Goal: Information Seeking & Learning: Learn about a topic

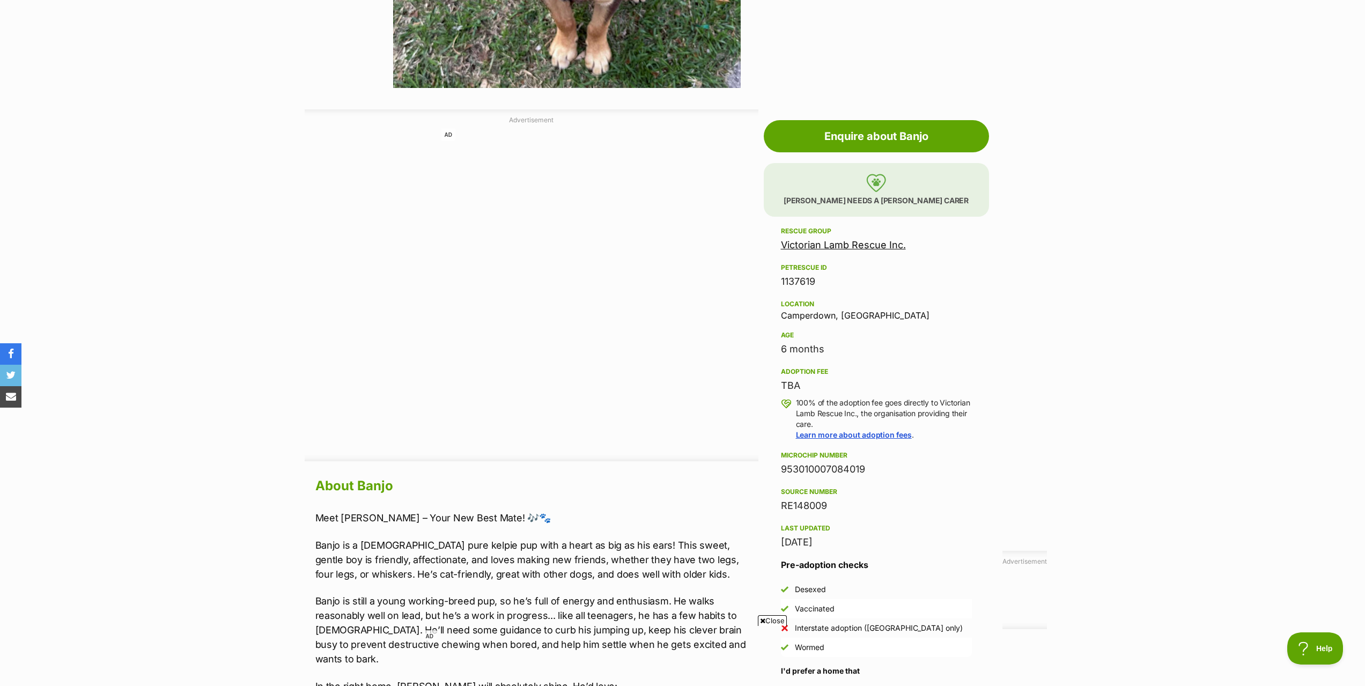
scroll to position [751, 0]
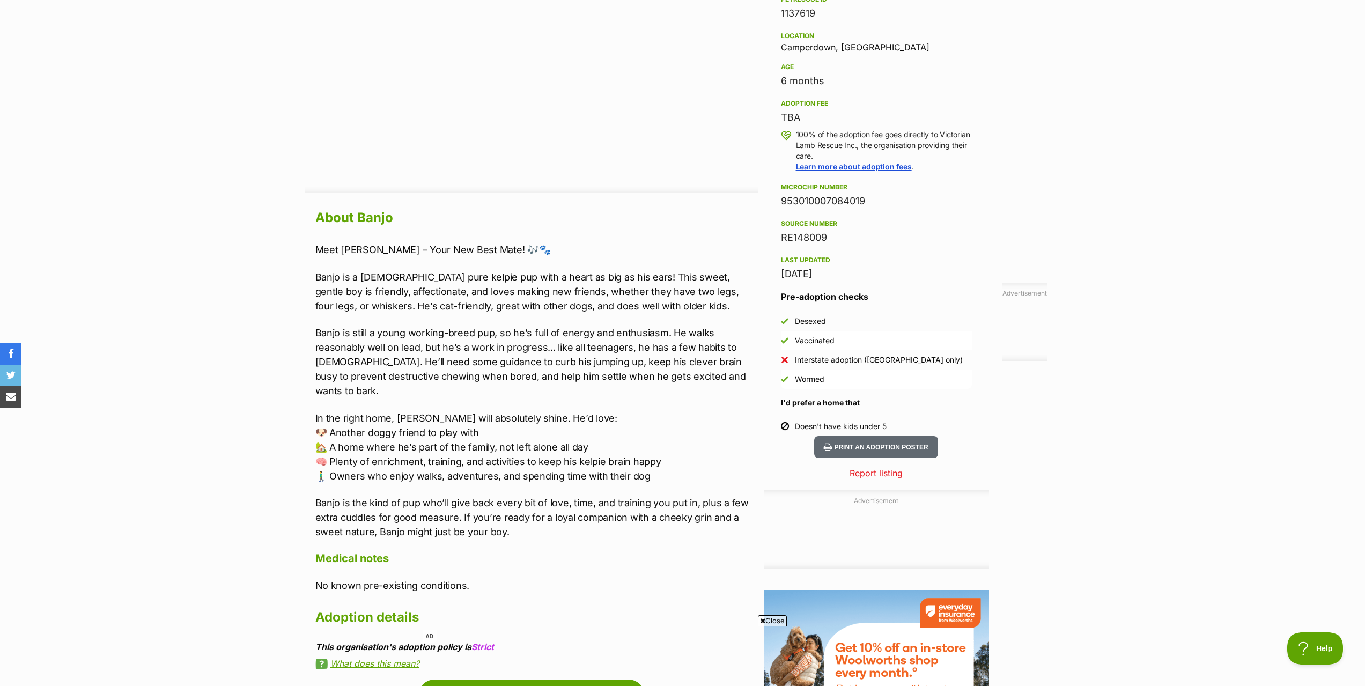
click at [174, 369] on section "Home > Rescue pet search > Adopt a dog > Dogs available for adoption Banjo Cat …" at bounding box center [682, 72] width 1365 height 1462
click at [174, 368] on section "Home > Rescue pet search > Adopt a dog > Dogs available for adoption Banjo Cat …" at bounding box center [682, 72] width 1365 height 1462
click at [176, 367] on section "Home > Rescue pet search > Adopt a dog > Dogs available for adoption Banjo Cat …" at bounding box center [682, 72] width 1365 height 1462
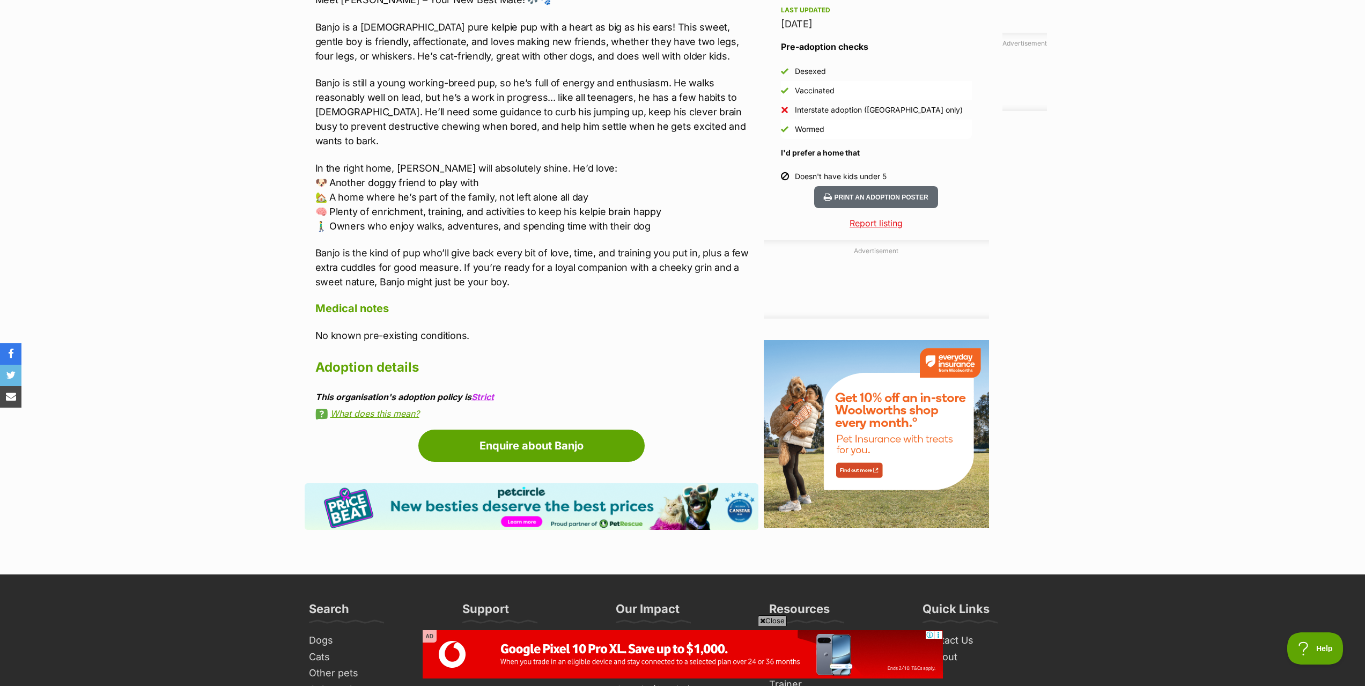
scroll to position [1180, 0]
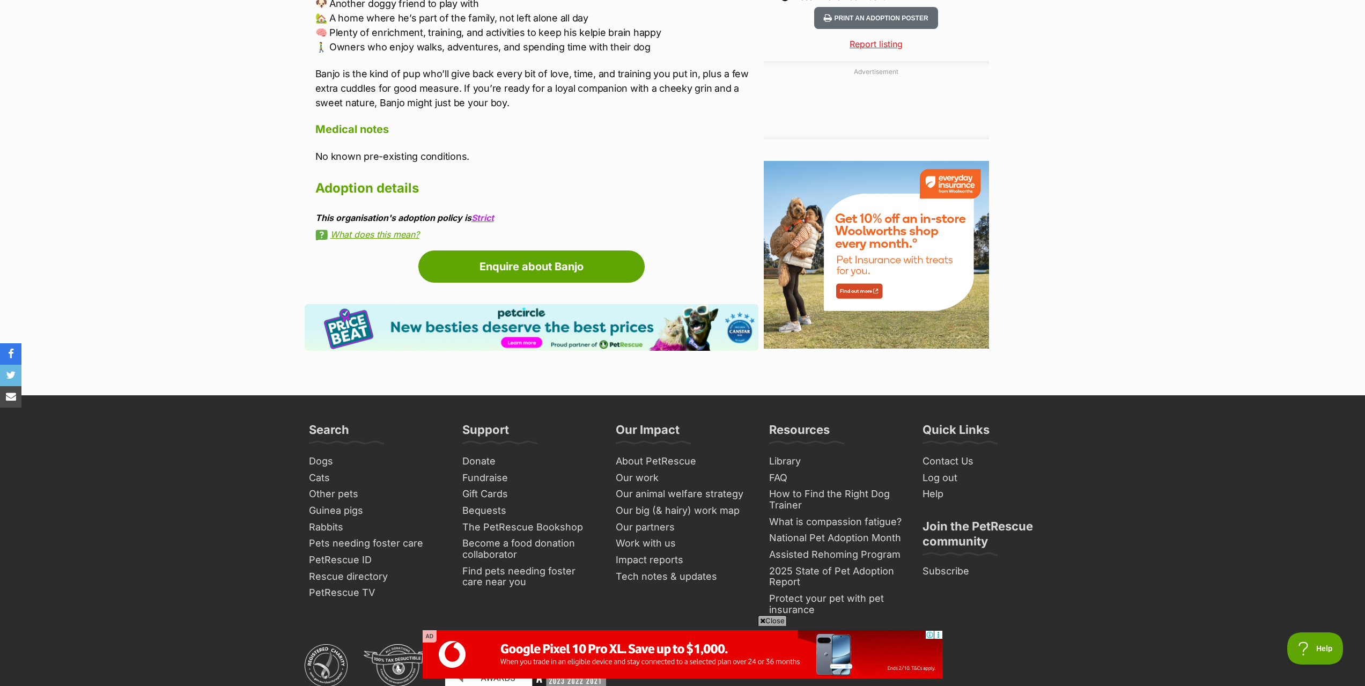
click at [378, 230] on link "What does this mean?" at bounding box center [536, 235] width 443 height 10
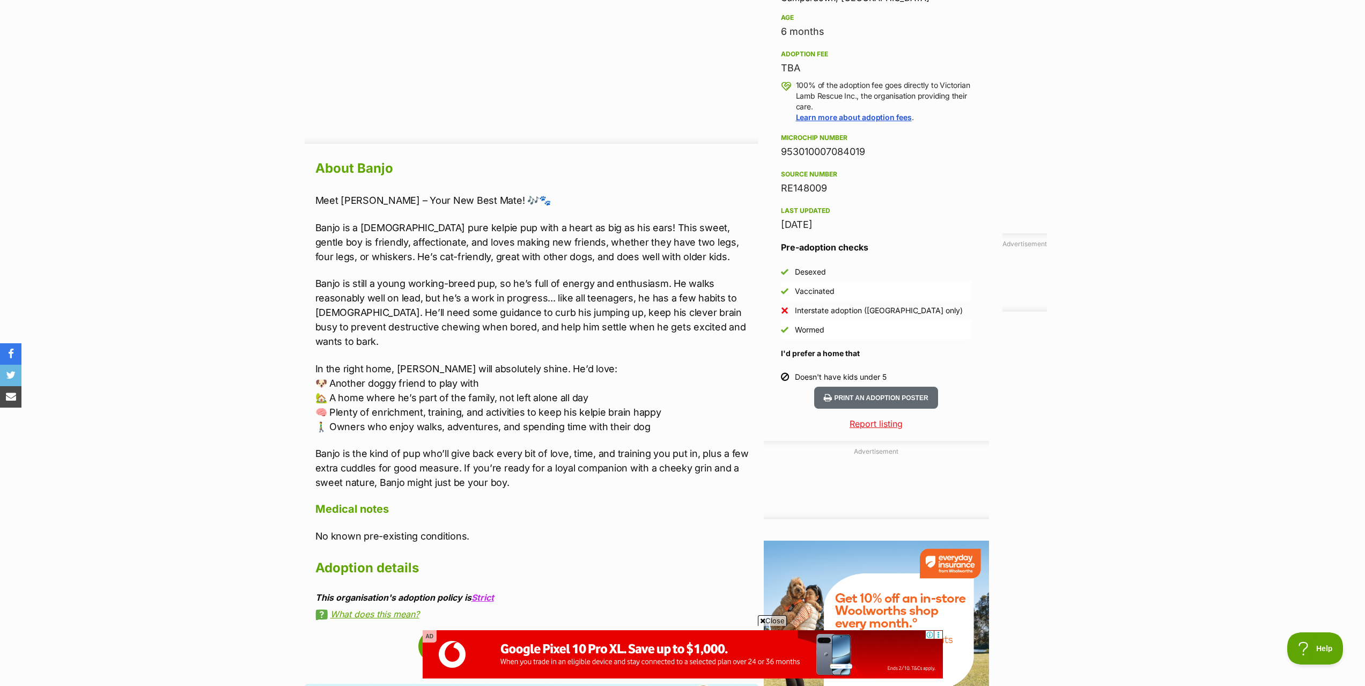
scroll to position [590, 0]
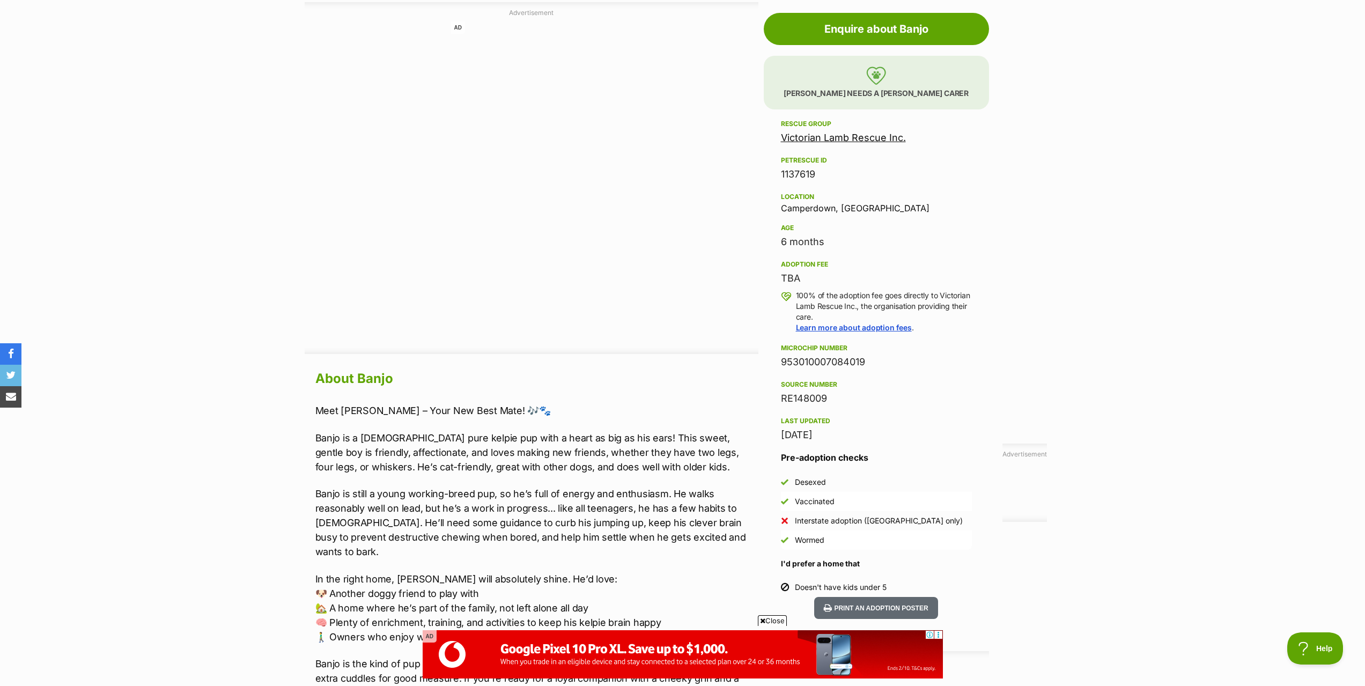
click at [828, 137] on link "Victorian Lamb Rescue Inc." at bounding box center [843, 137] width 125 height 11
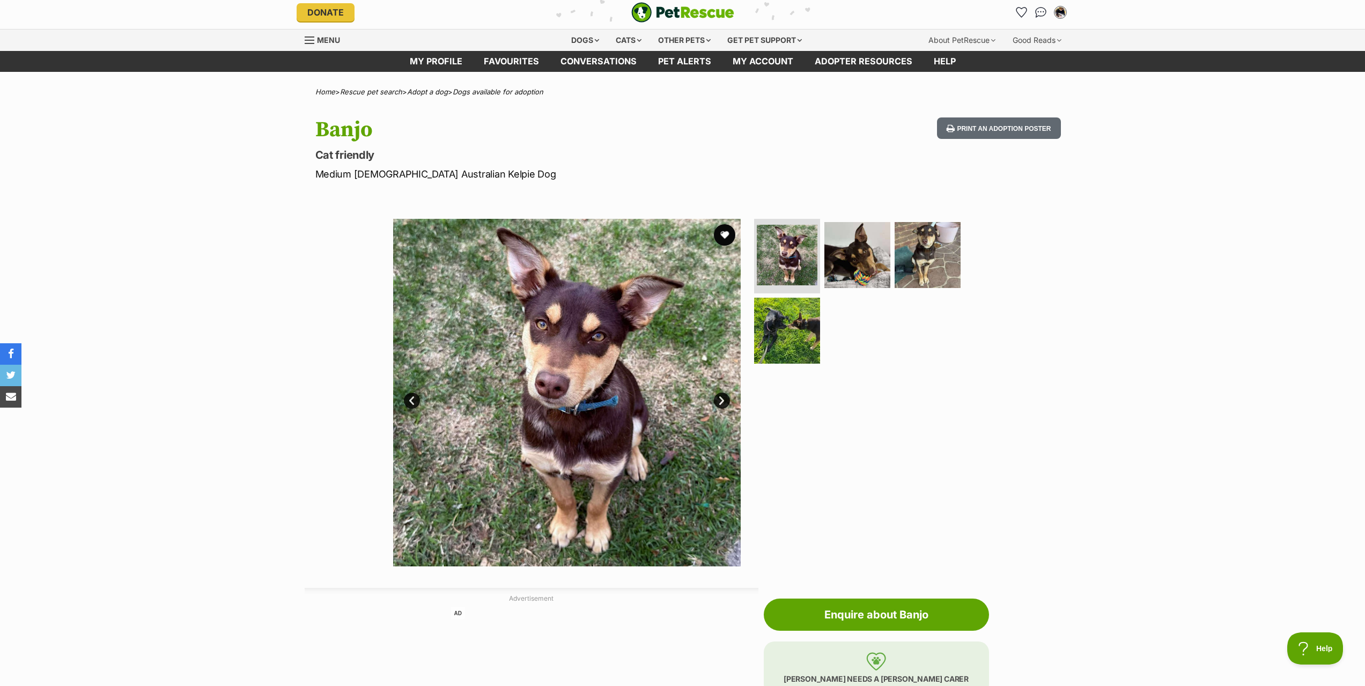
scroll to position [0, 0]
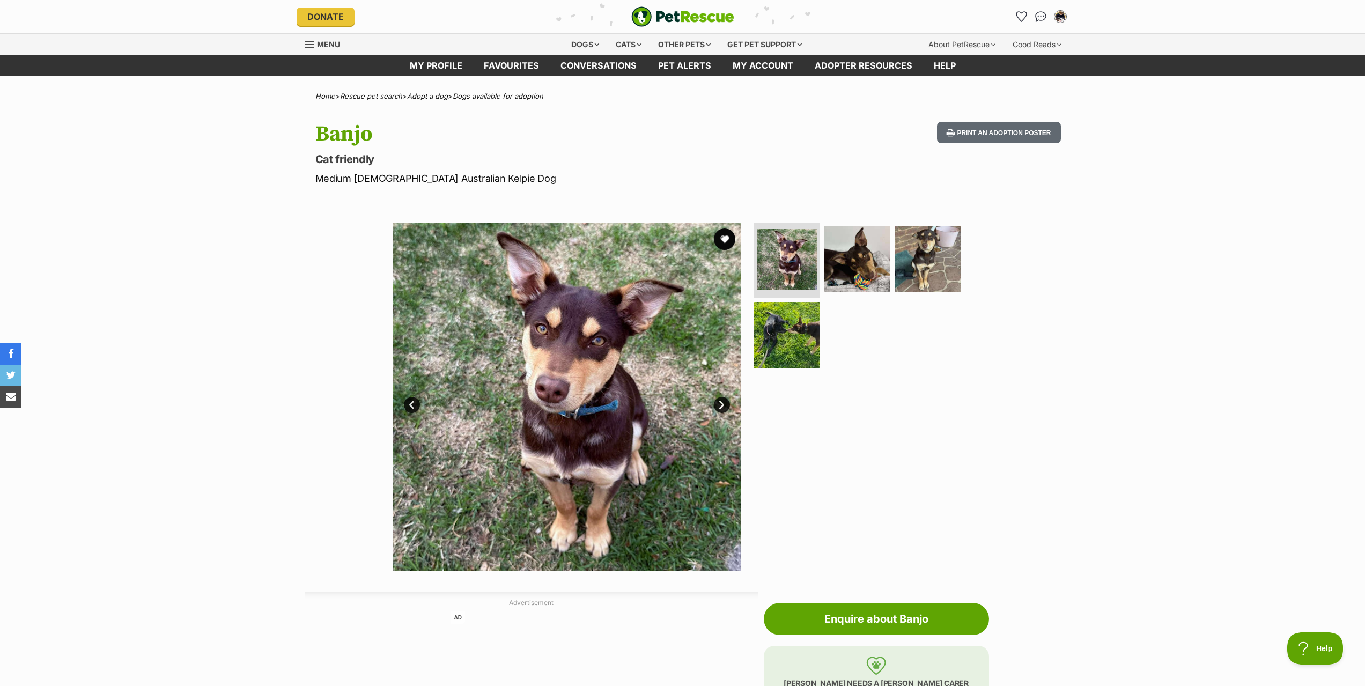
click at [609, 388] on img at bounding box center [567, 397] width 348 height 348
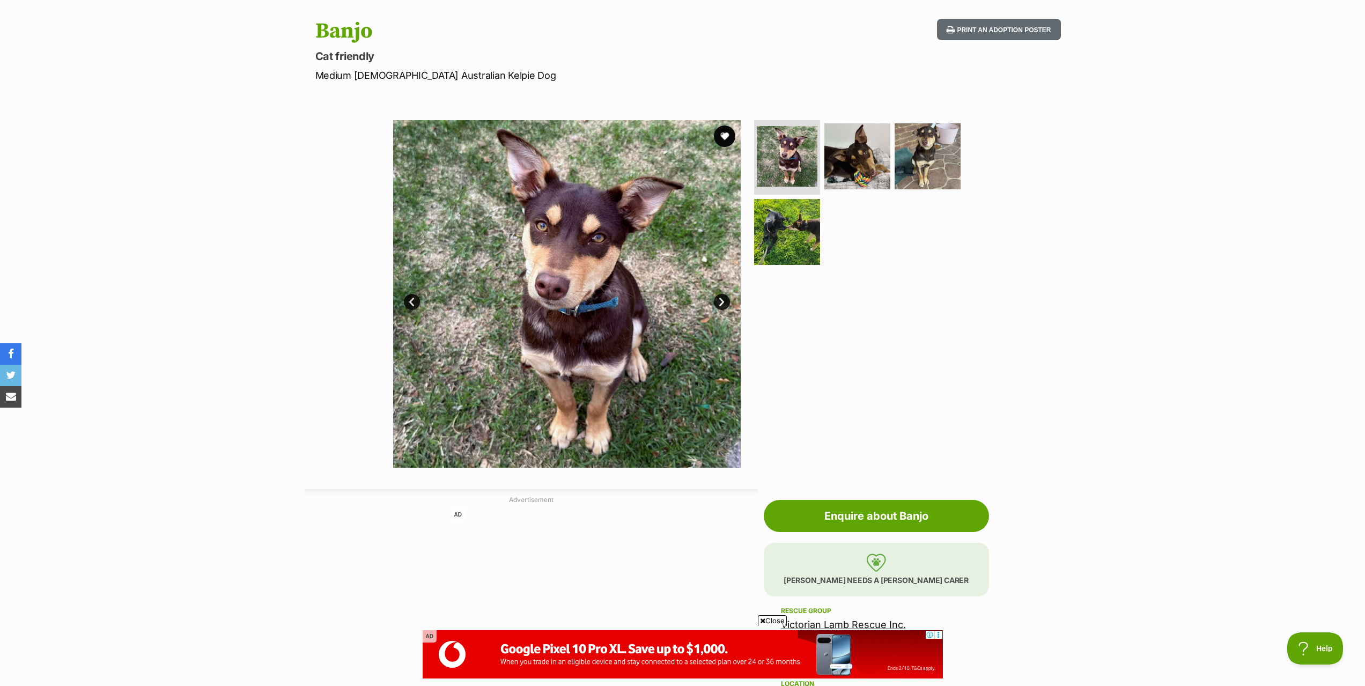
scroll to position [107, 0]
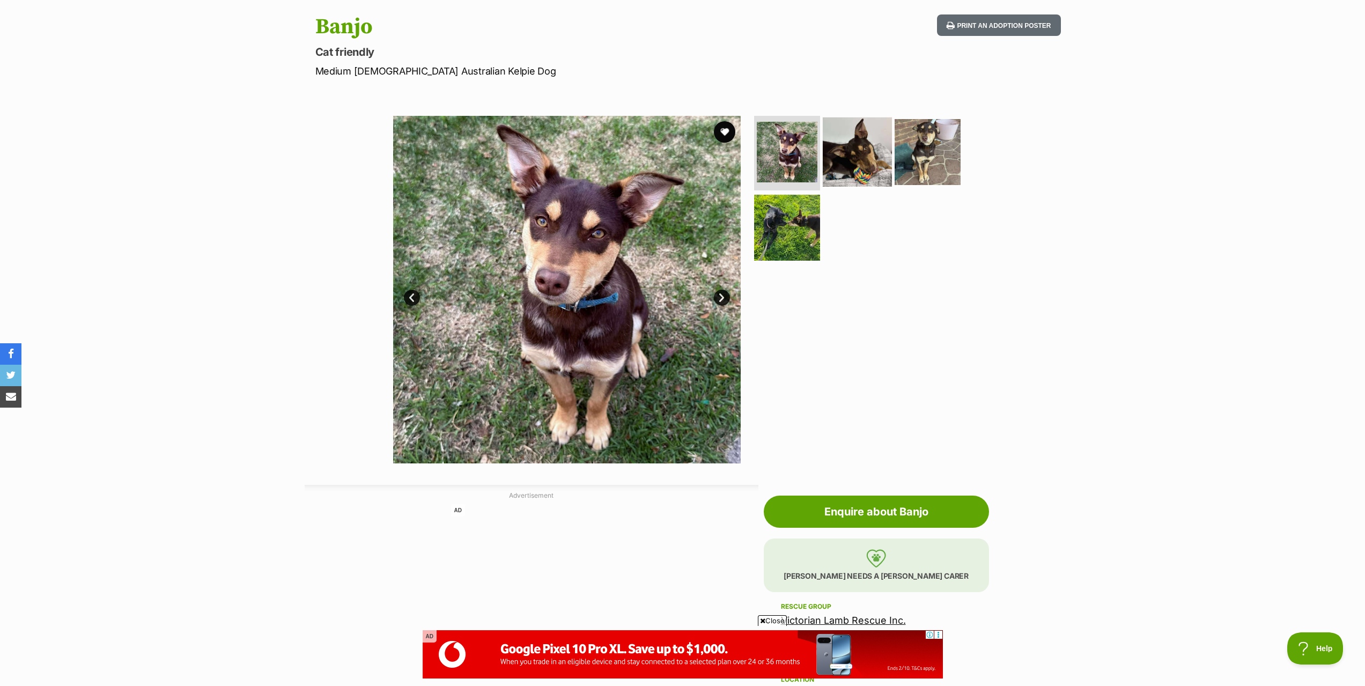
drag, startPoint x: 867, startPoint y: 148, endPoint x: 882, endPoint y: 144, distance: 15.5
click at [867, 147] on img at bounding box center [857, 151] width 69 height 69
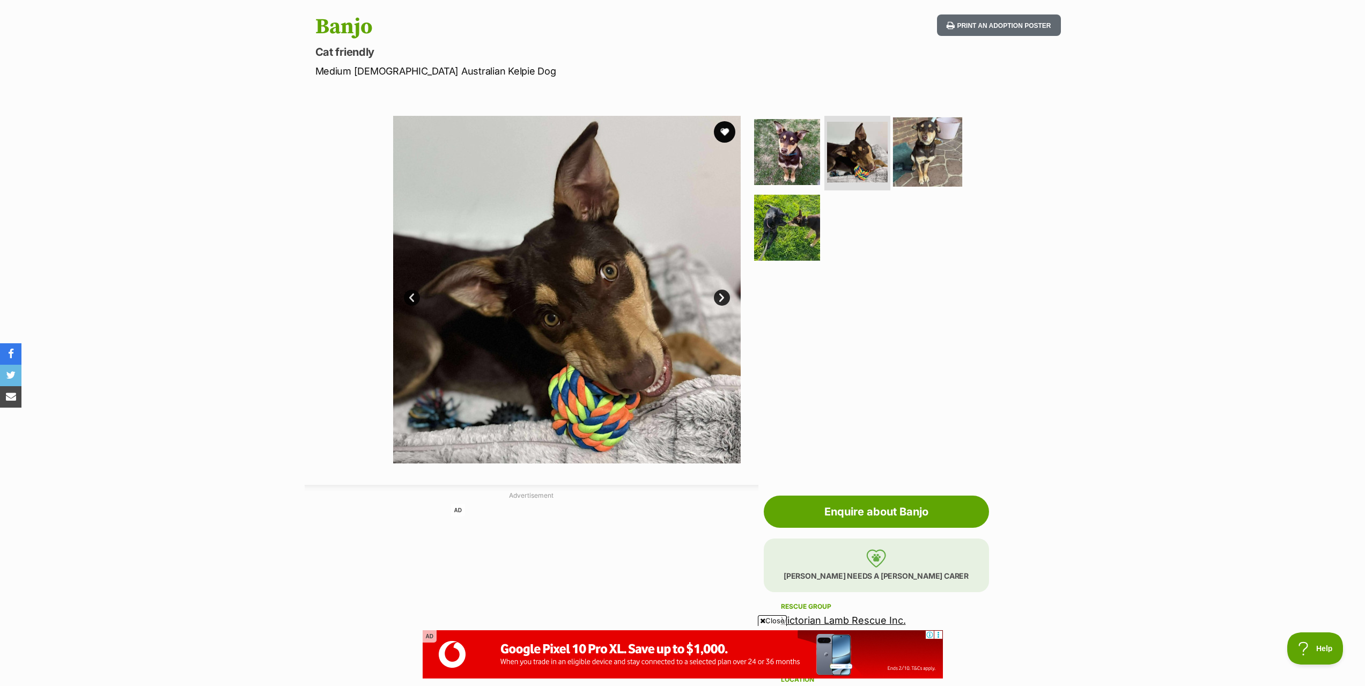
click at [914, 144] on img at bounding box center [927, 151] width 69 height 69
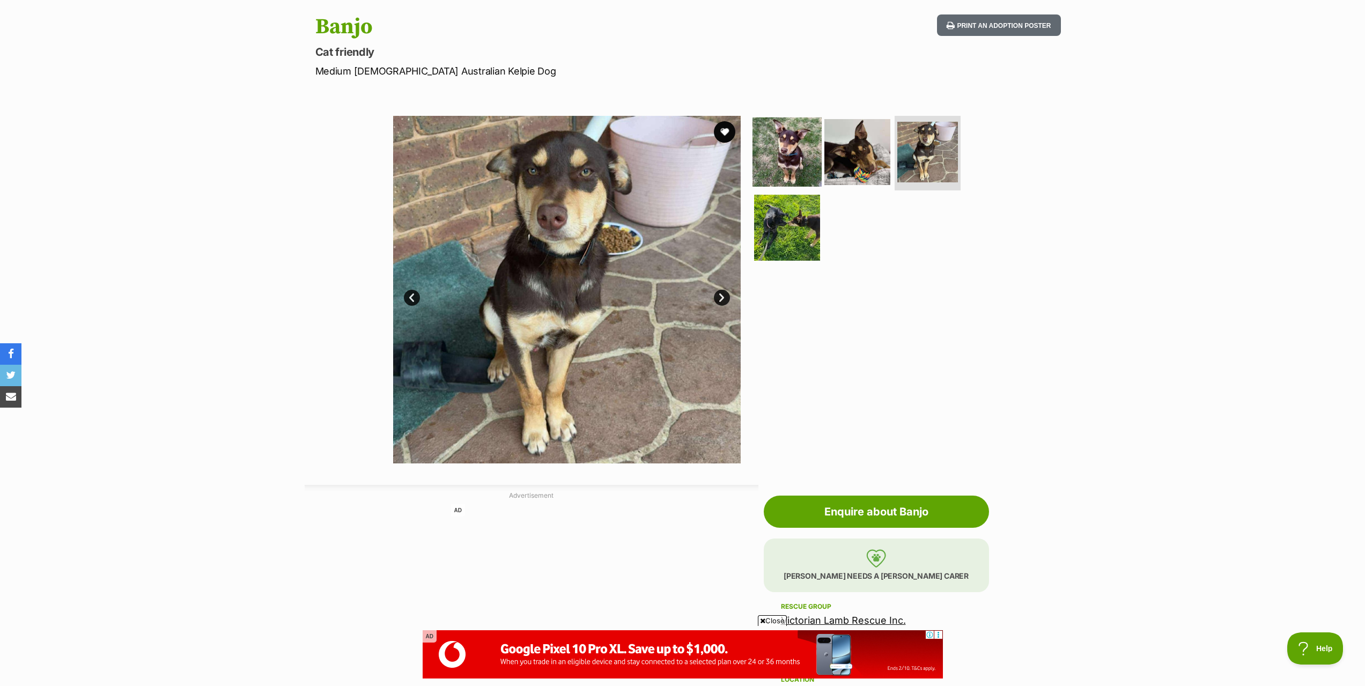
click at [786, 156] on img at bounding box center [787, 151] width 69 height 69
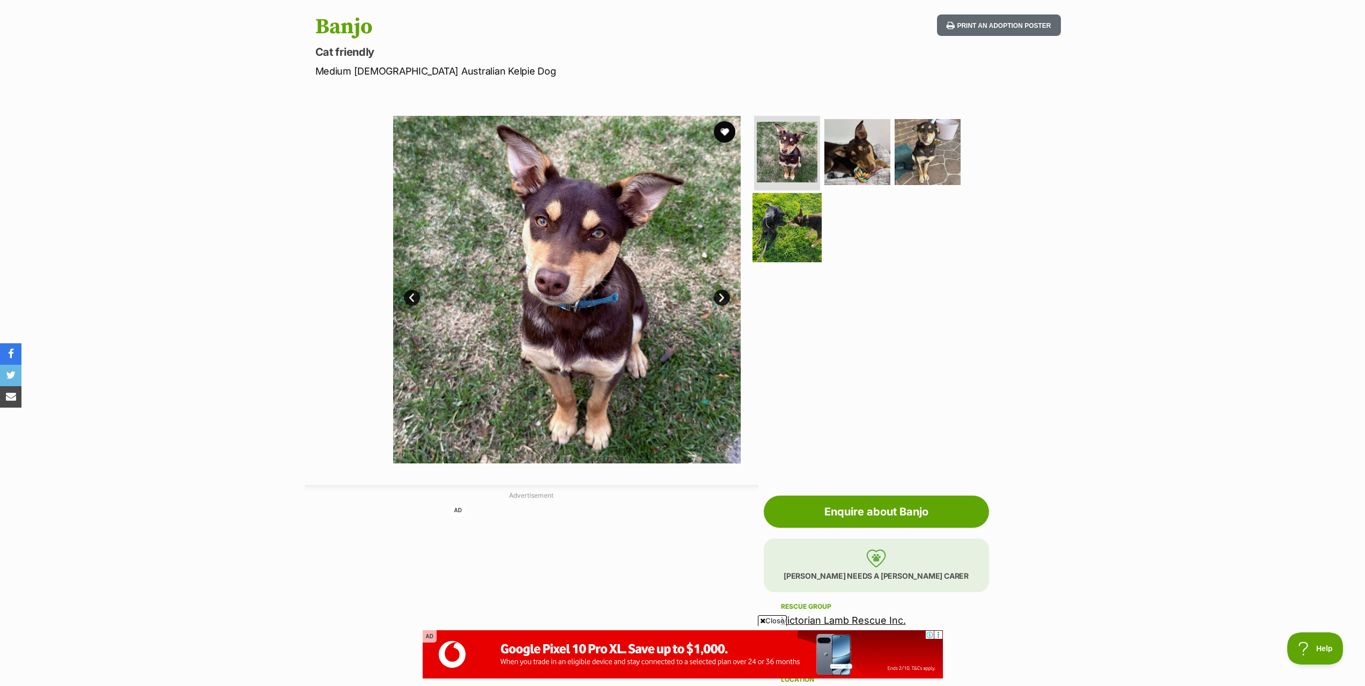
click at [802, 210] on img at bounding box center [787, 227] width 69 height 69
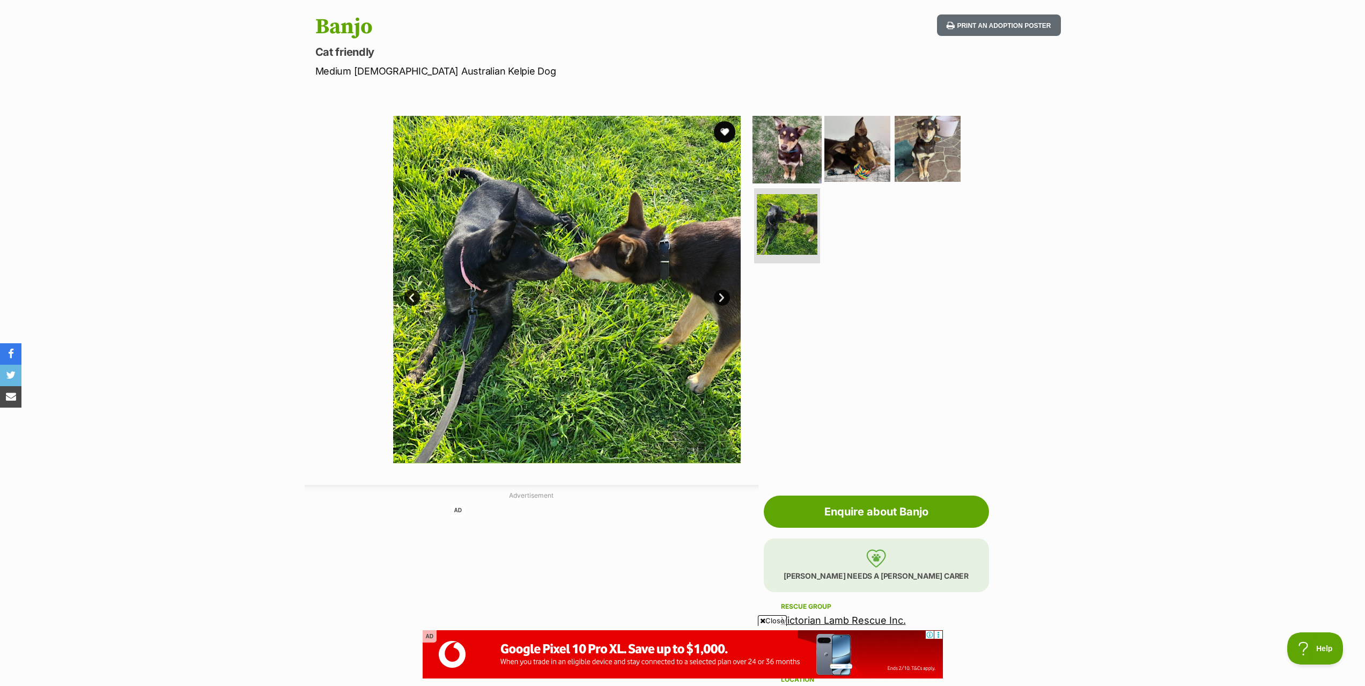
click at [773, 152] on img at bounding box center [787, 148] width 69 height 69
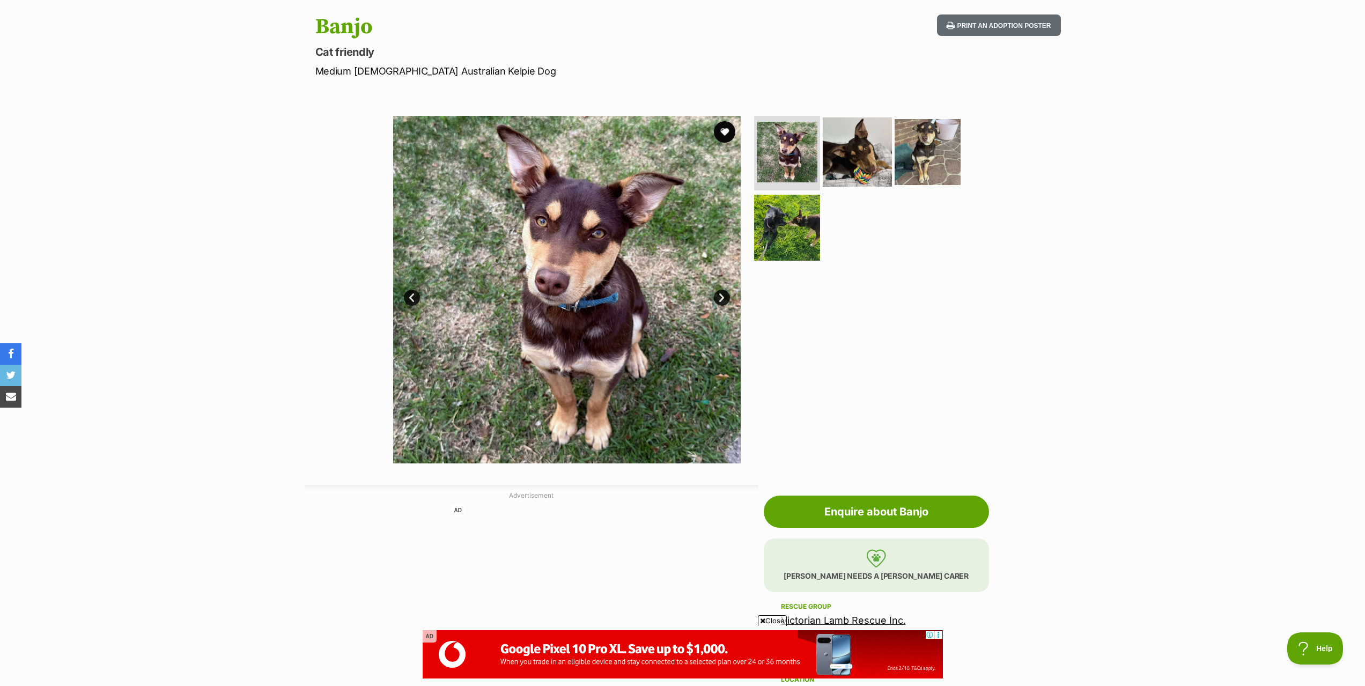
click at [834, 136] on img at bounding box center [857, 151] width 69 height 69
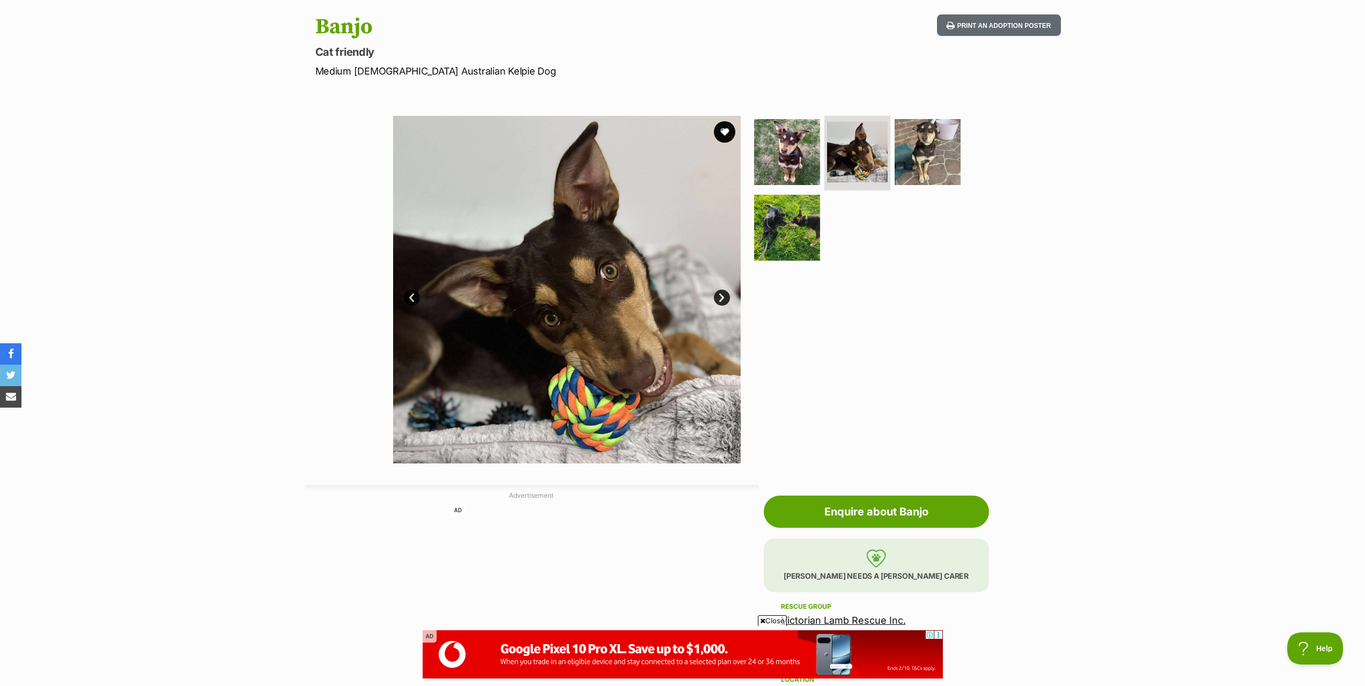
click at [530, 296] on img at bounding box center [567, 290] width 348 height 348
click at [590, 269] on img at bounding box center [567, 290] width 348 height 348
click at [623, 275] on img at bounding box center [567, 290] width 348 height 348
click at [609, 280] on img at bounding box center [567, 290] width 348 height 348
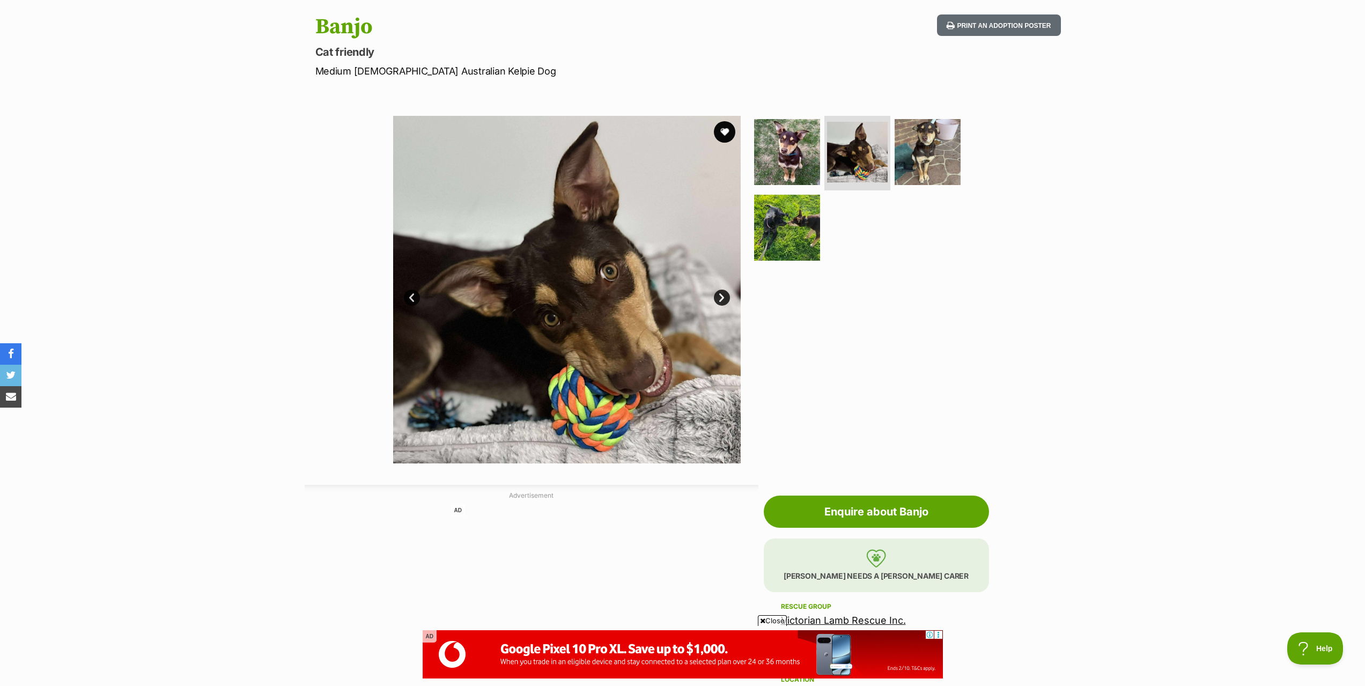
click at [312, 260] on div "Available 2 of 4 images 2 of 4 images 2 of 4 images 2 of 4 images Next Prev 1 2…" at bounding box center [682, 282] width 1365 height 364
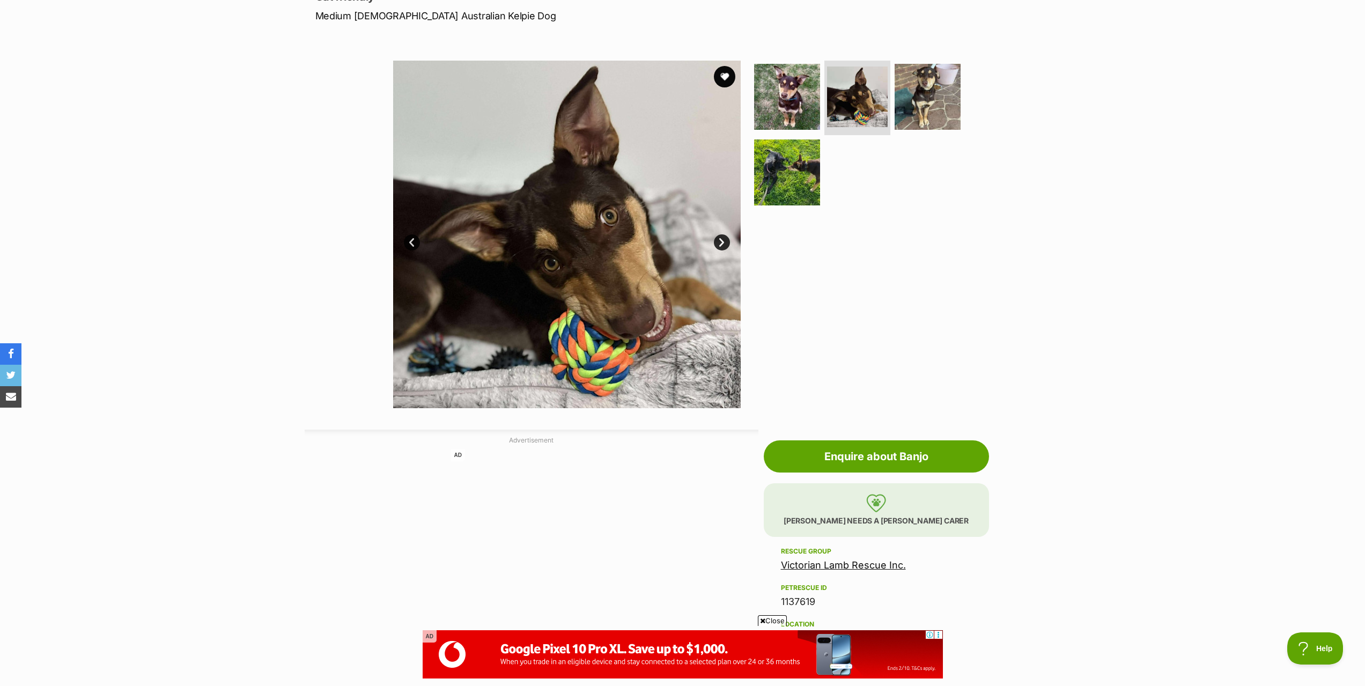
scroll to position [0, 0]
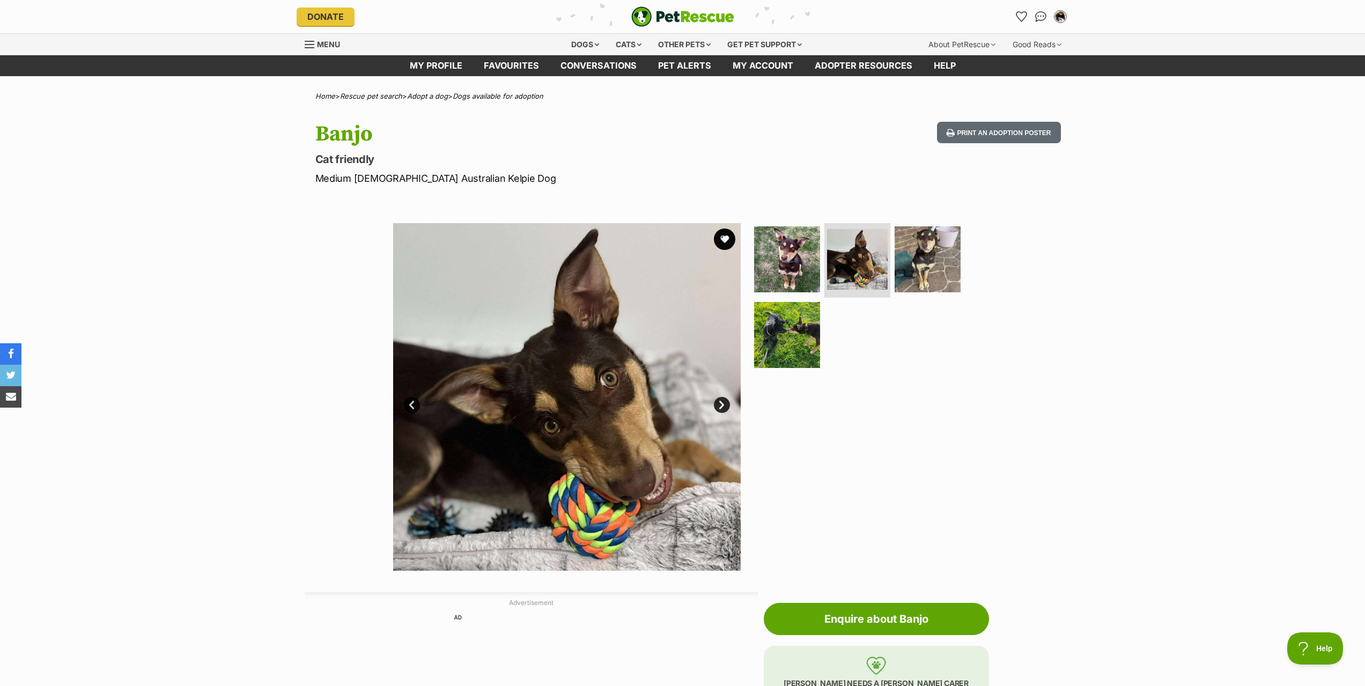
click at [198, 389] on div "Available 2 of 4 images 2 of 4 images 2 of 4 images 2 of 4 images Next Prev 1 2…" at bounding box center [682, 389] width 1365 height 364
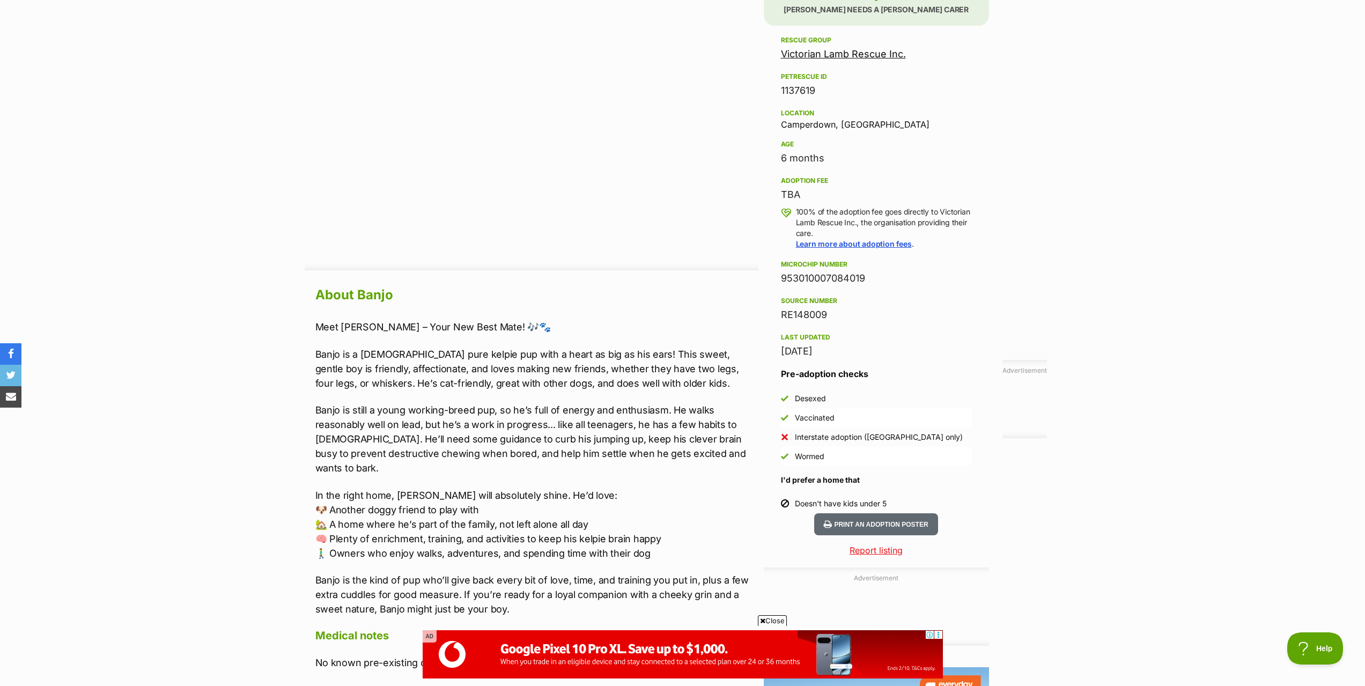
scroll to position [697, 0]
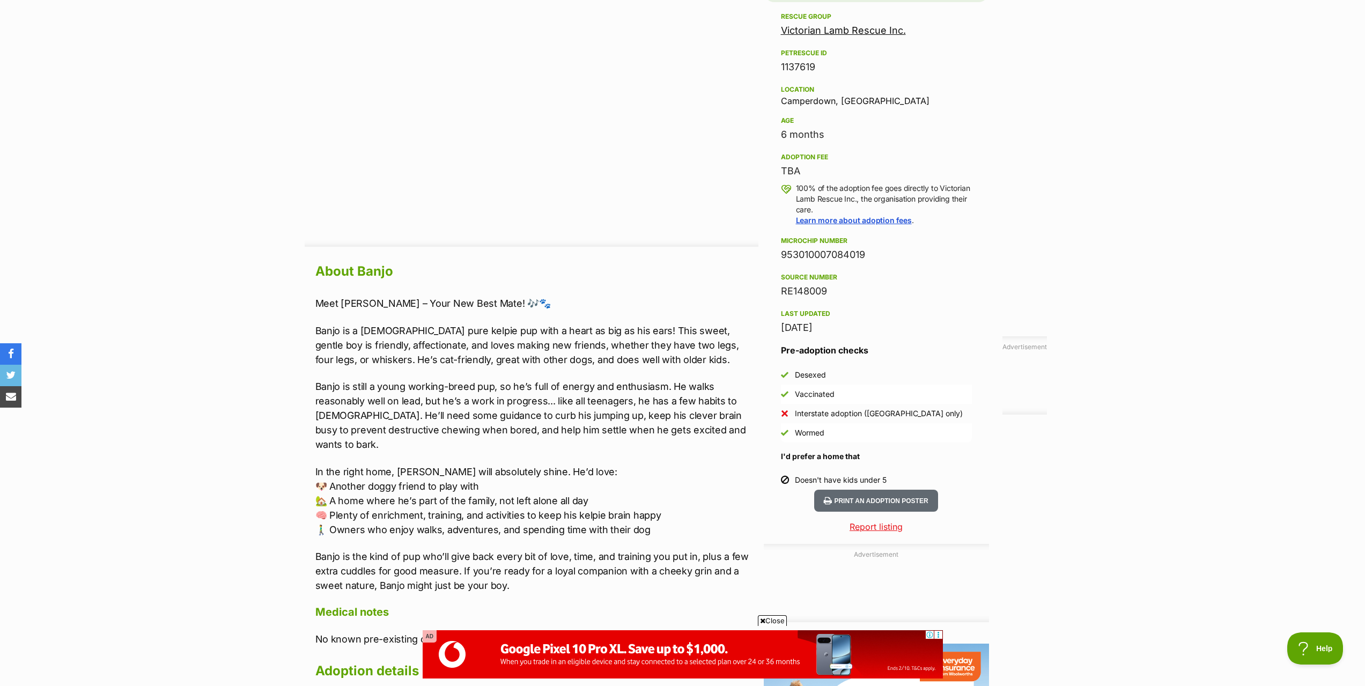
click at [787, 165] on div "TBA" at bounding box center [876, 171] width 191 height 15
drag, startPoint x: 787, startPoint y: 165, endPoint x: 781, endPoint y: 171, distance: 8.0
click at [787, 165] on div "TBA" at bounding box center [876, 171] width 191 height 15
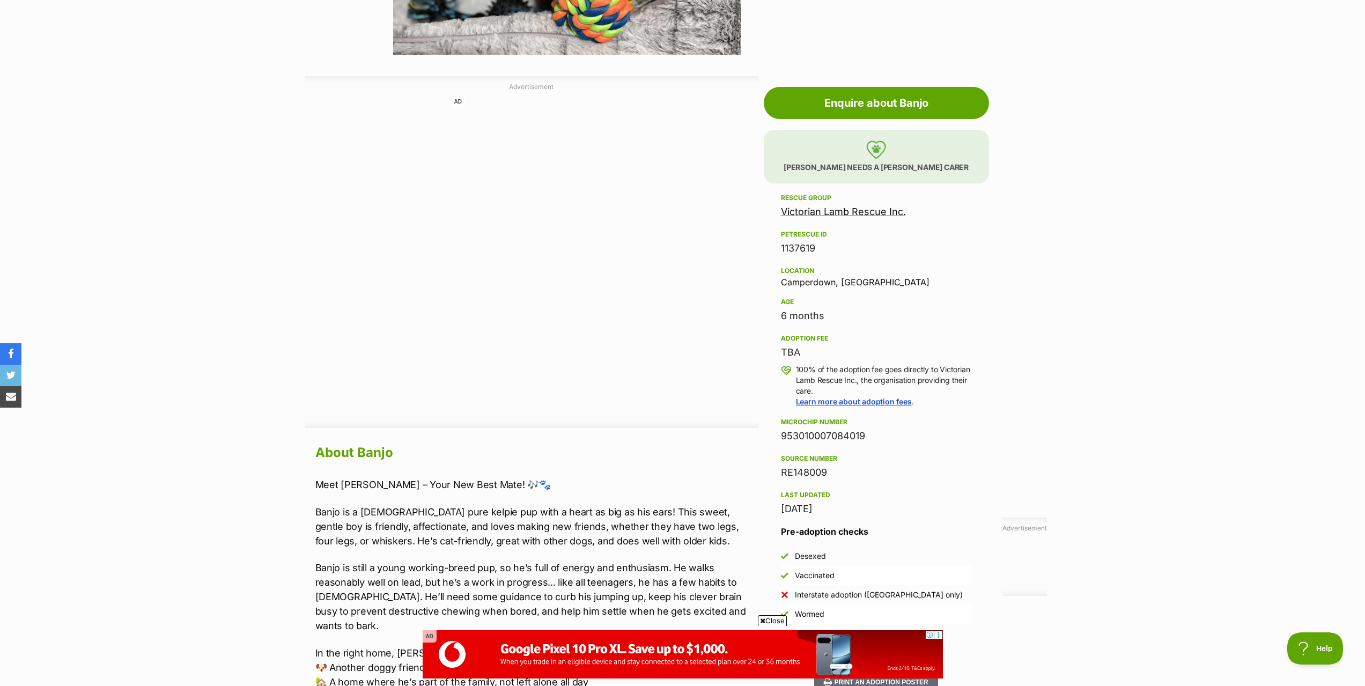
scroll to position [536, 0]
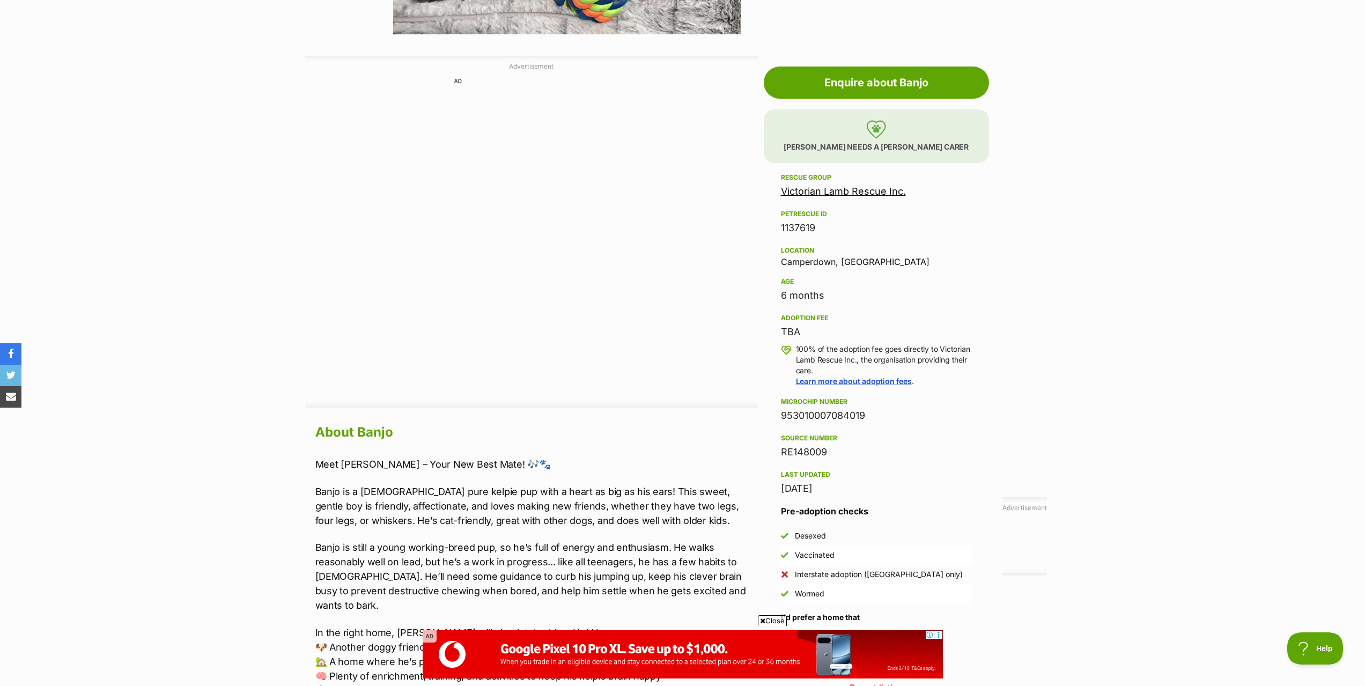
click at [234, 362] on section "Home > Rescue pet search > Adopt a dog > Dogs available for adoption Banjo Cat …" at bounding box center [682, 287] width 1365 height 1462
click at [194, 394] on section "Home > Rescue pet search > Adopt a dog > Dogs available for adoption Banjo Cat …" at bounding box center [682, 287] width 1365 height 1462
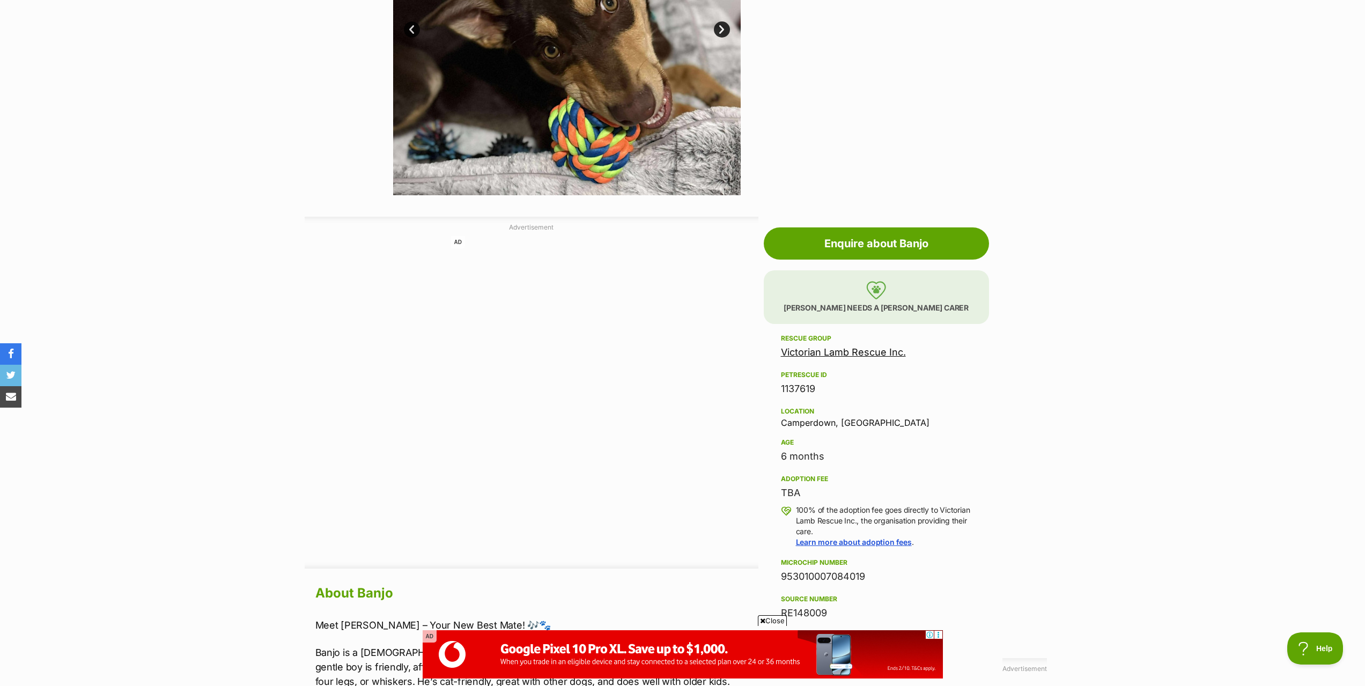
scroll to position [0, 0]
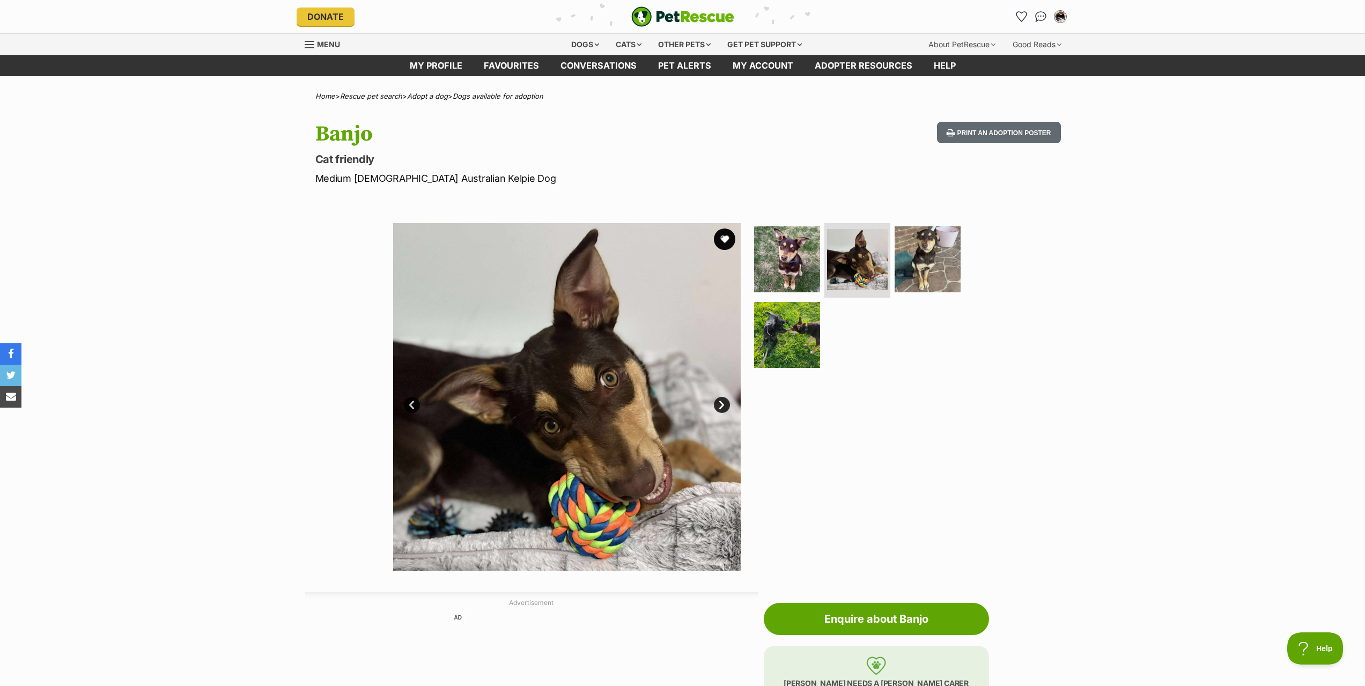
click at [721, 411] on link "Next" at bounding box center [722, 405] width 16 height 16
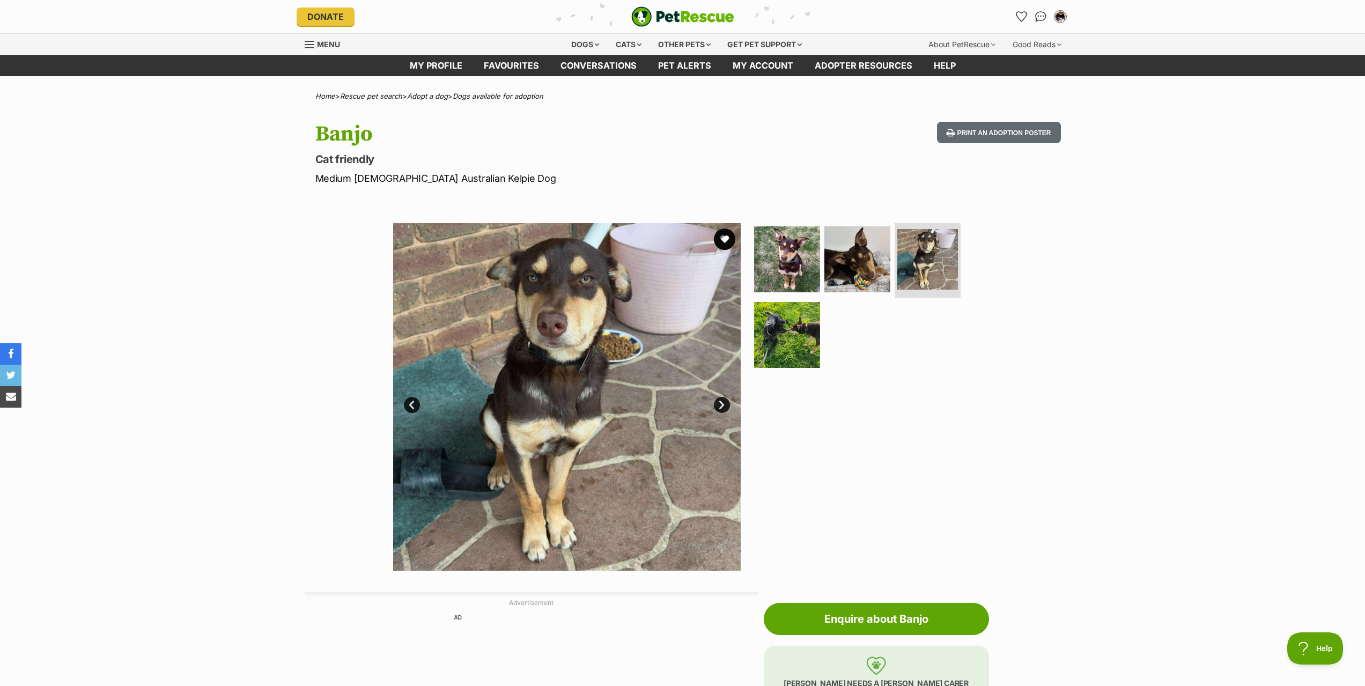
click at [721, 410] on link "Next" at bounding box center [722, 405] width 16 height 16
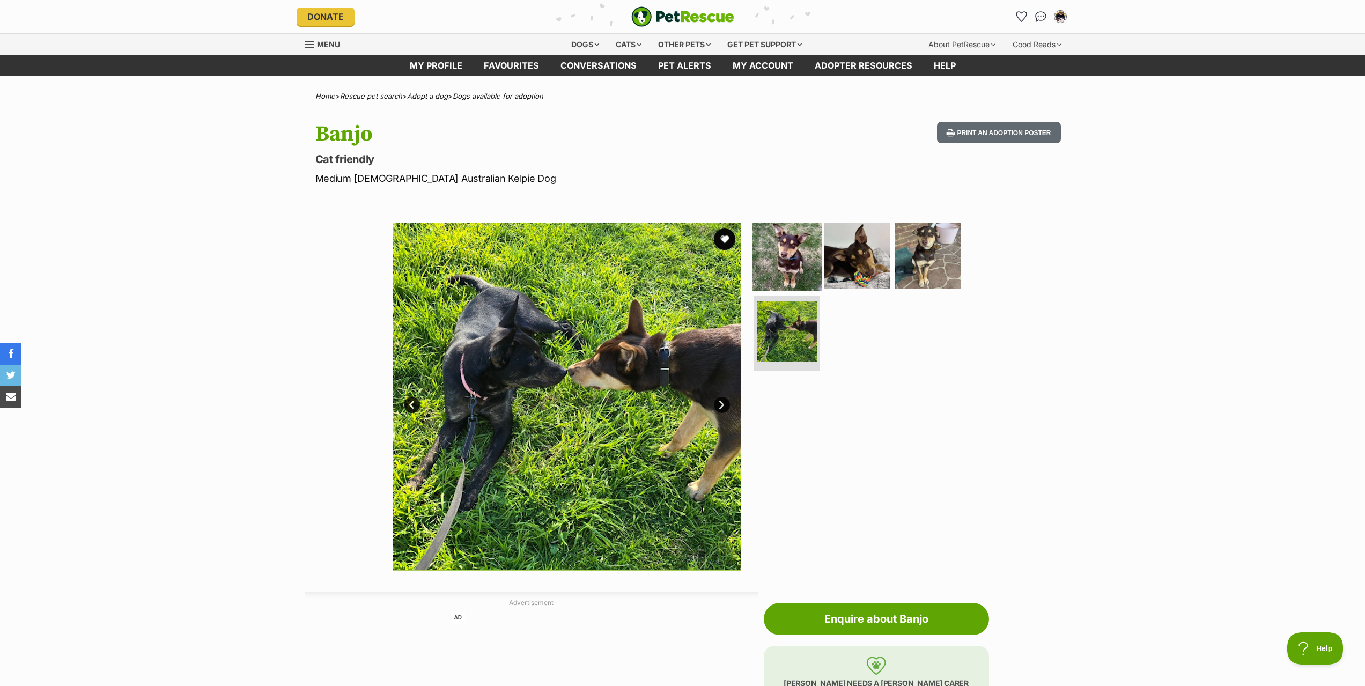
click at [786, 232] on img at bounding box center [787, 255] width 69 height 69
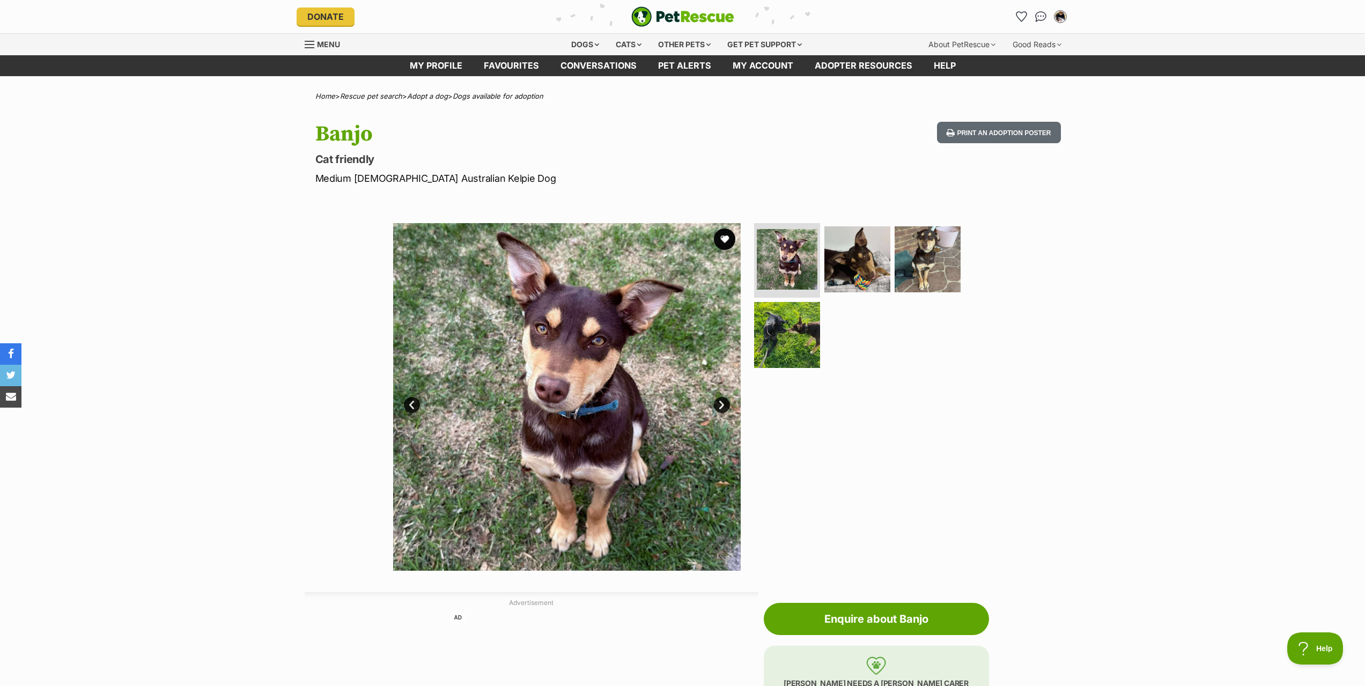
click at [567, 325] on img at bounding box center [567, 397] width 348 height 348
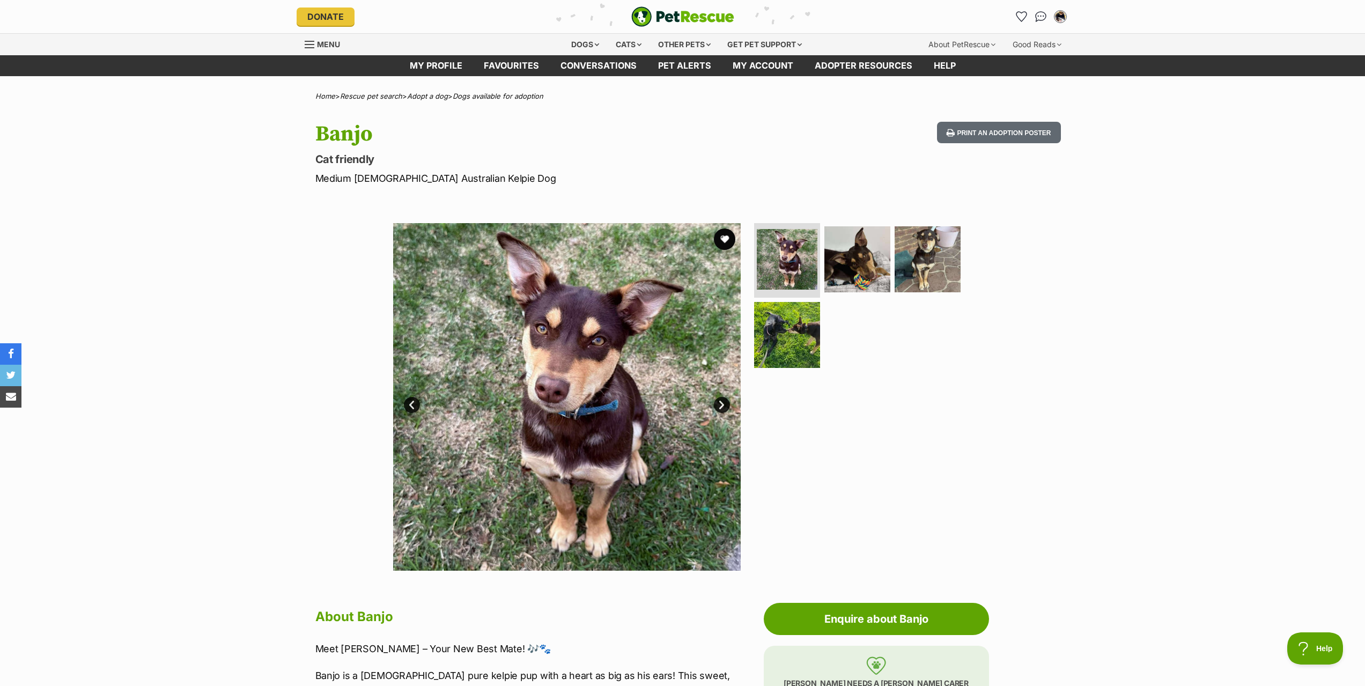
click at [140, 352] on div "Available 1 of 4 images 1 of 4 images 1 of 4 images 1 of 4 images Next Prev 1 2…" at bounding box center [682, 389] width 1365 height 364
click at [923, 242] on img at bounding box center [927, 258] width 69 height 69
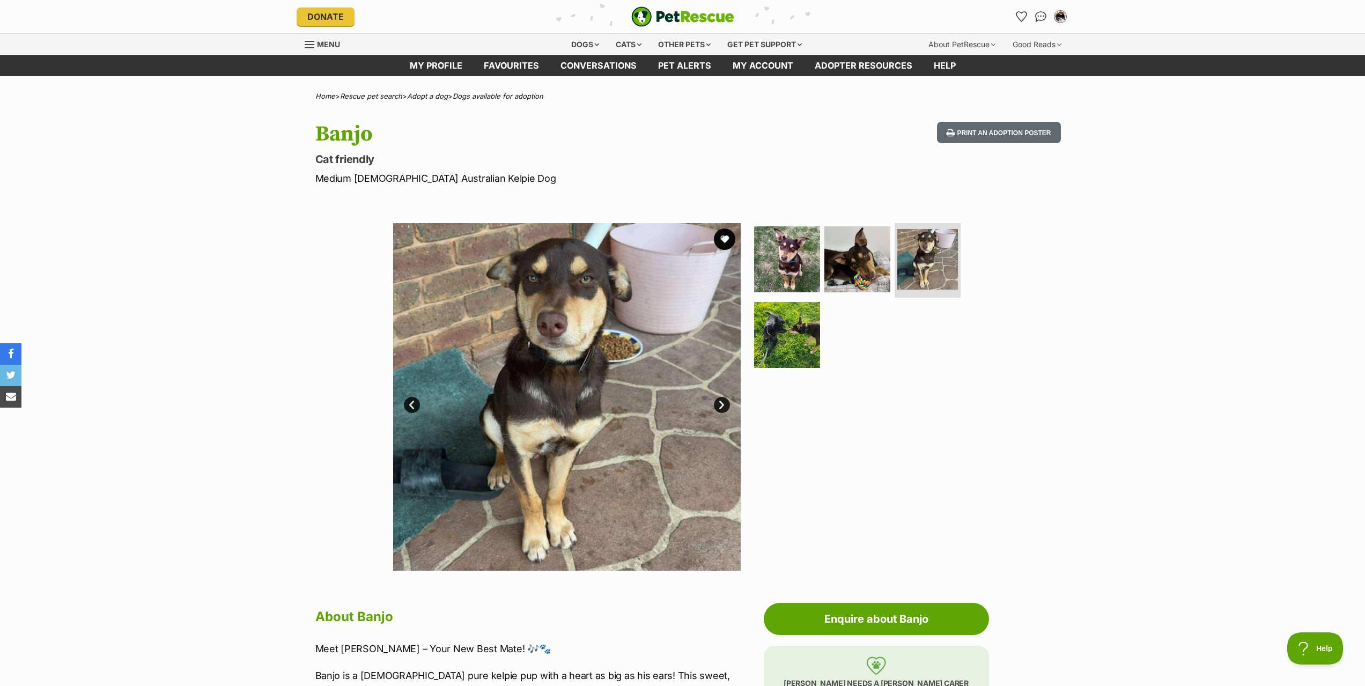
click at [727, 405] on link "Next" at bounding box center [722, 405] width 16 height 16
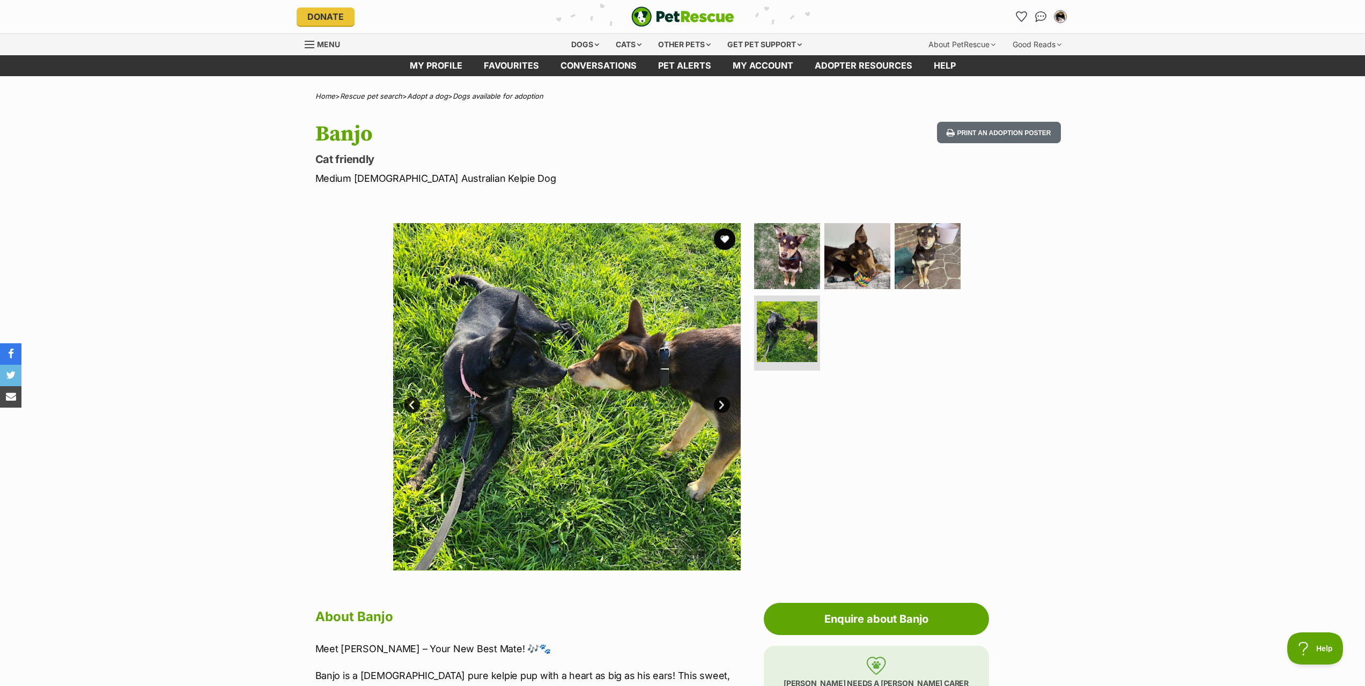
click at [727, 405] on link "Next" at bounding box center [722, 405] width 16 height 16
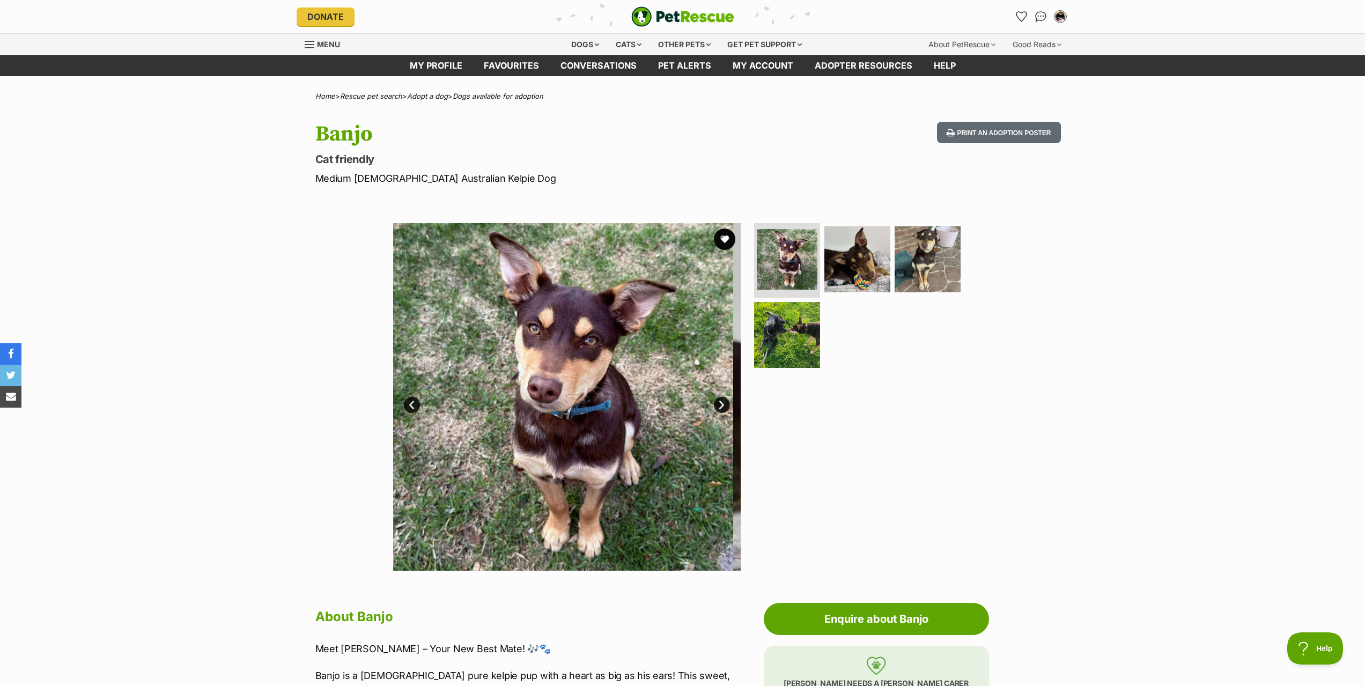
click at [727, 405] on link "Next" at bounding box center [722, 405] width 16 height 16
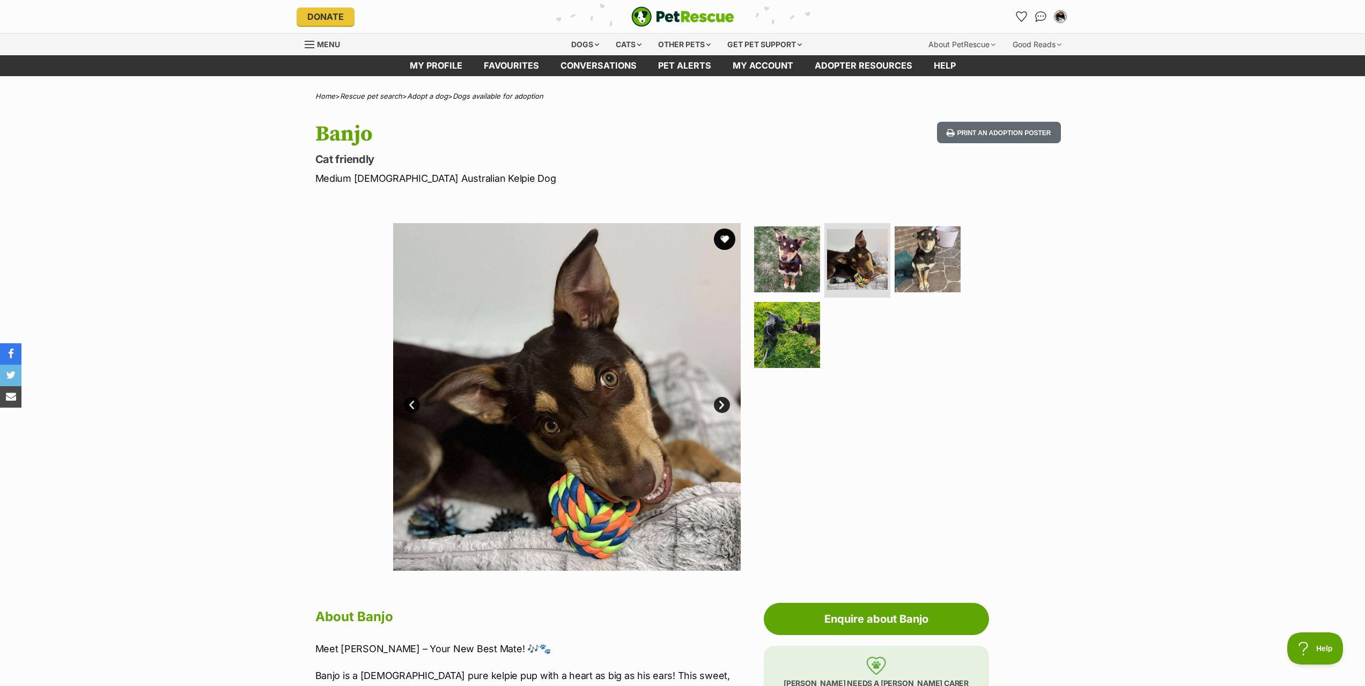
click at [718, 403] on link "Next" at bounding box center [722, 405] width 16 height 16
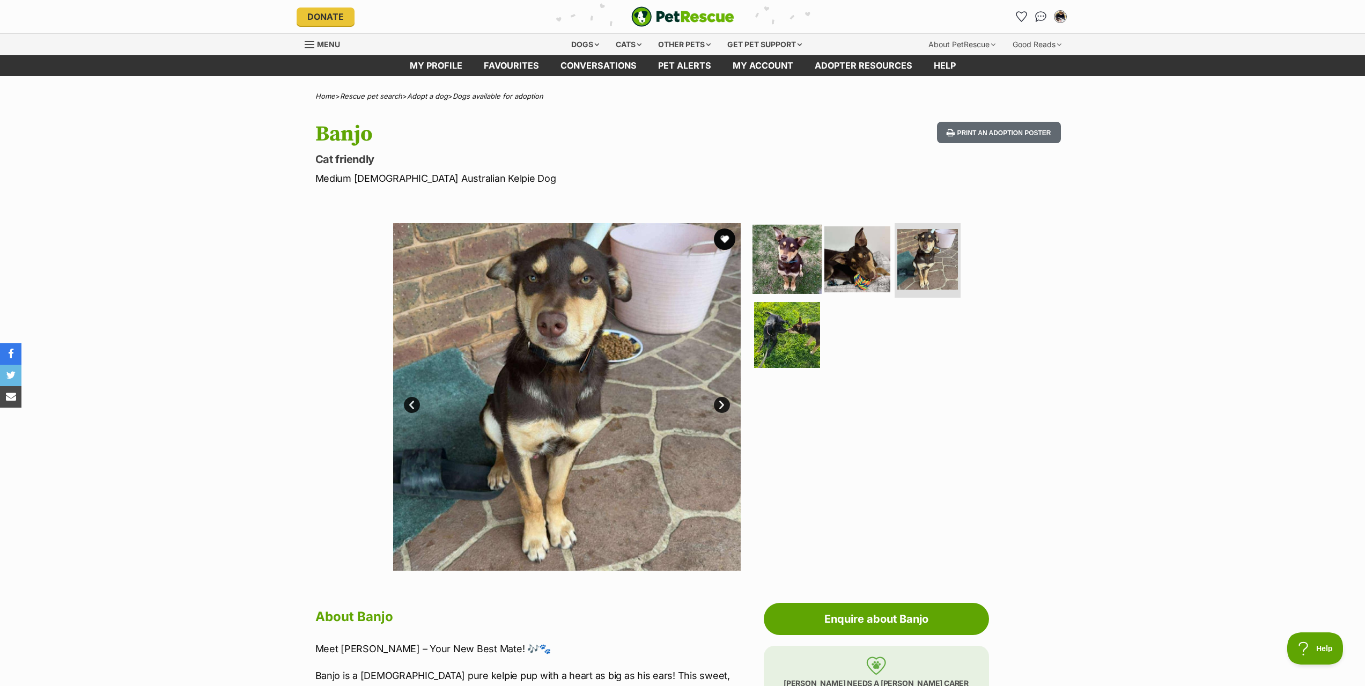
click at [780, 261] on img at bounding box center [787, 258] width 69 height 69
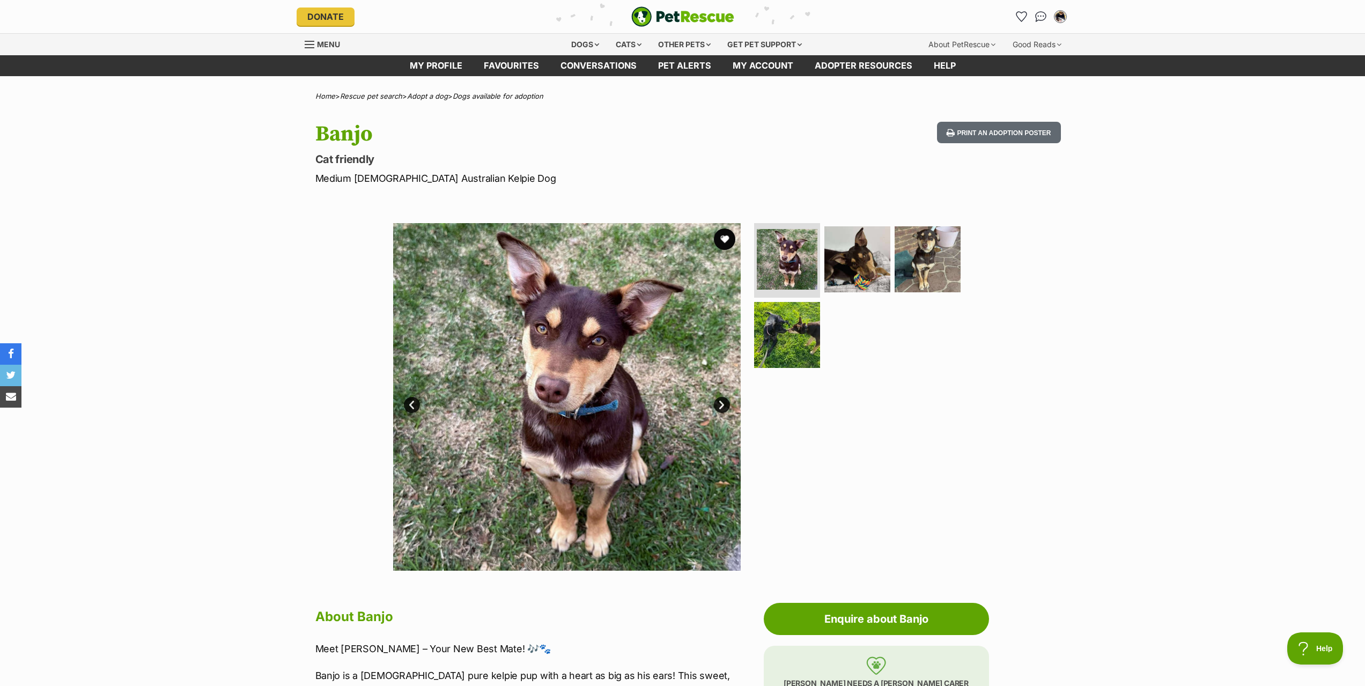
drag, startPoint x: 285, startPoint y: 165, endPoint x: 326, endPoint y: 144, distance: 45.3
click at [429, 178] on p "Medium Male Australian Kelpie Dog" at bounding box center [542, 178] width 454 height 14
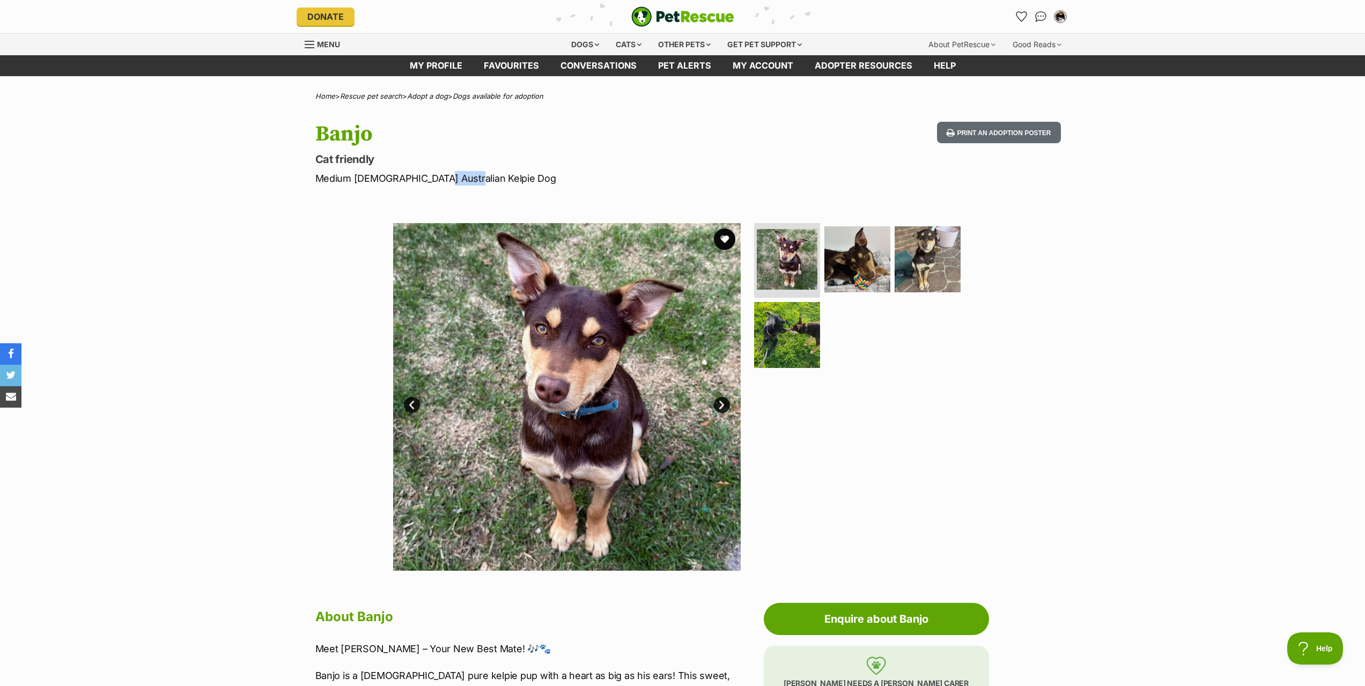
click at [429, 178] on p "Medium Male Australian Kelpie Dog" at bounding box center [542, 178] width 454 height 14
click at [483, 94] on link "Dogs available for adoption" at bounding box center [498, 96] width 91 height 9
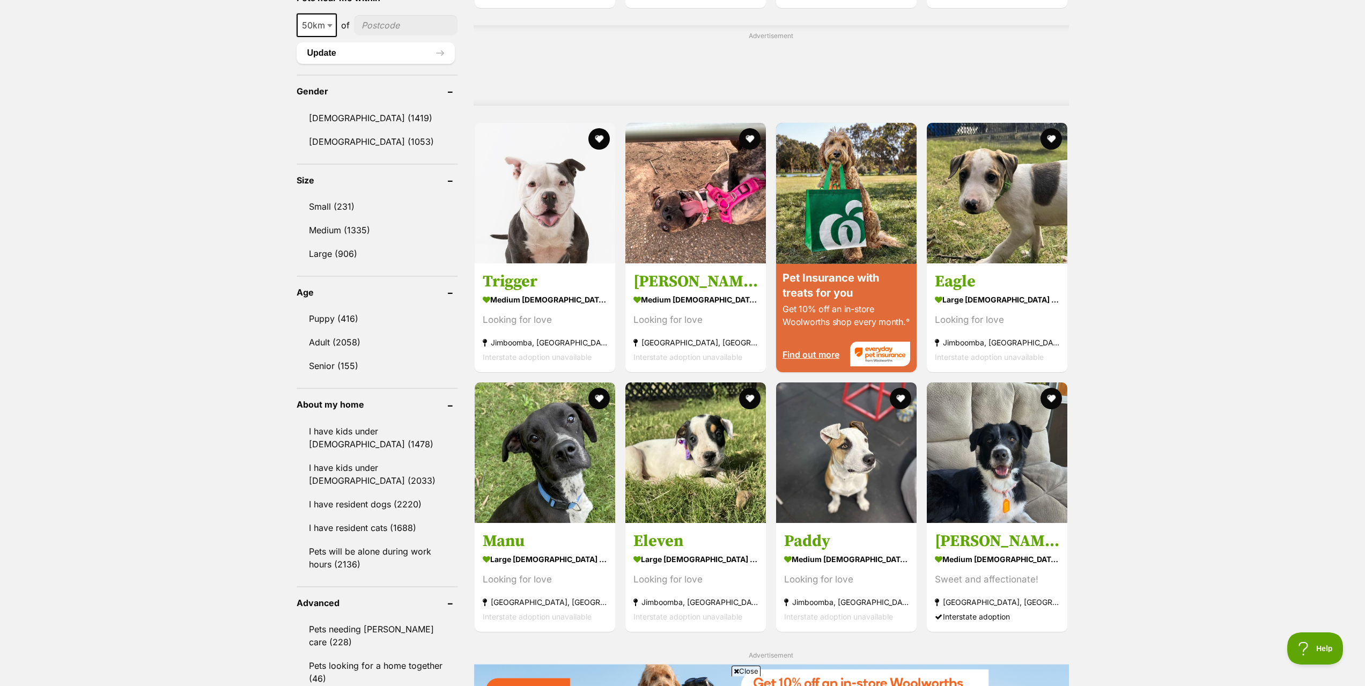
scroll to position [912, 0]
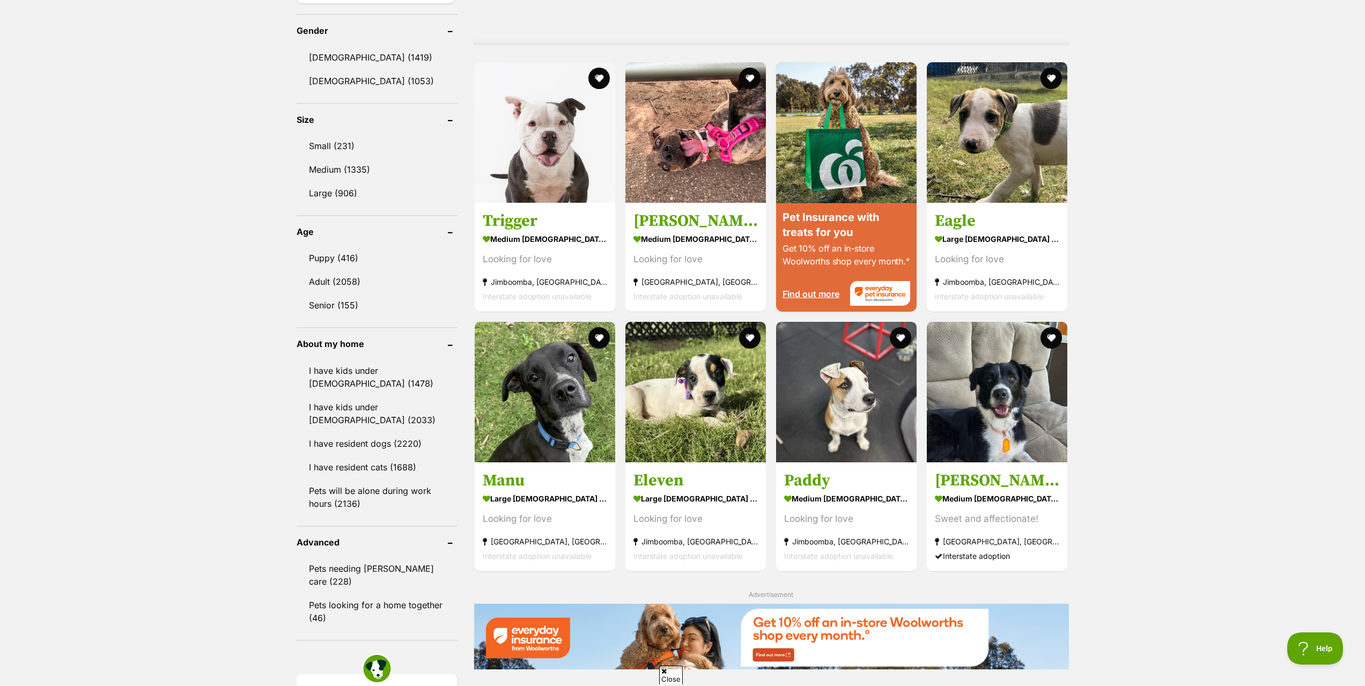
click at [1213, 404] on div "Displaying 1 to 19 of 2,472 pets Clear all 2 filters Show 20 40 60 pets per pag…" at bounding box center [682, 268] width 1365 height 1828
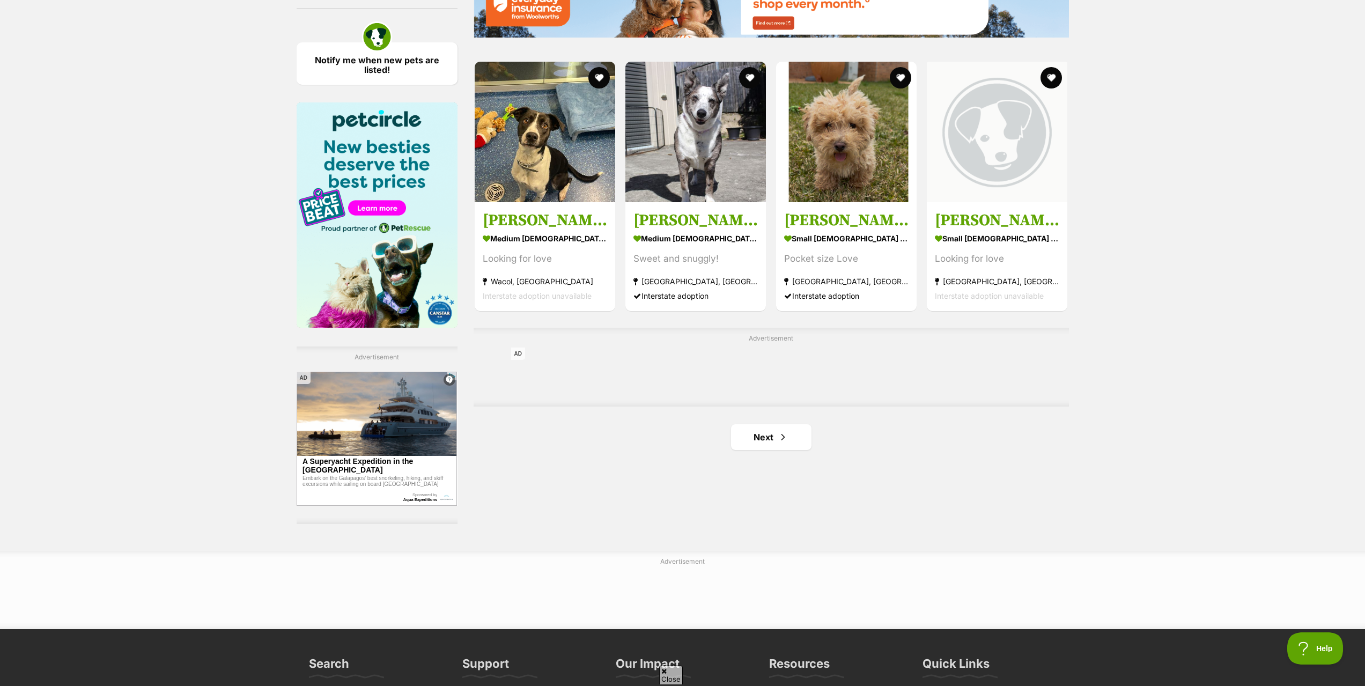
scroll to position [1555, 0]
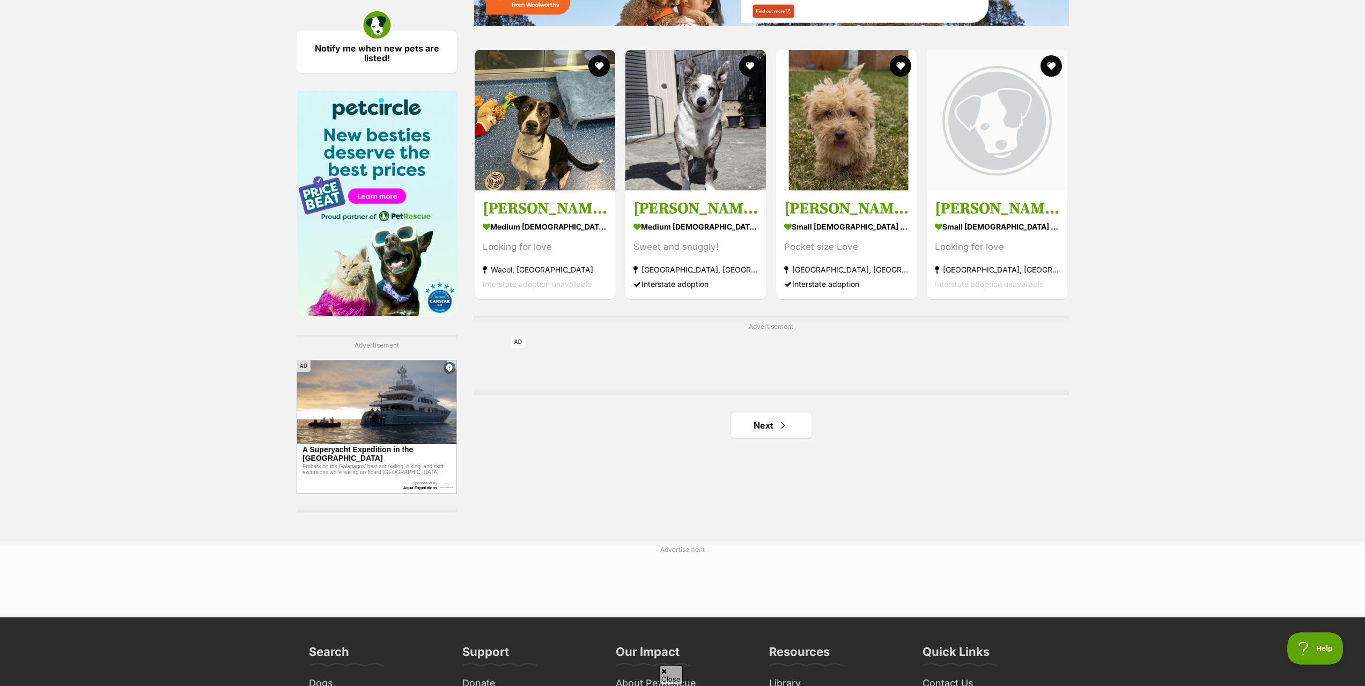
click at [802, 432] on link "Next" at bounding box center [771, 425] width 80 height 26
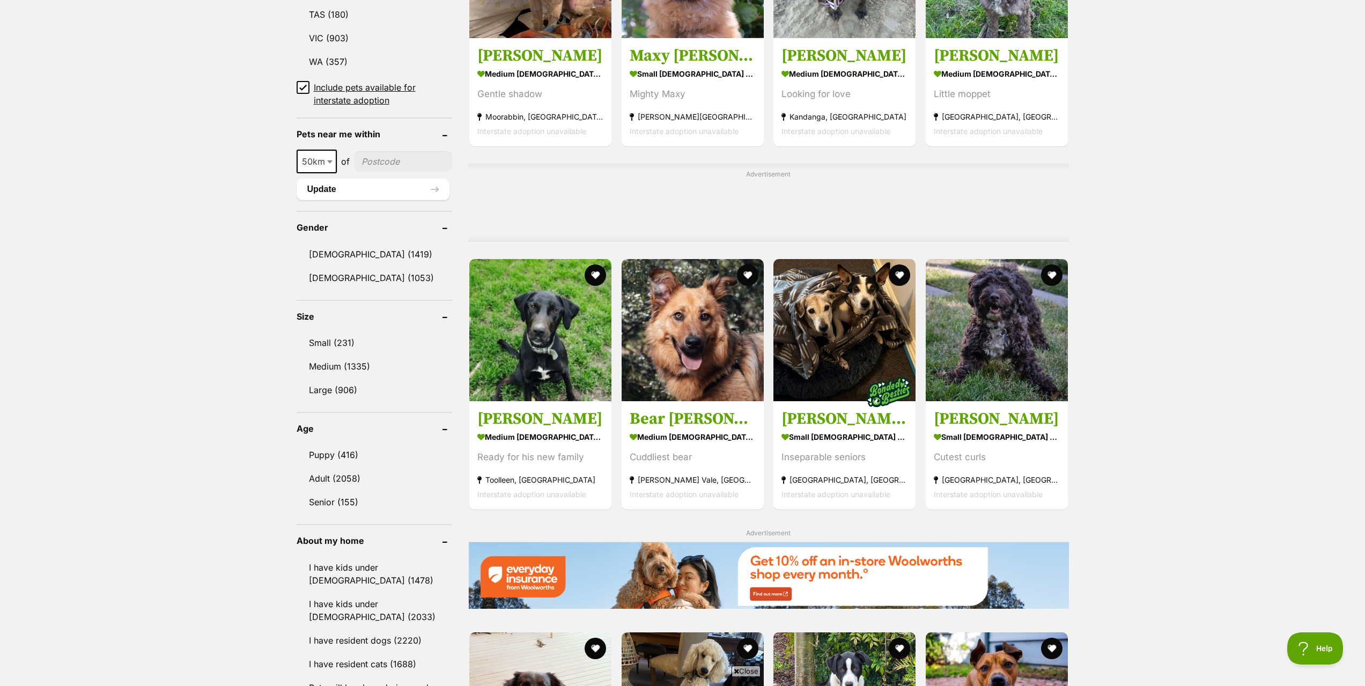
scroll to position [751, 0]
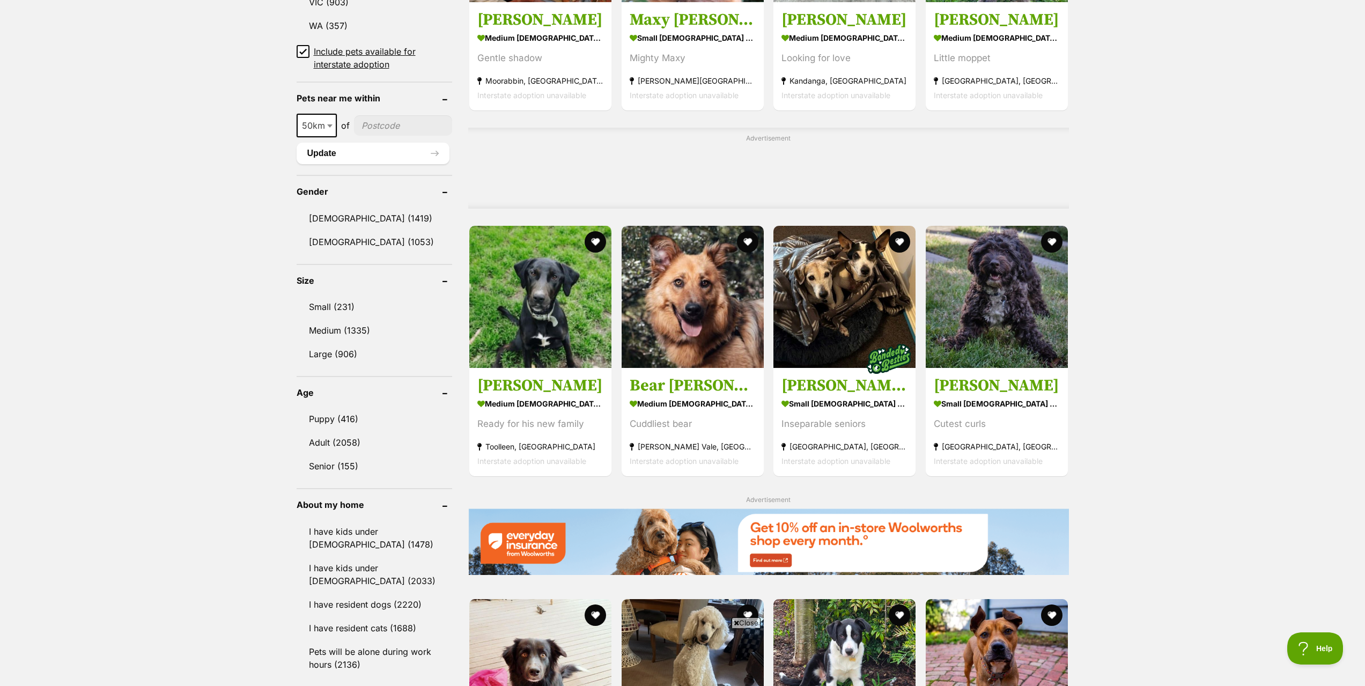
click at [1237, 247] on div "Displaying 21 to 40 of 2,472 pets Clear all 2 filters Show 20 40 60 pets per pa…" at bounding box center [682, 400] width 1365 height 1771
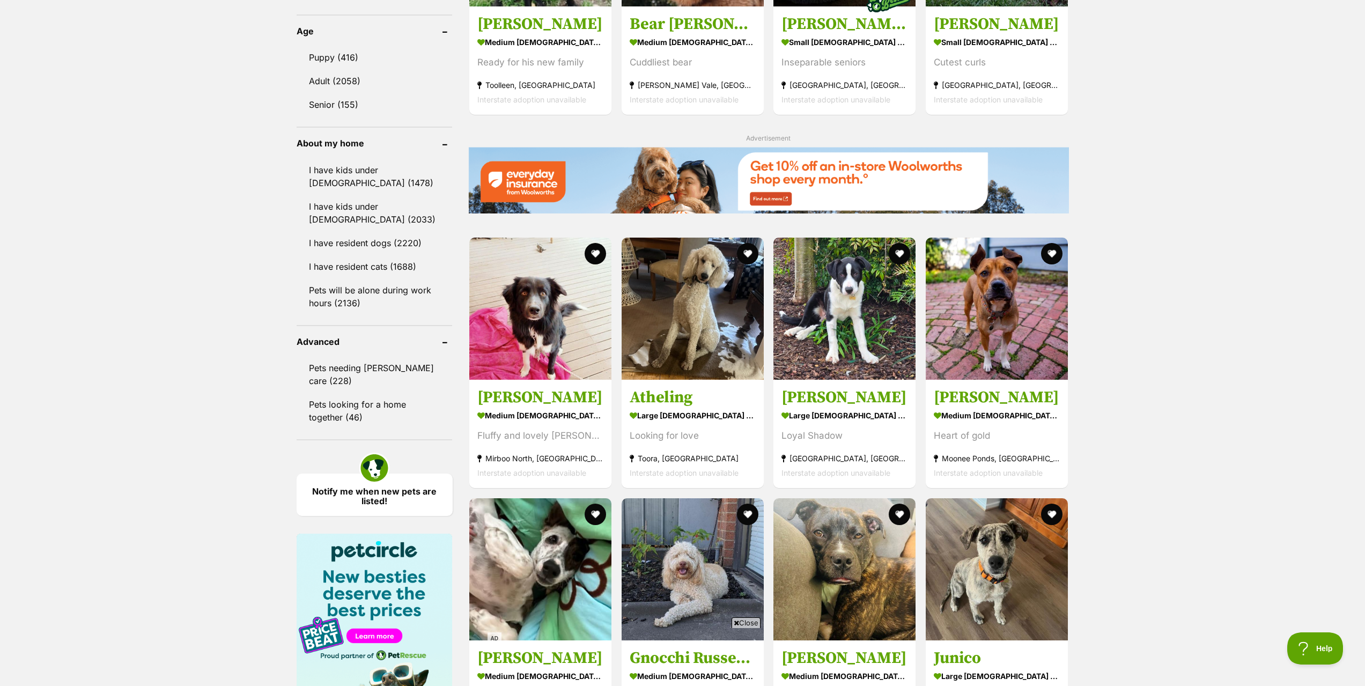
scroll to position [1287, 0]
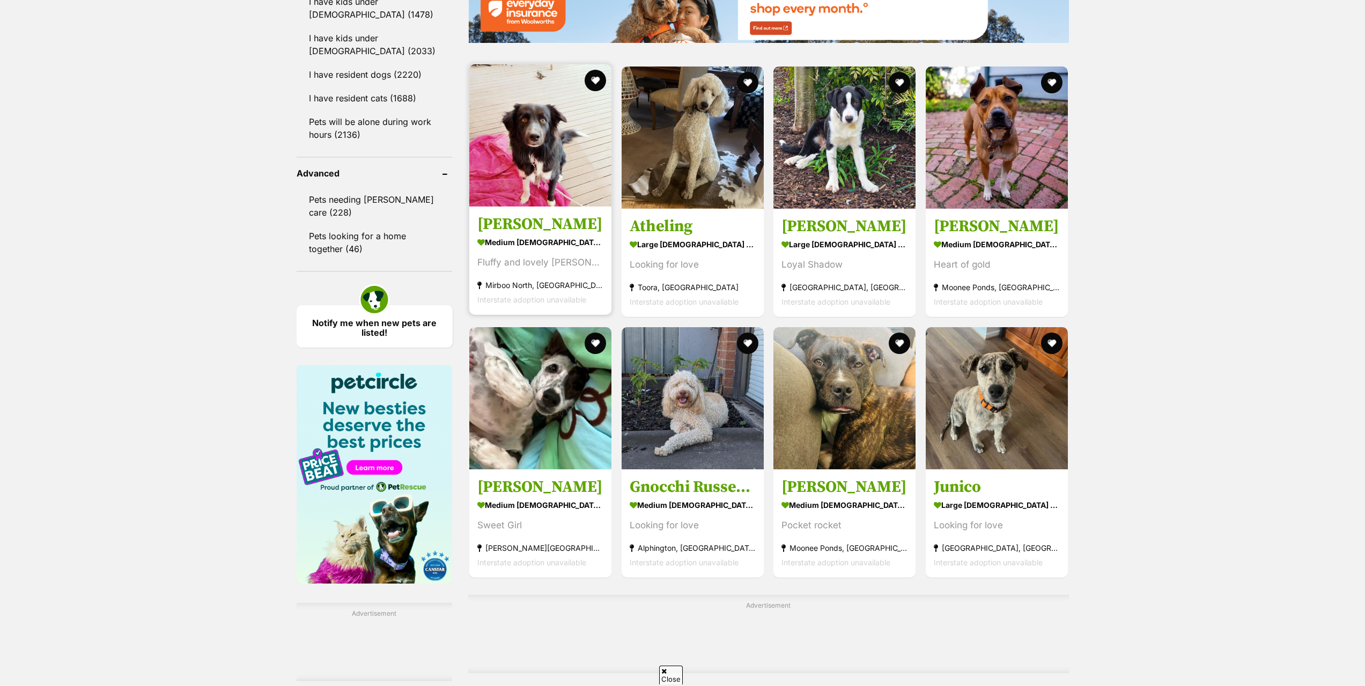
click at [515, 220] on h3 "Finn Quinell" at bounding box center [540, 224] width 126 height 20
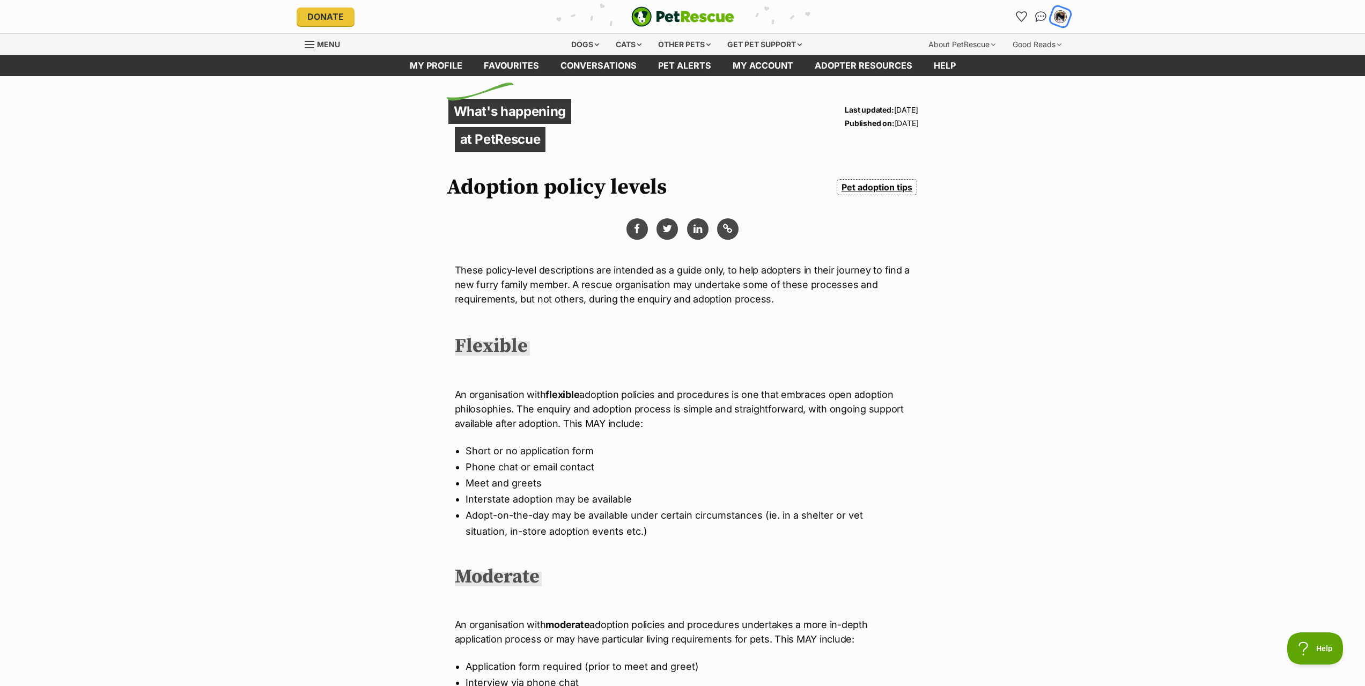
click at [1054, 14] on div "My account" at bounding box center [1060, 17] width 17 height 17
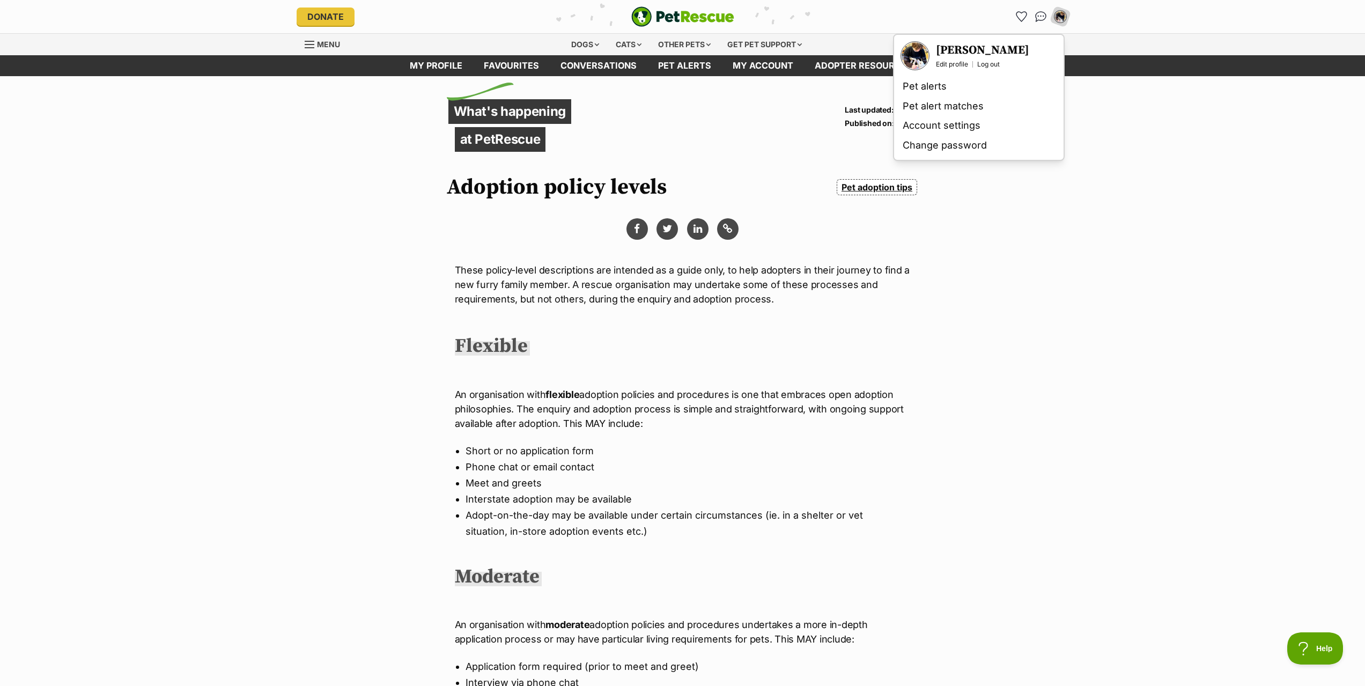
click at [985, 50] on h3 "[PERSON_NAME]" at bounding box center [982, 50] width 93 height 15
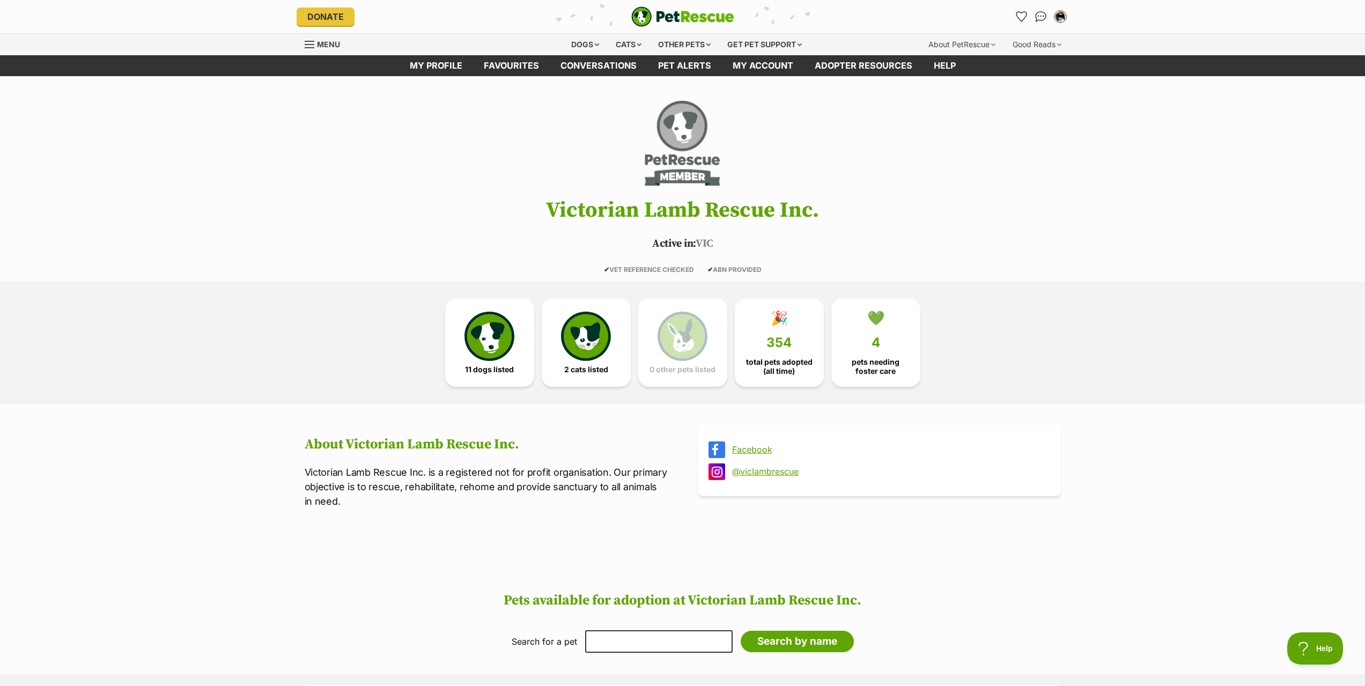
click at [569, 209] on h1 "Victorian Lamb Rescue Inc." at bounding box center [683, 210] width 788 height 24
drag, startPoint x: 666, startPoint y: 212, endPoint x: 793, endPoint y: 208, distance: 127.7
click at [793, 208] on h1 "Victorian Lamb Rescue Inc." at bounding box center [683, 210] width 788 height 24
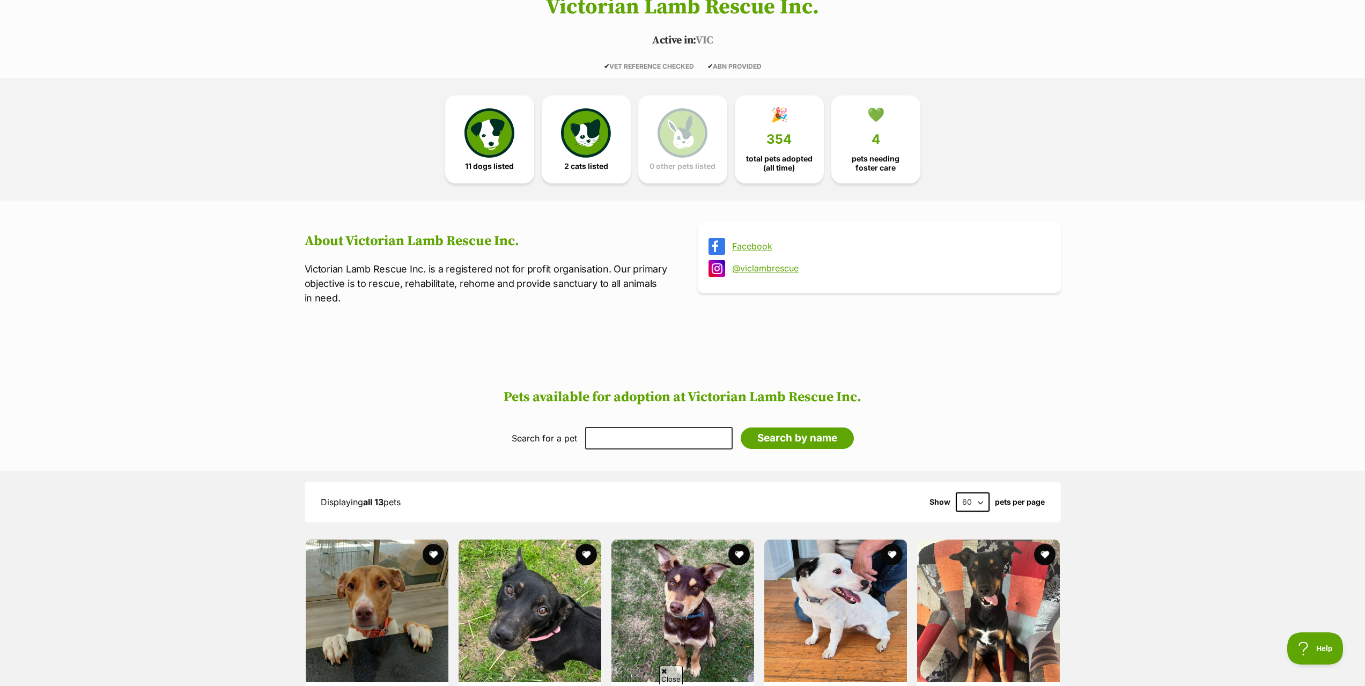
scroll to position [215, 0]
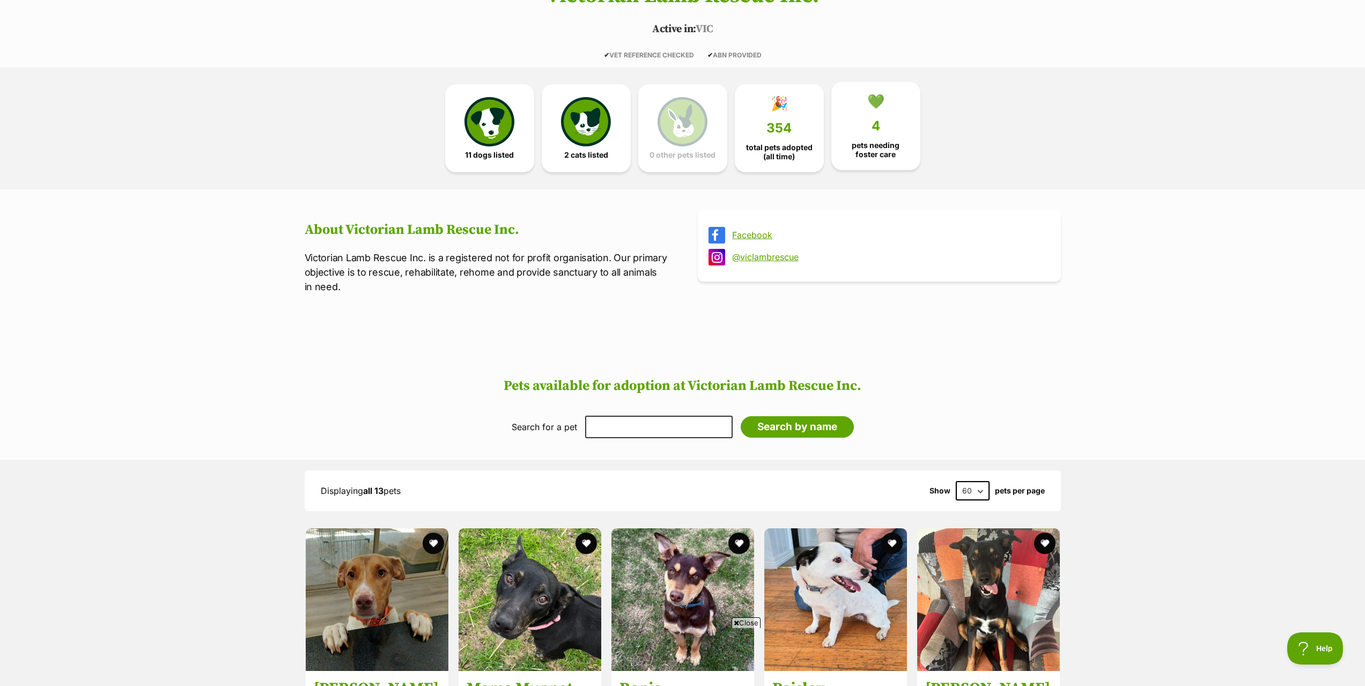
click at [880, 132] on link "💚 4 pets needing [PERSON_NAME] care" at bounding box center [875, 126] width 89 height 88
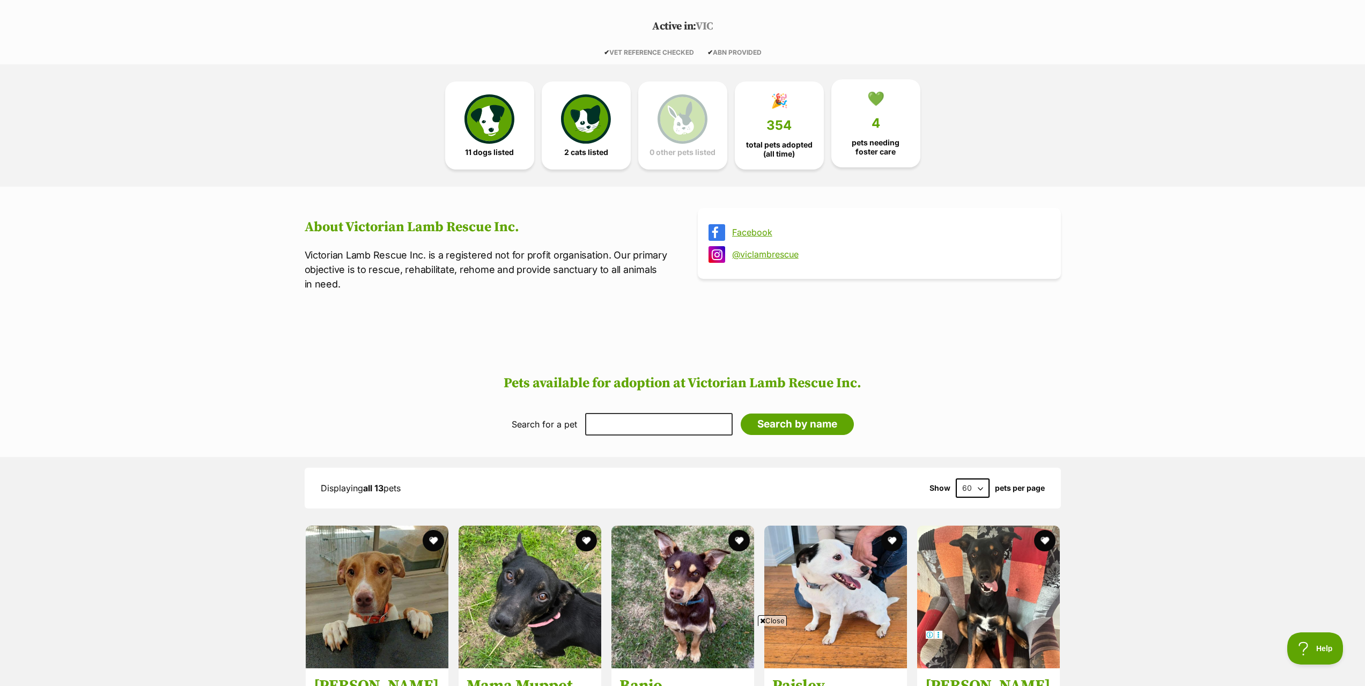
click at [869, 102] on div "💚" at bounding box center [875, 99] width 17 height 16
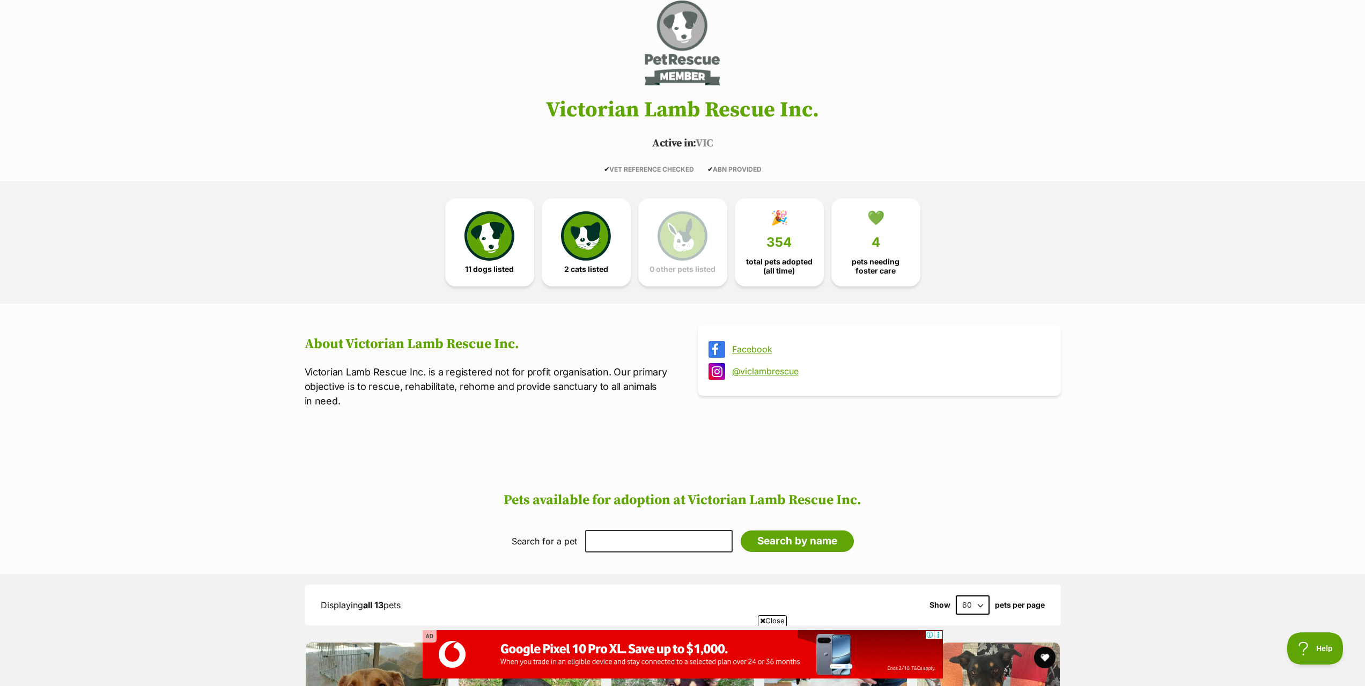
drag, startPoint x: 288, startPoint y: 365, endPoint x: 631, endPoint y: 127, distance: 417.8
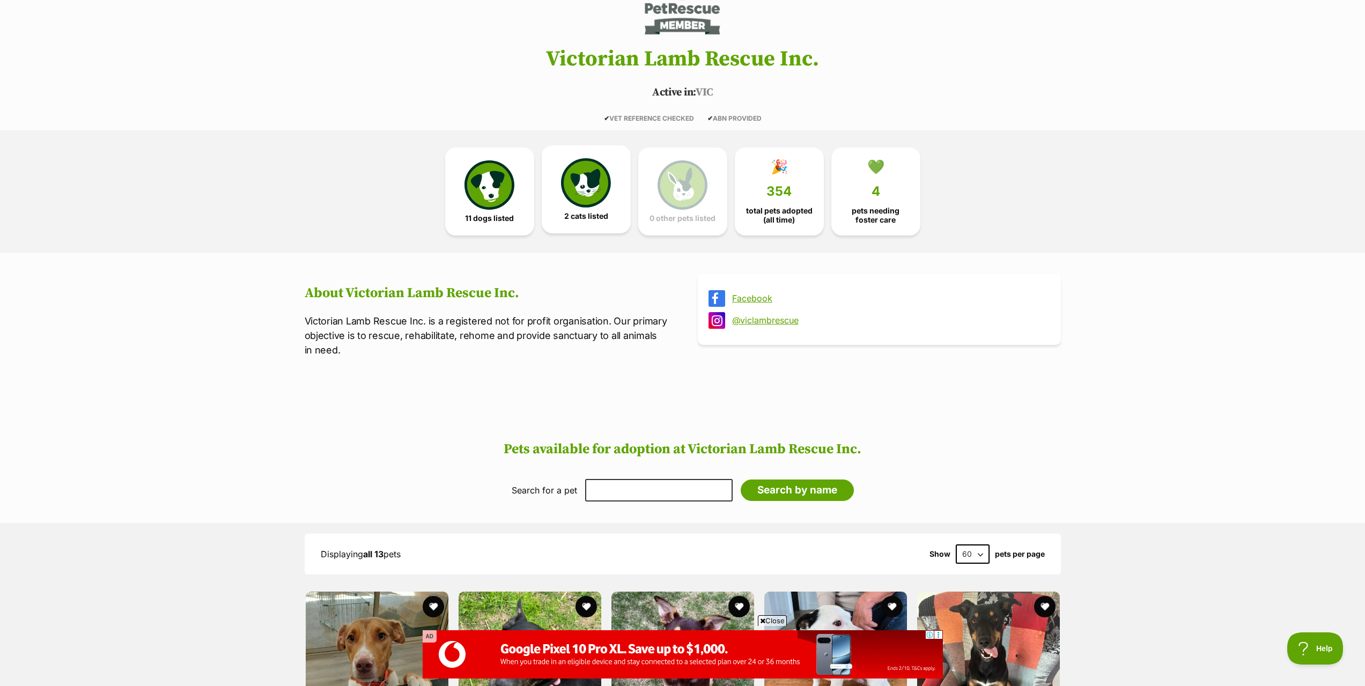
scroll to position [161, 0]
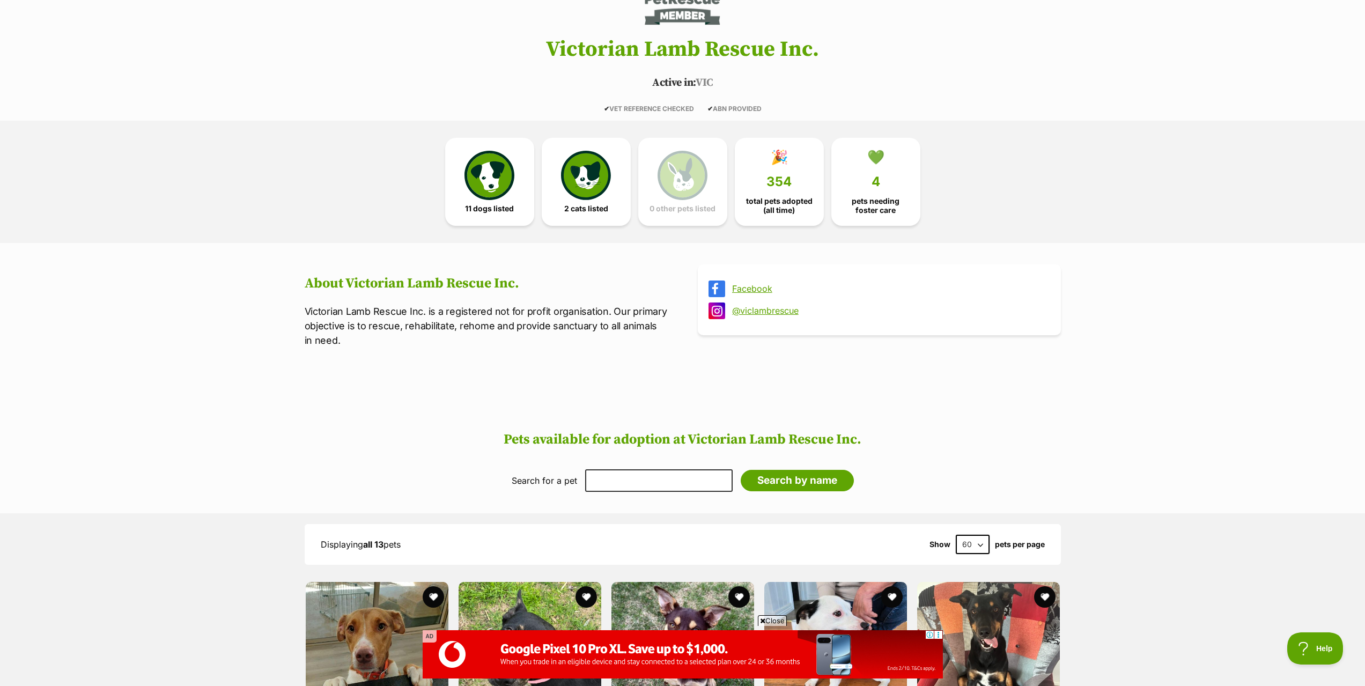
click at [172, 322] on div "Victorian Lamb Rescue Inc. Active in: VIC ✔ VET REFERENCE CHECKED ✔ ABN PROVIDE…" at bounding box center [682, 653] width 1365 height 1432
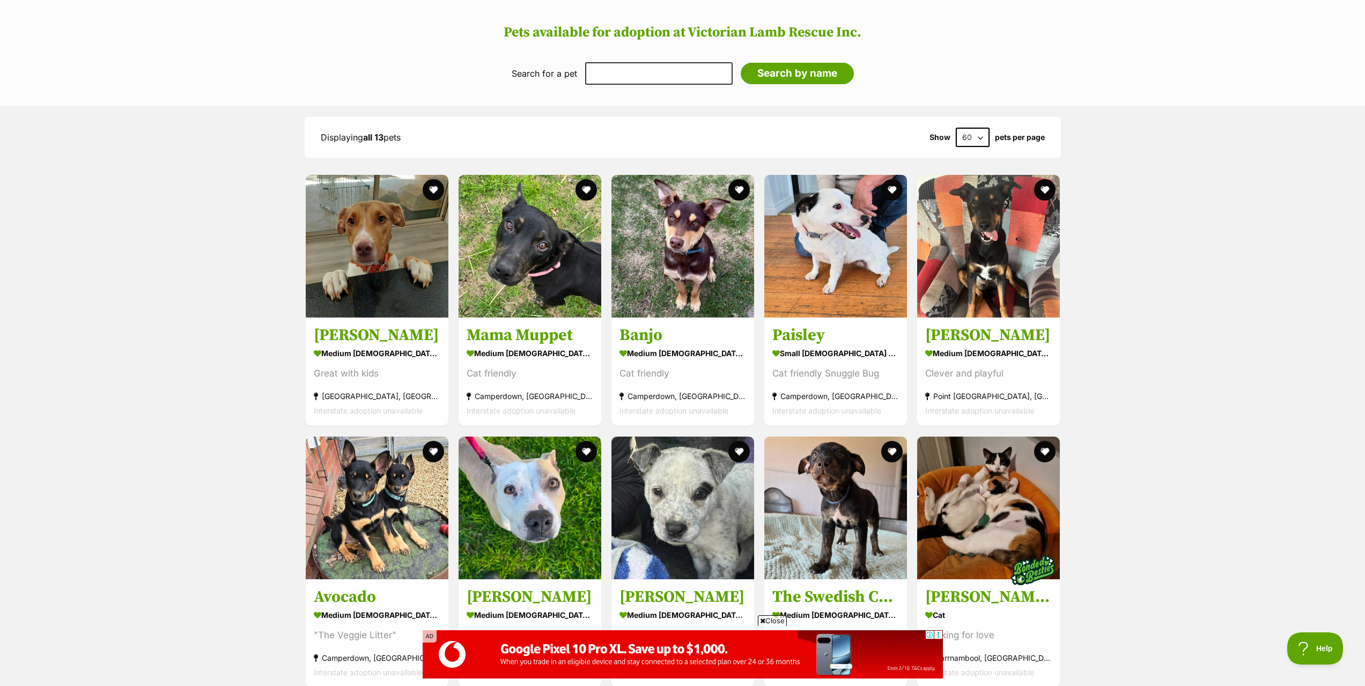
scroll to position [590, 0]
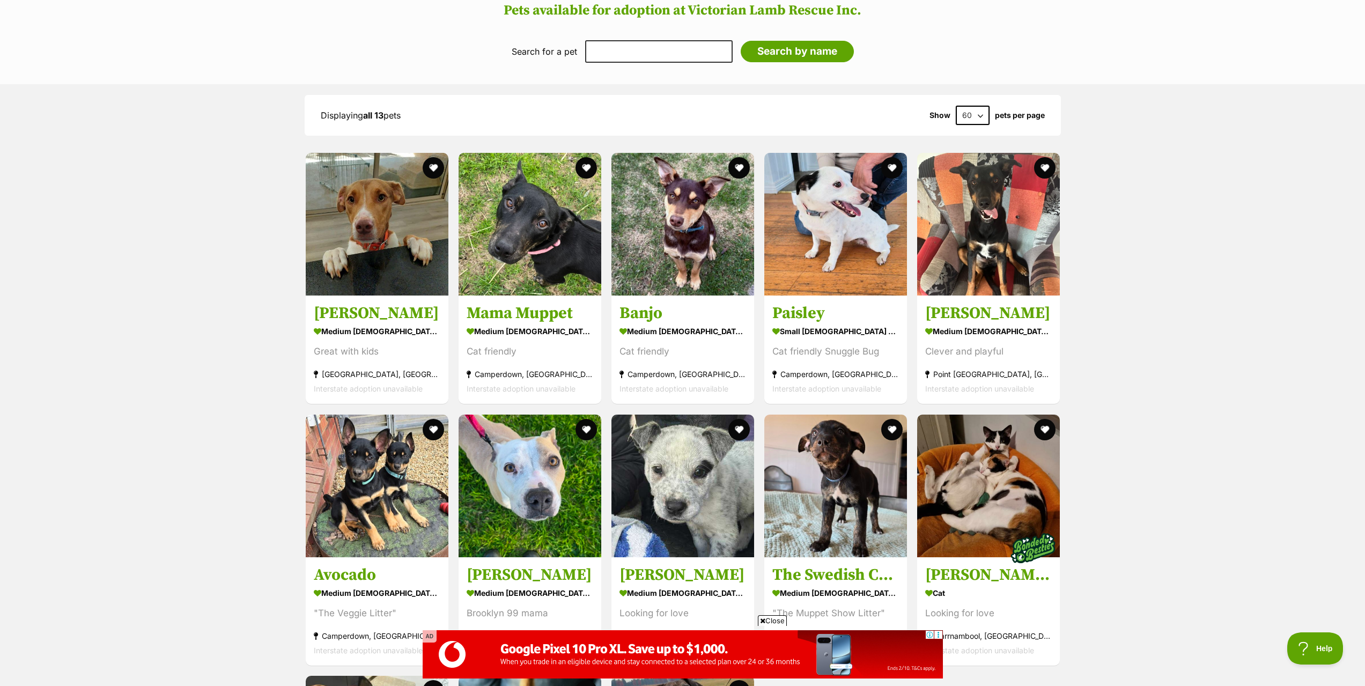
click at [1223, 346] on div "Displaying all 13 pets Show 60 120 pets per page Visit PetRescue TV (external s…" at bounding box center [682, 511] width 1365 height 854
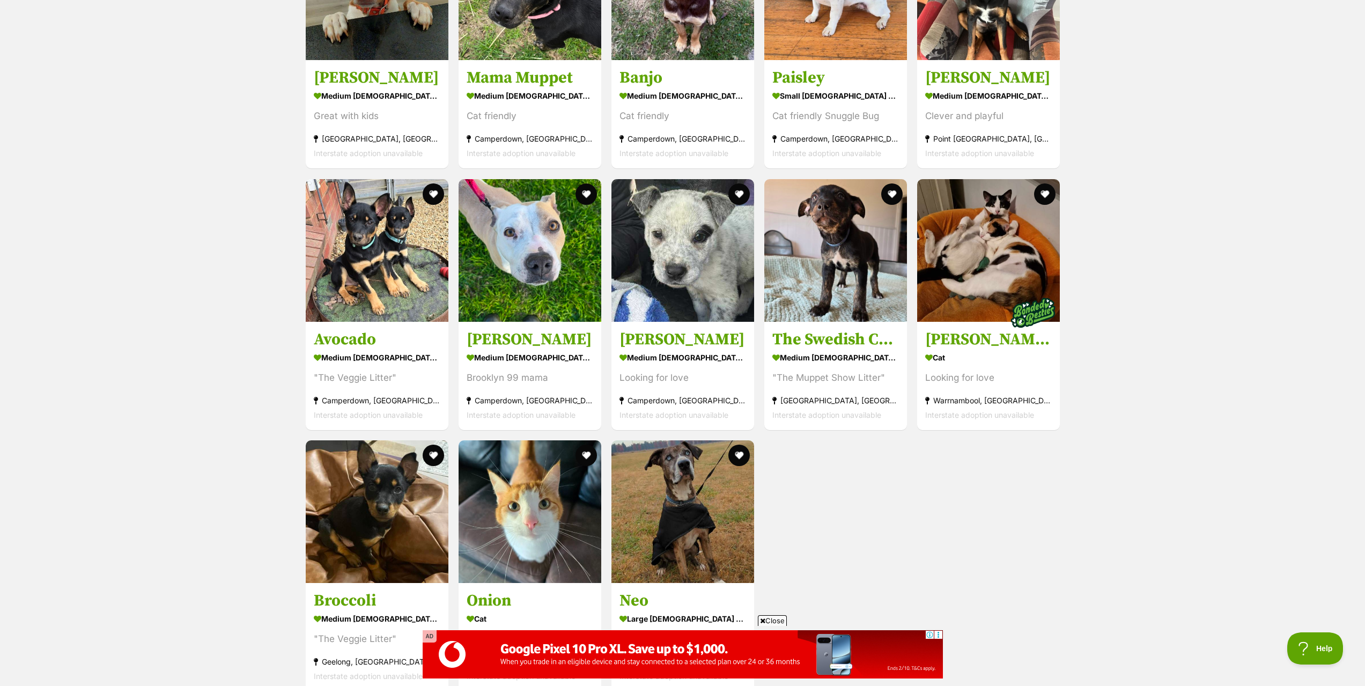
scroll to position [858, 0]
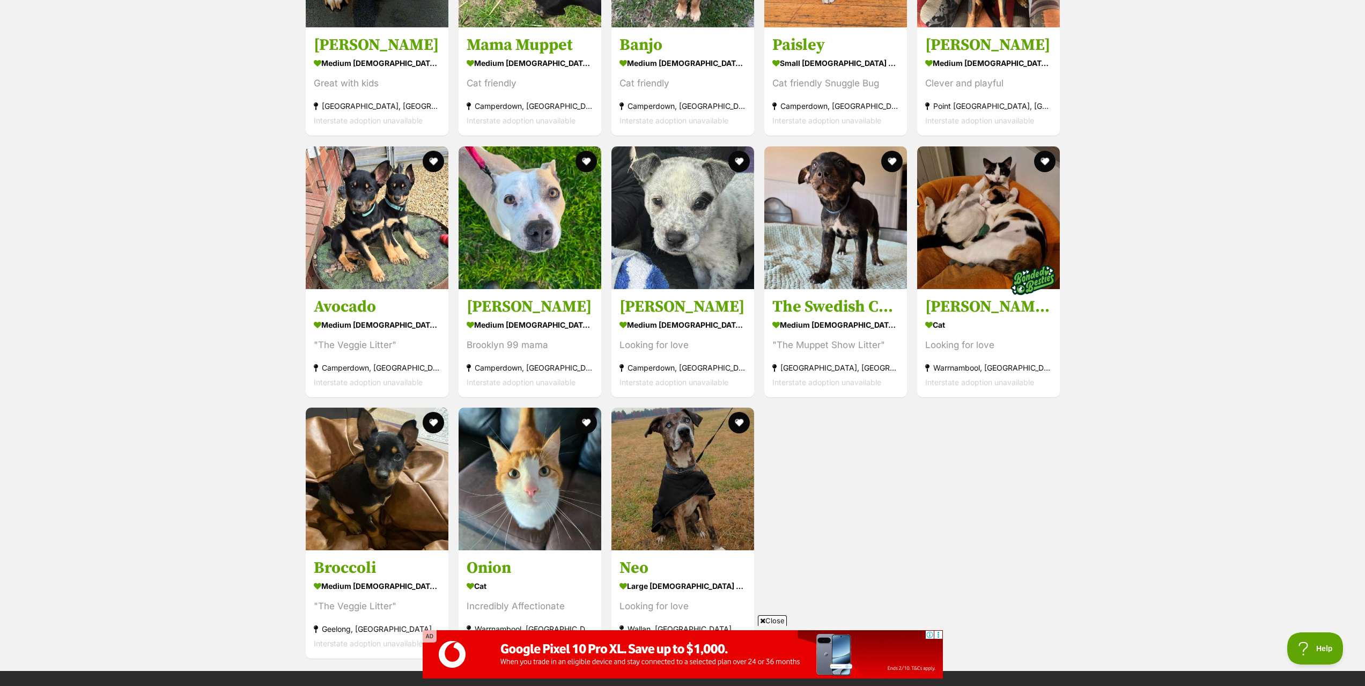
click at [1212, 325] on div "Displaying all 13 pets Show 60 120 pets per page Visit PetRescue TV (external s…" at bounding box center [682, 243] width 1365 height 854
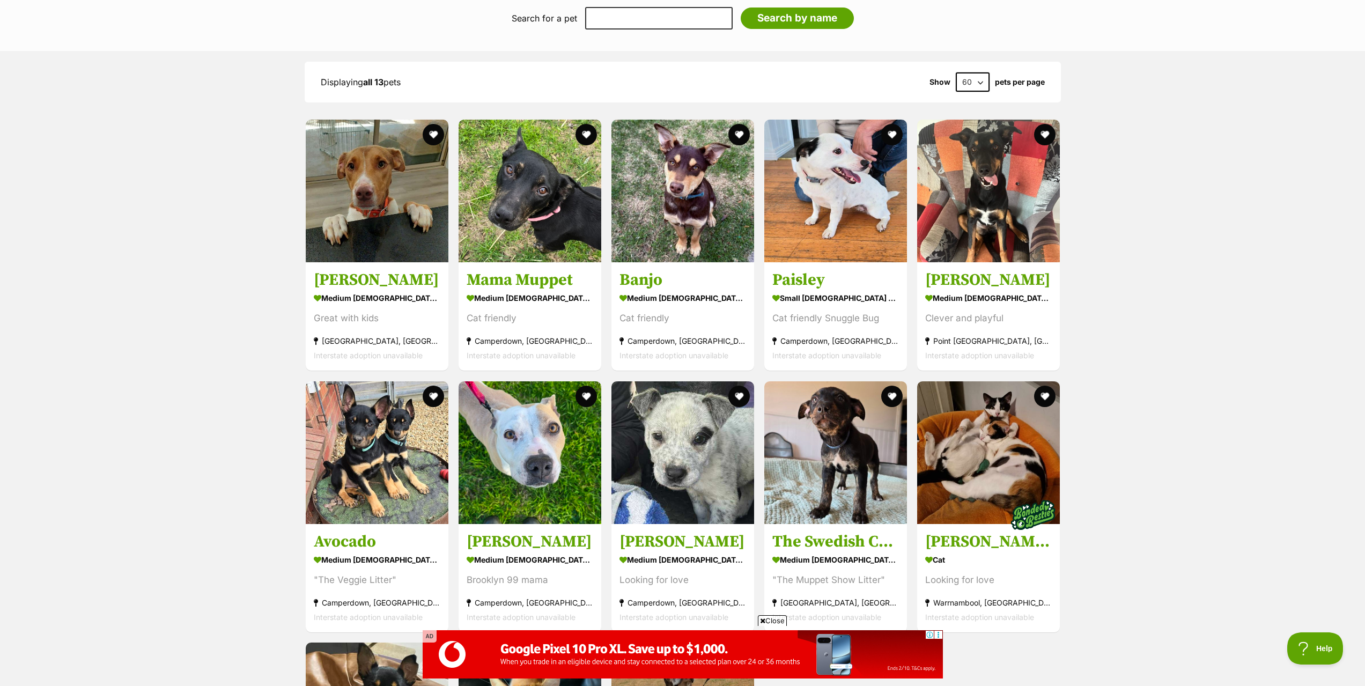
scroll to position [0, 0]
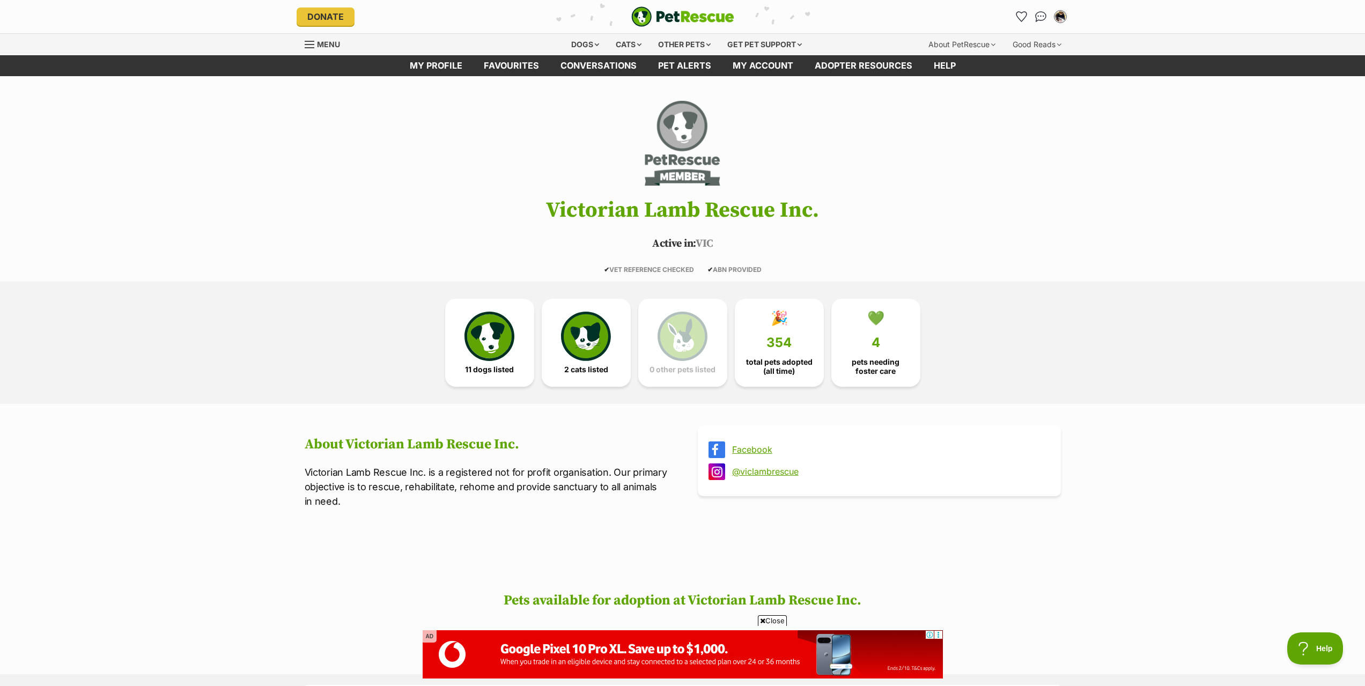
drag, startPoint x: 270, startPoint y: 458, endPoint x: 377, endPoint y: 168, distance: 308.4
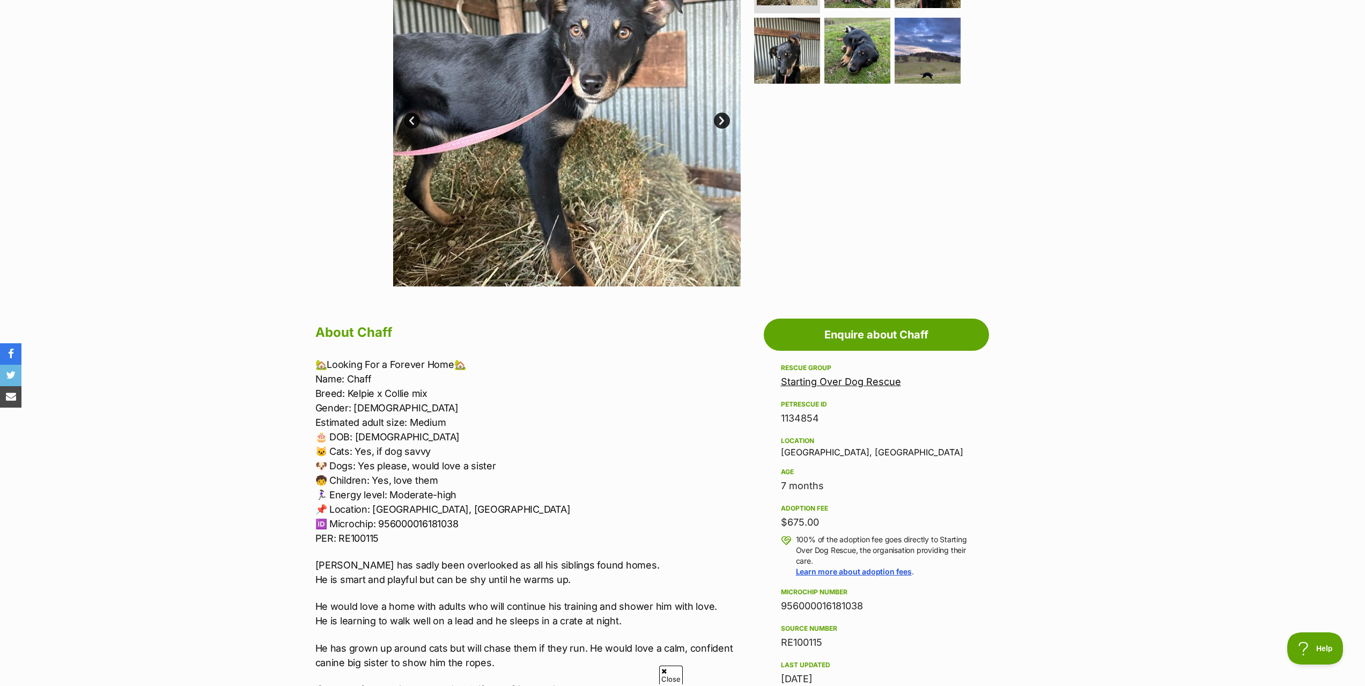
scroll to position [322, 0]
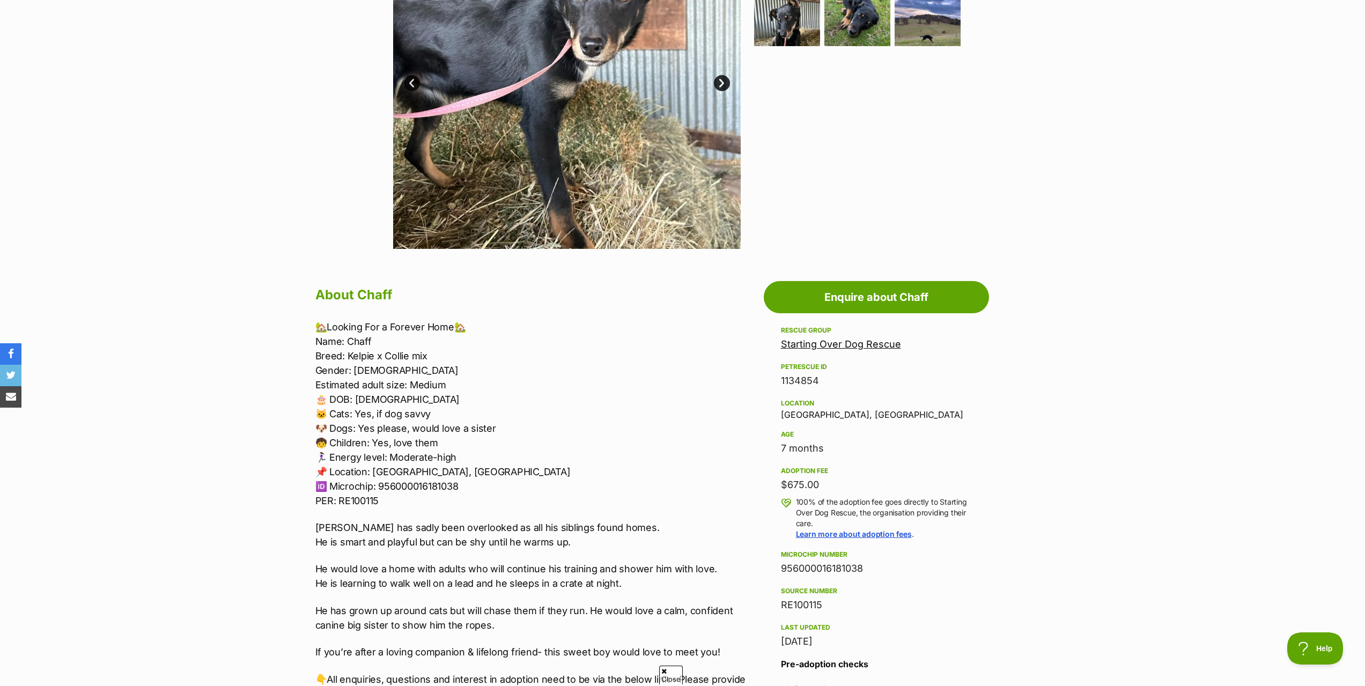
drag, startPoint x: 784, startPoint y: 485, endPoint x: 821, endPoint y: 485, distance: 37.5
click at [821, 485] on div "$675.00" at bounding box center [876, 484] width 191 height 15
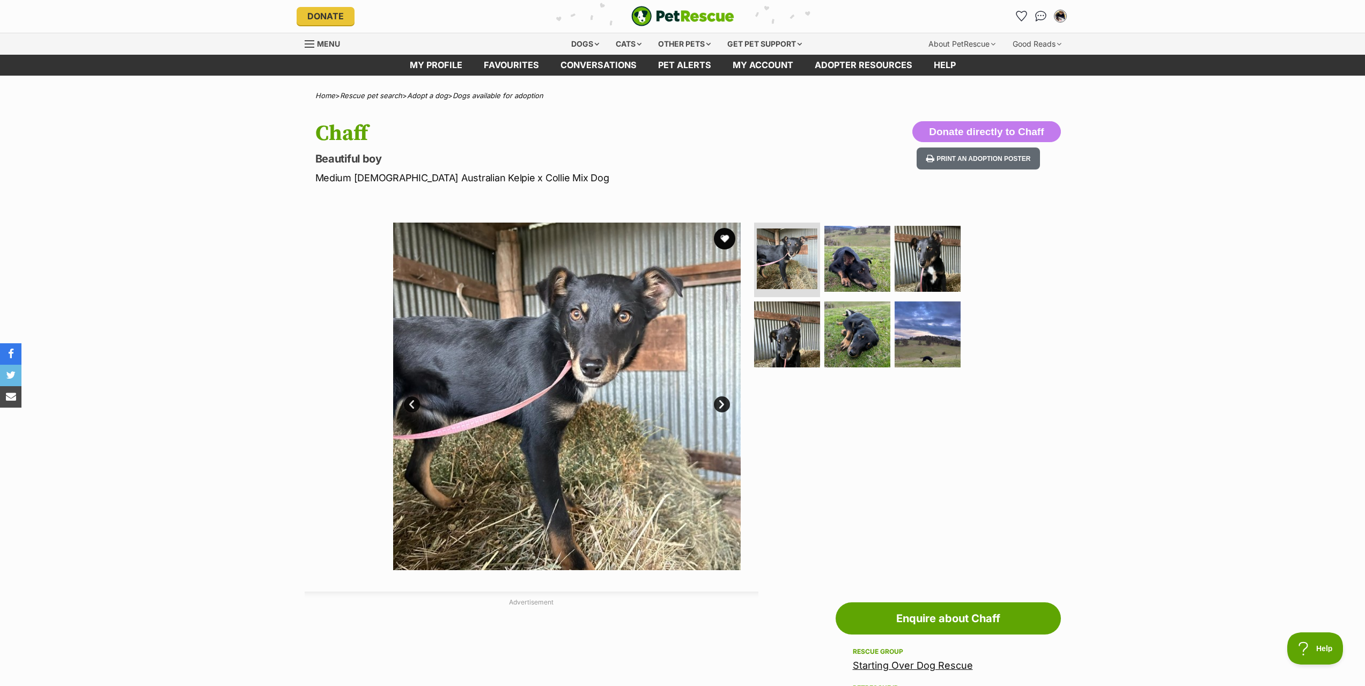
scroll to position [0, 0]
drag, startPoint x: 182, startPoint y: 450, endPoint x: 181, endPoint y: 440, distance: 10.2
click at [182, 451] on div "Available 1 of 6 images 1 of 6 images 1 of 6 images 1 of 6 images 1 of 6 images…" at bounding box center [682, 389] width 1365 height 364
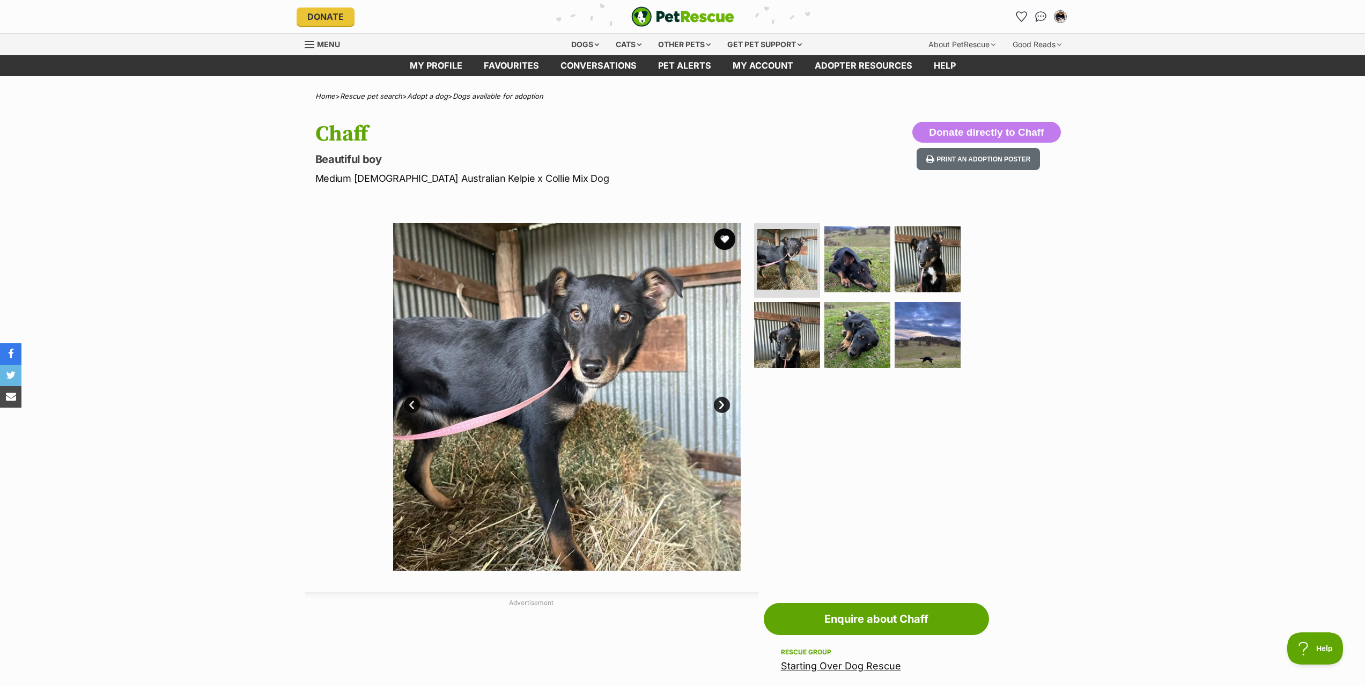
click at [719, 409] on link "Next" at bounding box center [722, 405] width 16 height 16
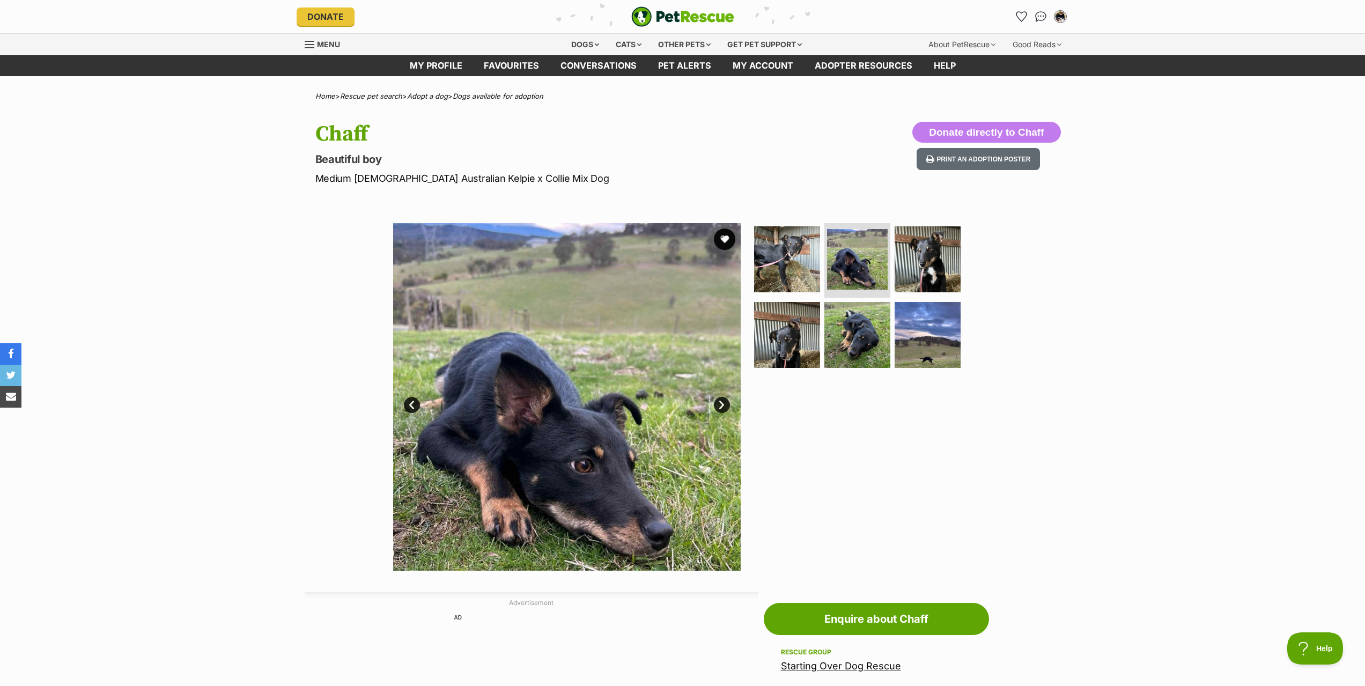
click at [720, 400] on link "Next" at bounding box center [722, 405] width 16 height 16
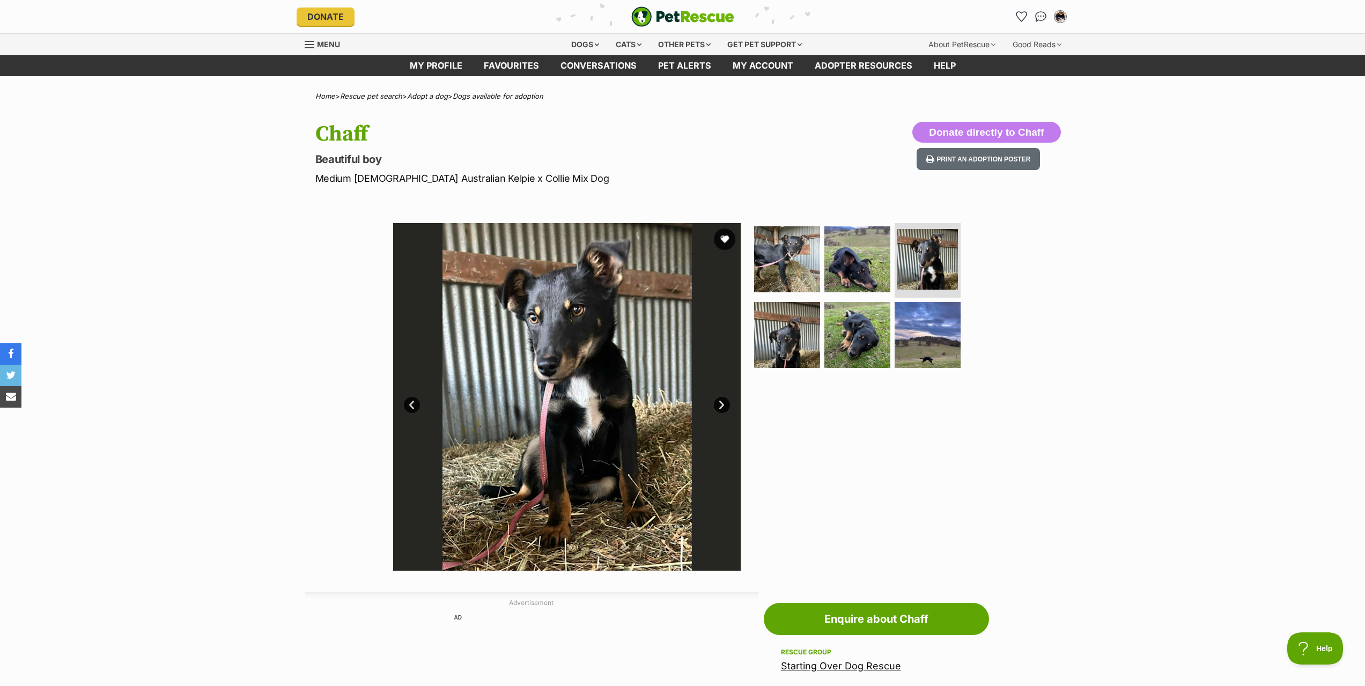
click at [720, 400] on link "Next" at bounding box center [722, 405] width 16 height 16
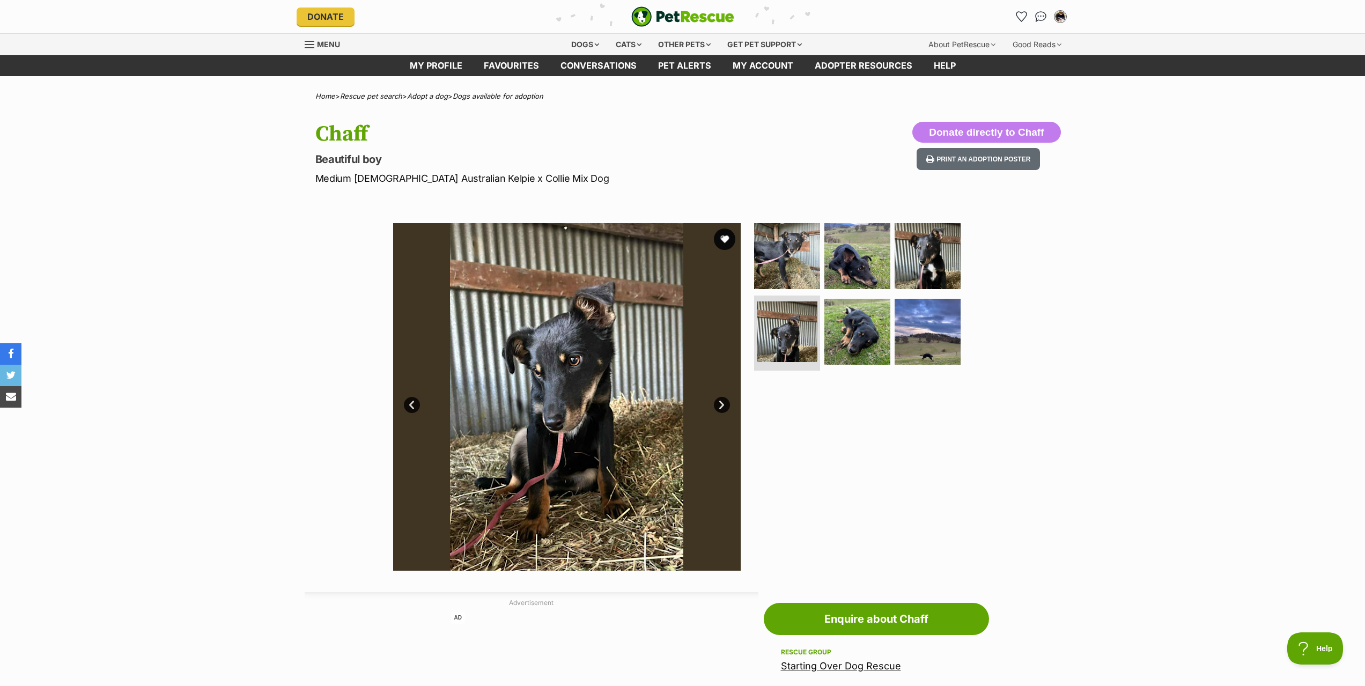
click at [720, 400] on link "Next" at bounding box center [722, 405] width 16 height 16
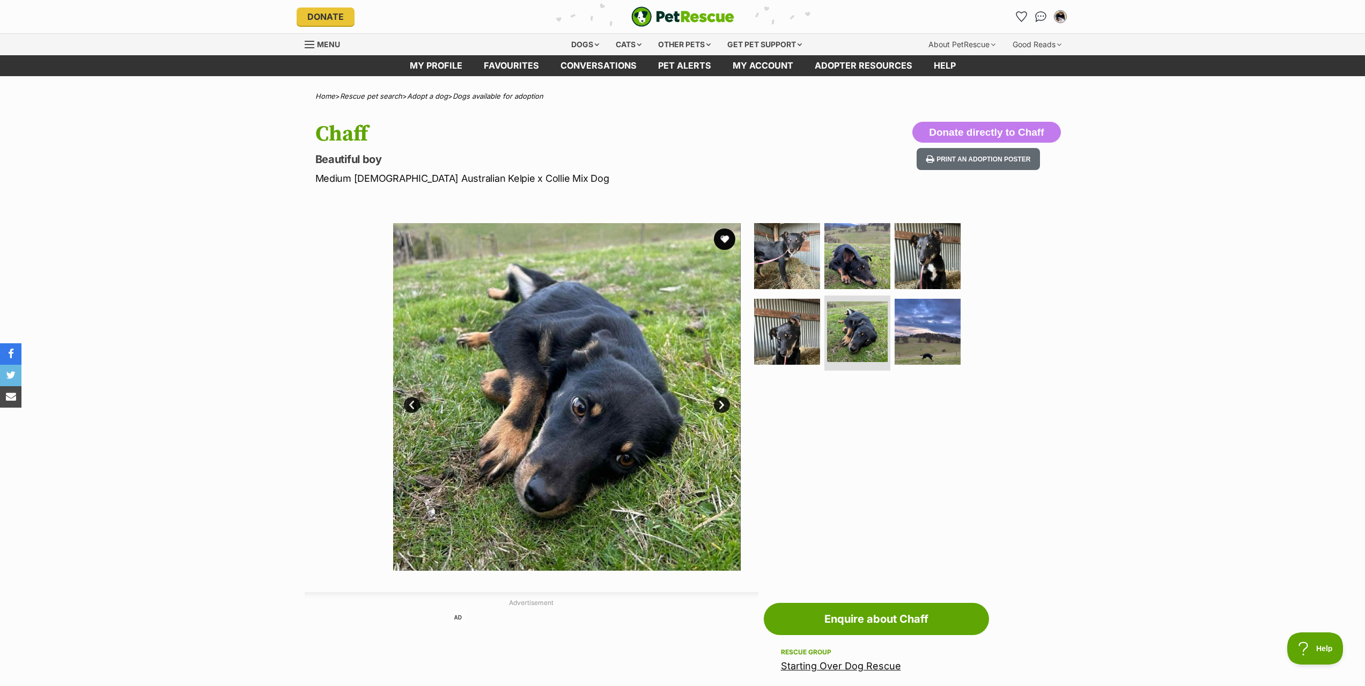
click at [720, 400] on link "Next" at bounding box center [722, 405] width 16 height 16
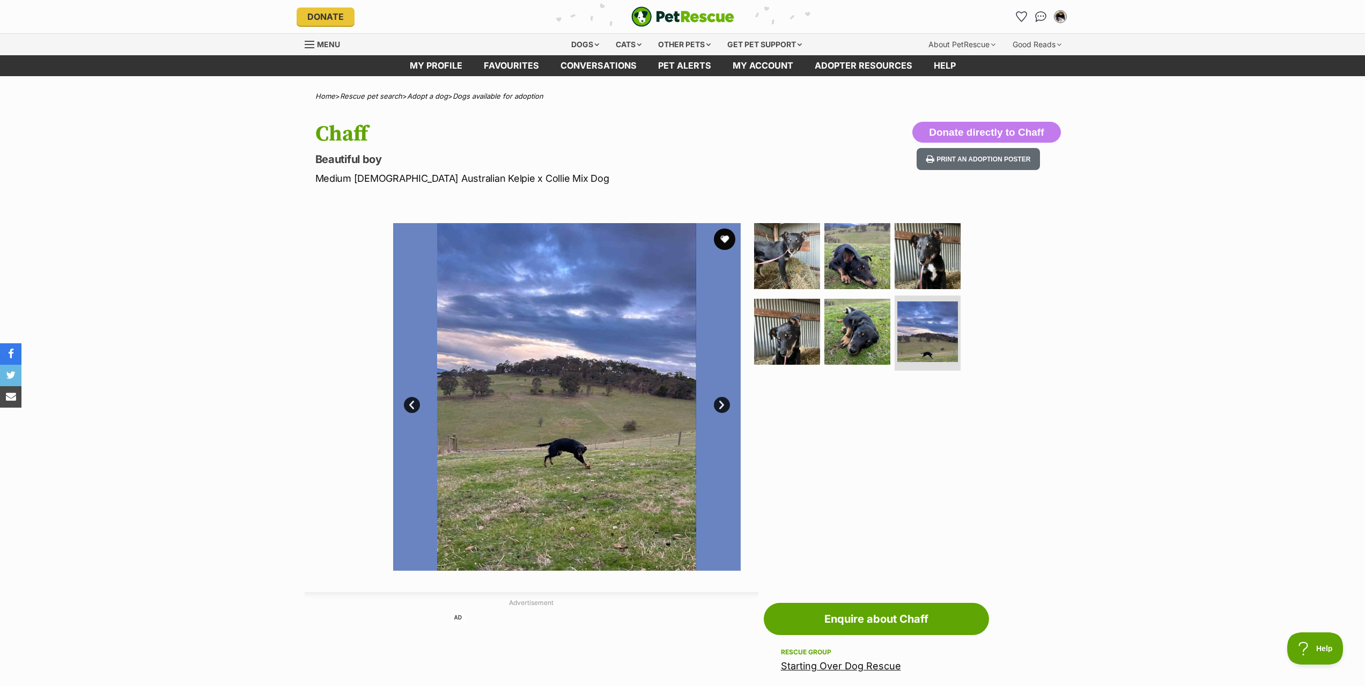
click at [720, 400] on link "Next" at bounding box center [722, 405] width 16 height 16
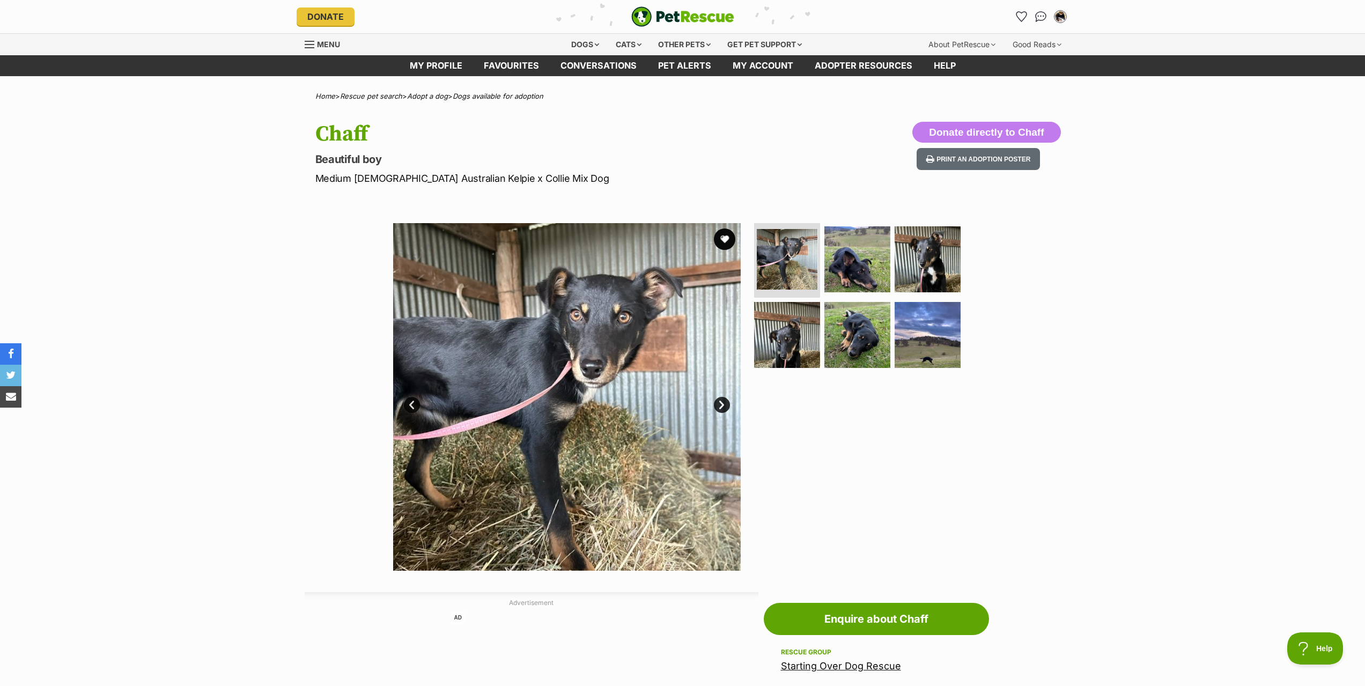
click at [720, 400] on link "Next" at bounding box center [722, 405] width 16 height 16
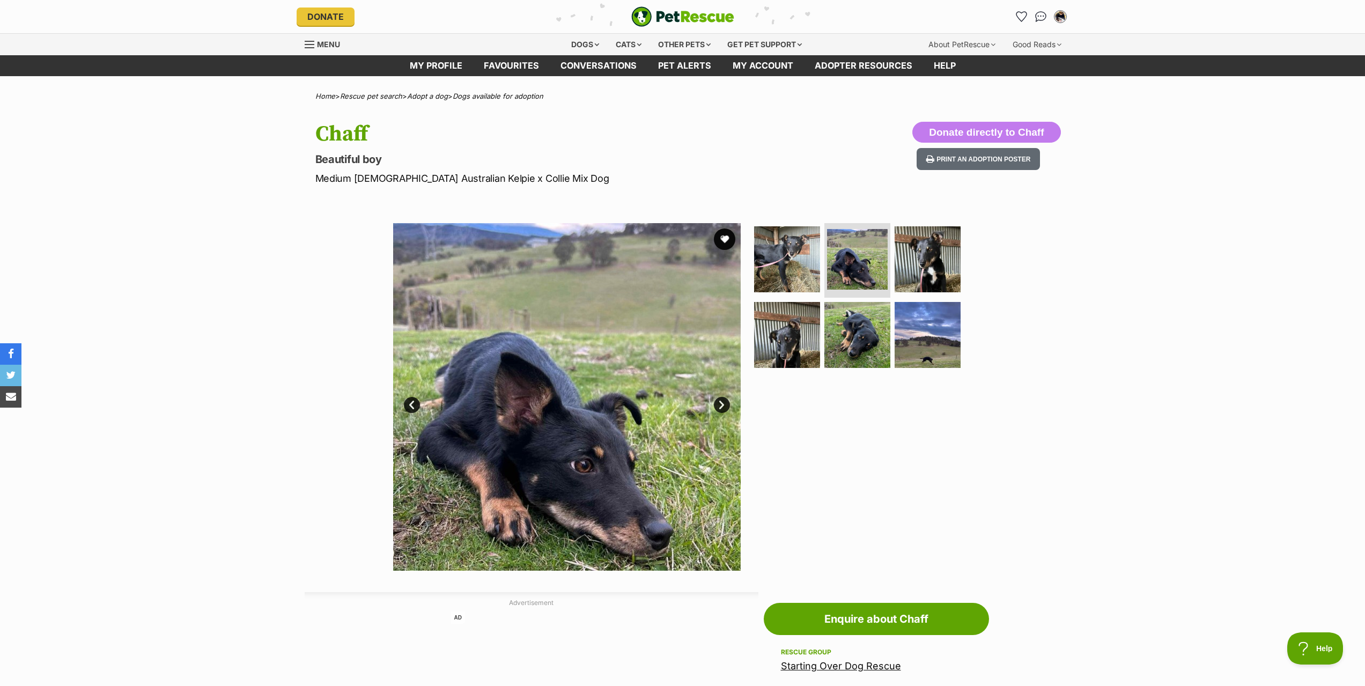
click at [822, 353] on ul at bounding box center [862, 299] width 220 height 152
click at [839, 340] on img at bounding box center [857, 334] width 69 height 69
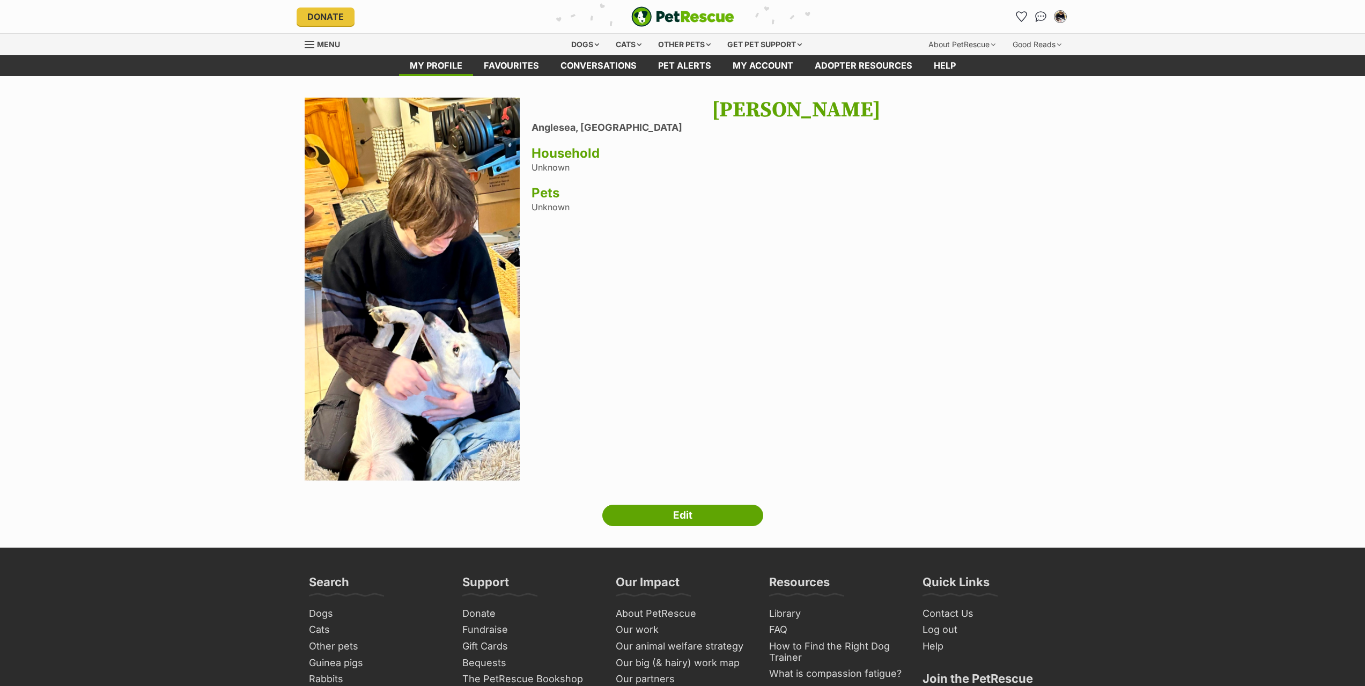
click at [668, 283] on div "Brandon Russell Anglesea, Victoria Household Unknown Pets Unknown" at bounding box center [796, 291] width 529 height 386
click at [653, 278] on div "Brandon Russell Anglesea, Victoria Household Unknown Pets Unknown" at bounding box center [796, 291] width 529 height 386
click at [561, 393] on div "Brandon Russell Anglesea, Victoria Household Unknown Pets Unknown" at bounding box center [796, 291] width 529 height 386
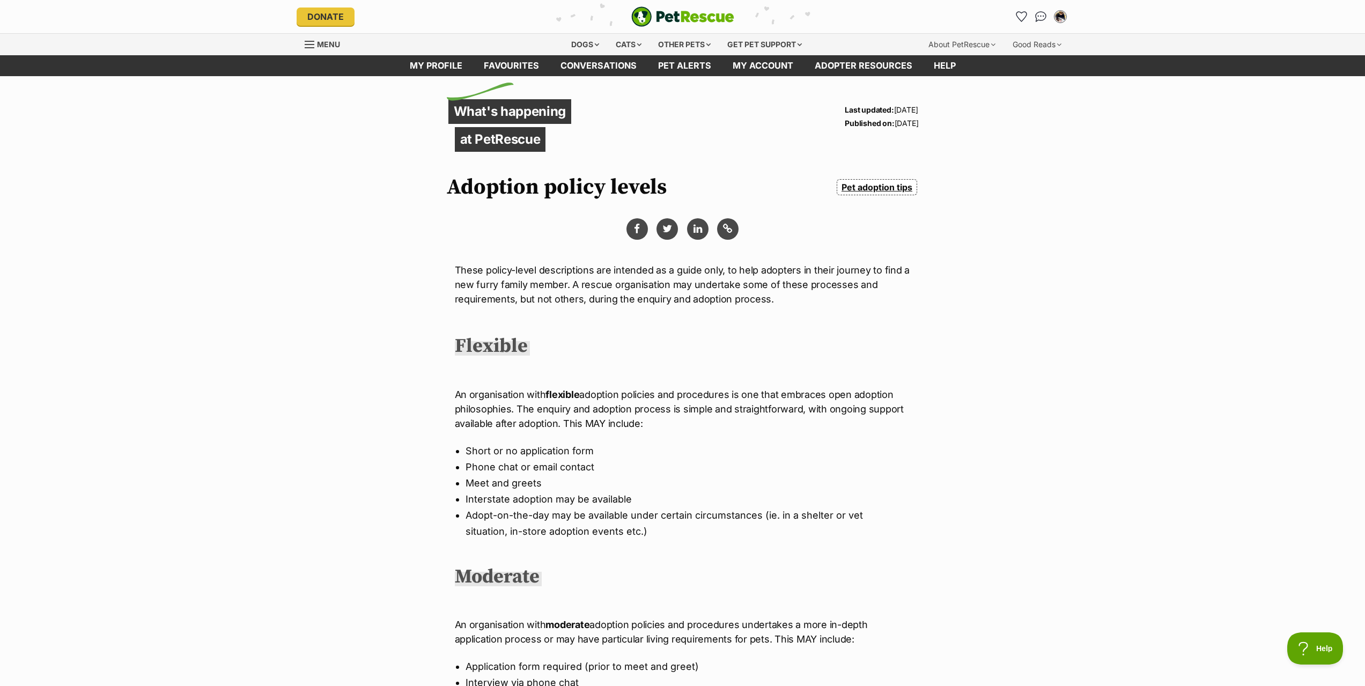
drag, startPoint x: 411, startPoint y: 368, endPoint x: 399, endPoint y: 373, distance: 12.6
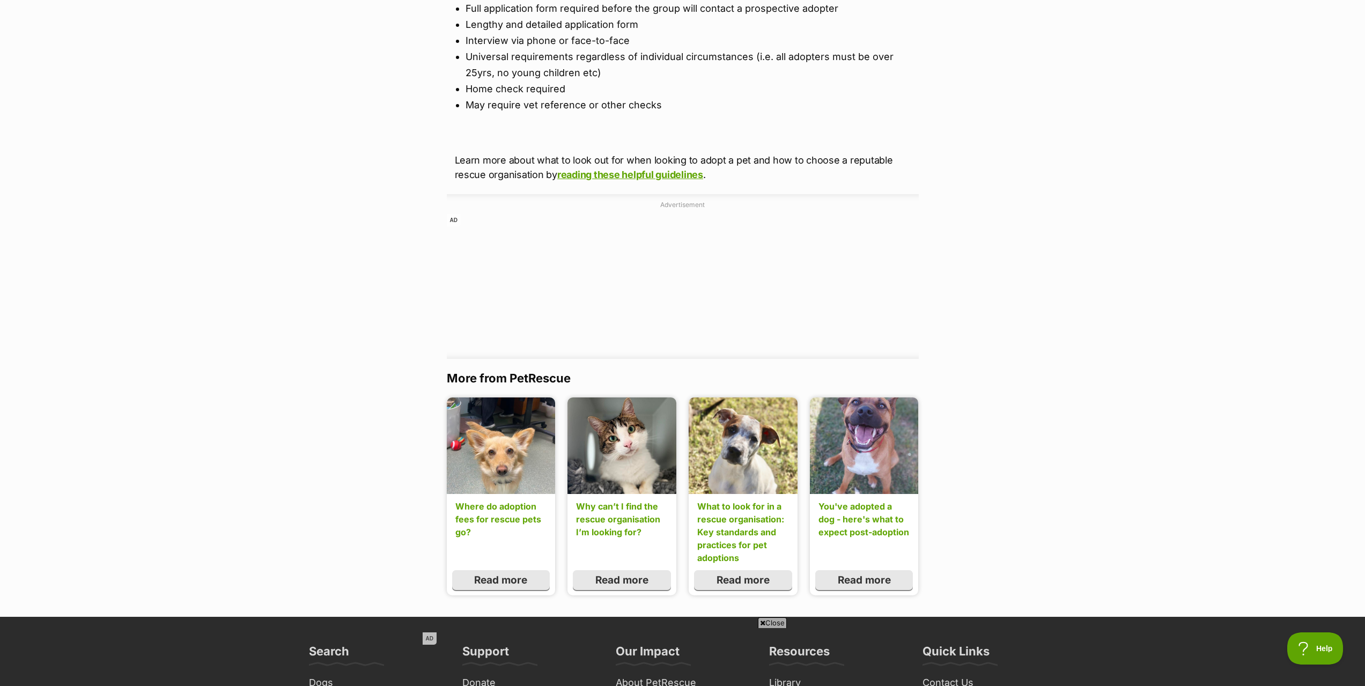
scroll to position [858, 0]
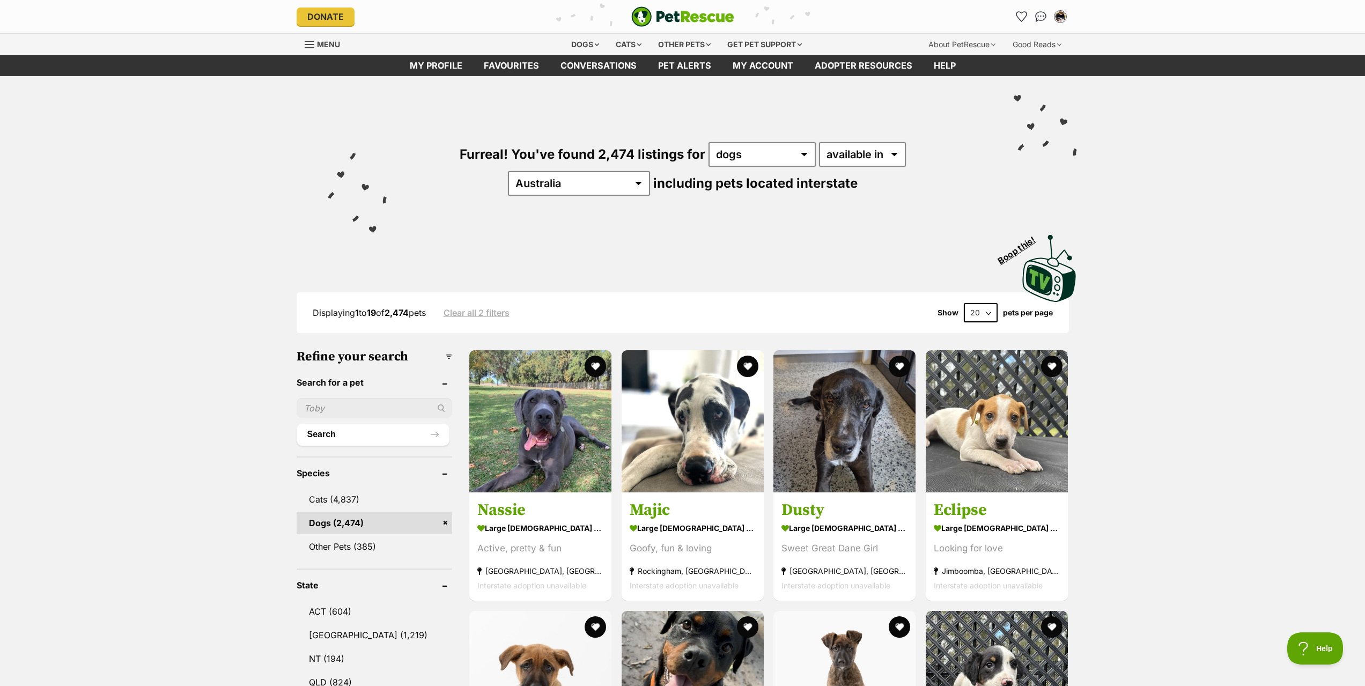
click at [291, 259] on div "Visit PetRescue TV (external site) Boop this!" at bounding box center [683, 264] width 788 height 78
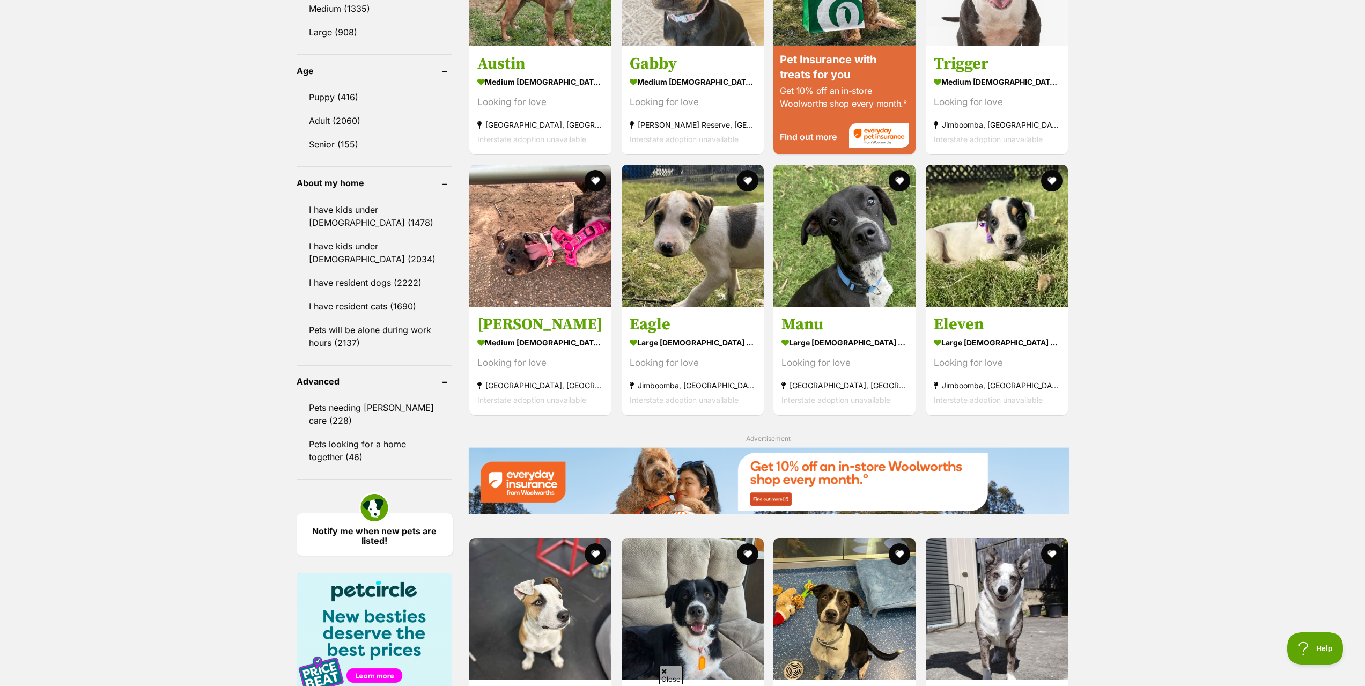
click at [1172, 323] on div "Displaying 1 to 19 of 2,474 pets Clear all 2 filters Show 20 40 60 pets per pag…" at bounding box center [682, 78] width 1365 height 1771
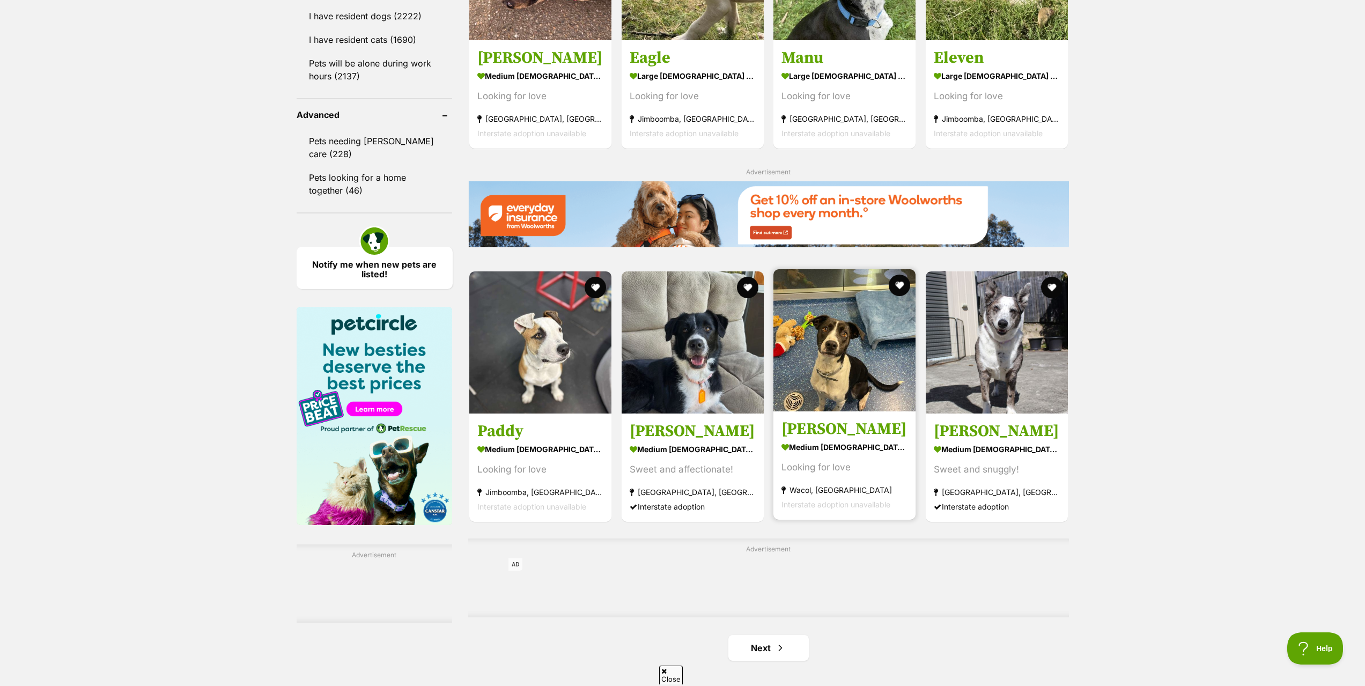
scroll to position [1341, 0]
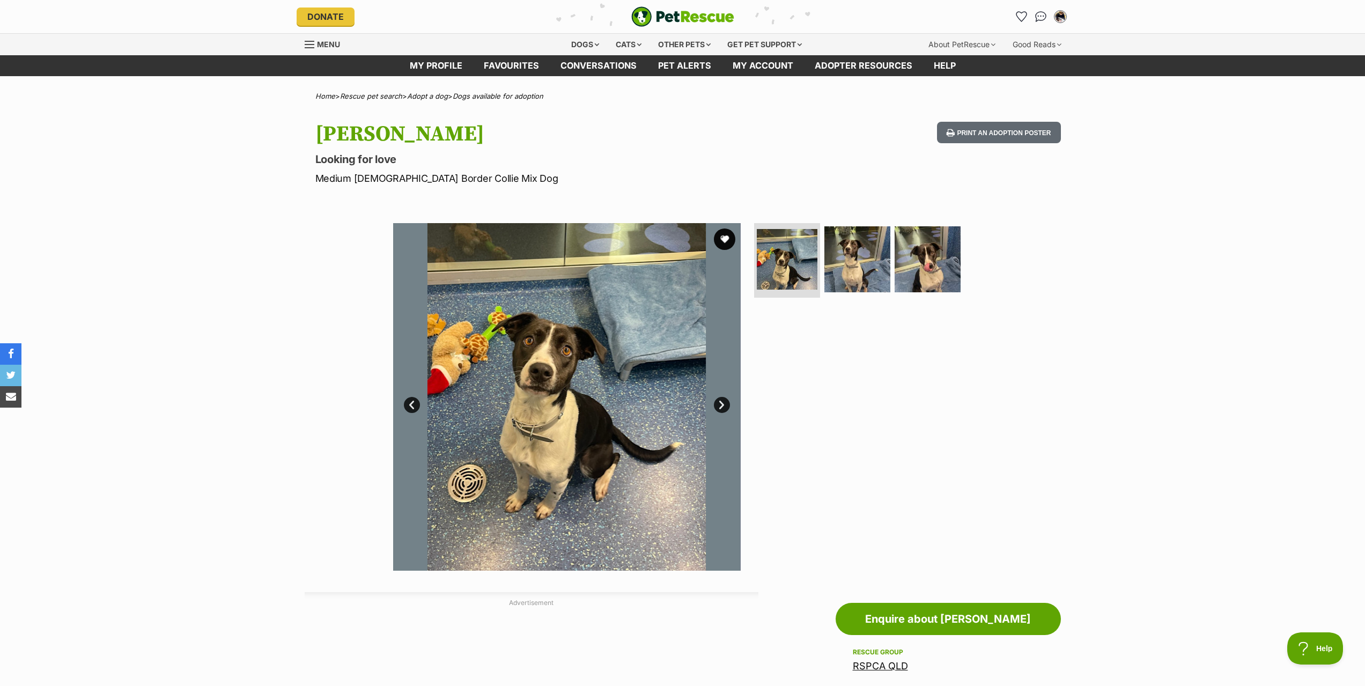
click at [719, 405] on link "Next" at bounding box center [722, 405] width 16 height 16
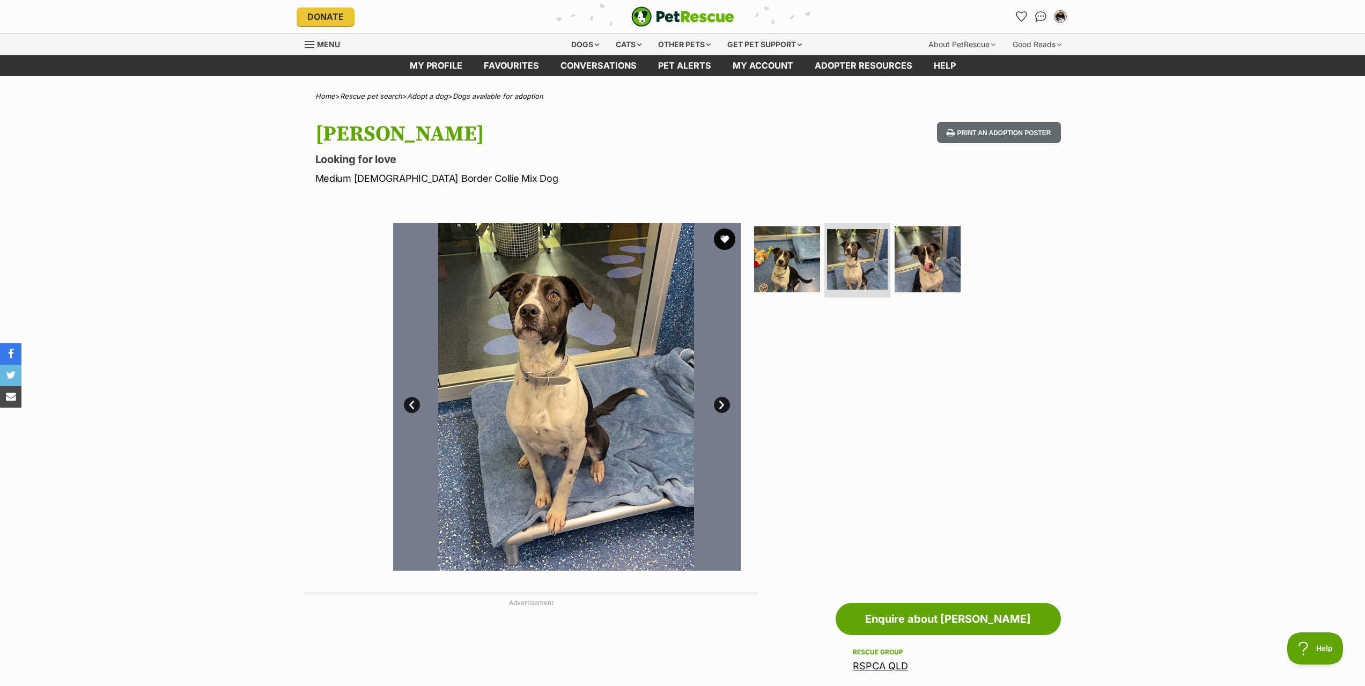
click at [719, 405] on link "Next" at bounding box center [722, 405] width 16 height 16
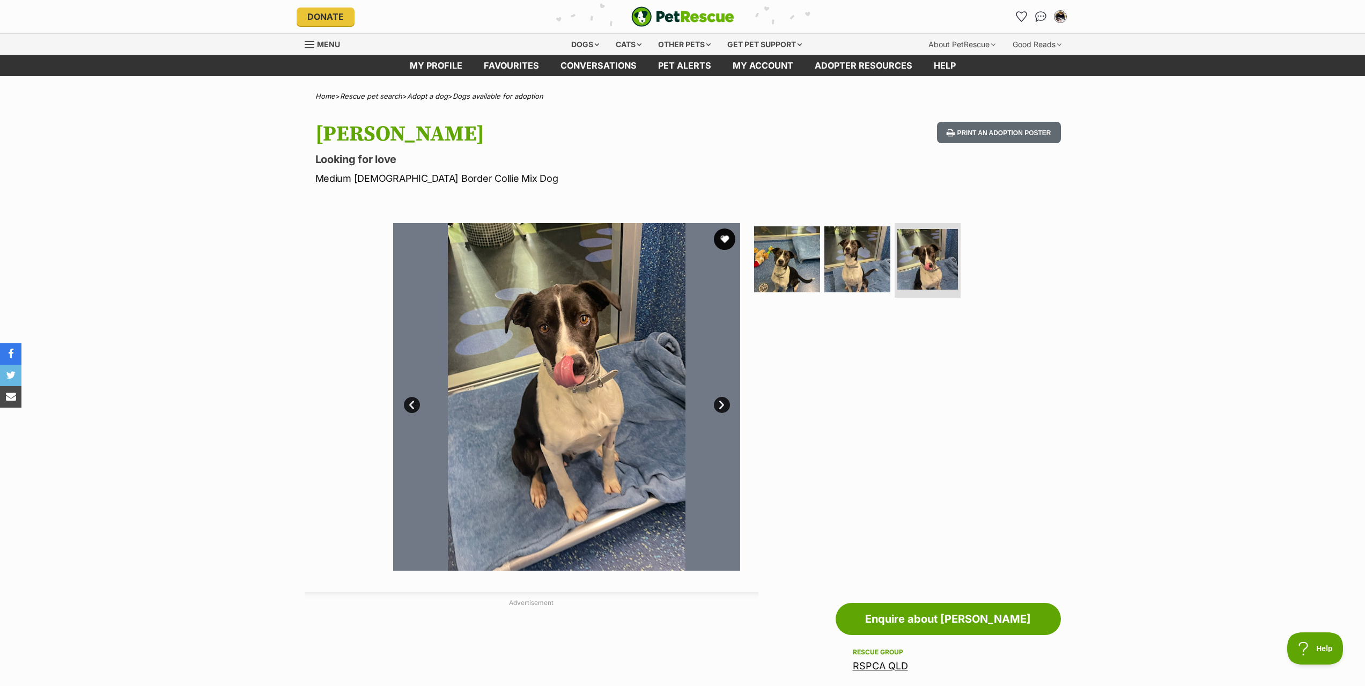
click at [719, 405] on link "Next" at bounding box center [722, 405] width 16 height 16
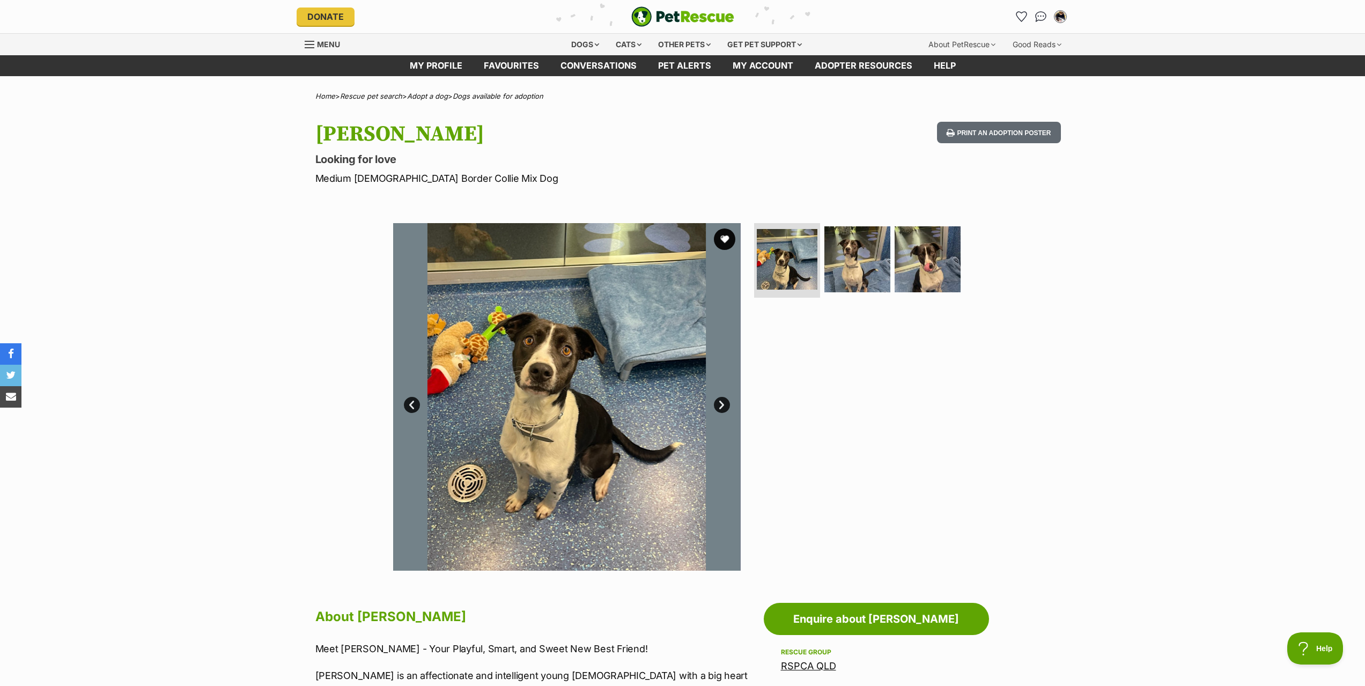
click at [719, 405] on link "Next" at bounding box center [722, 405] width 16 height 16
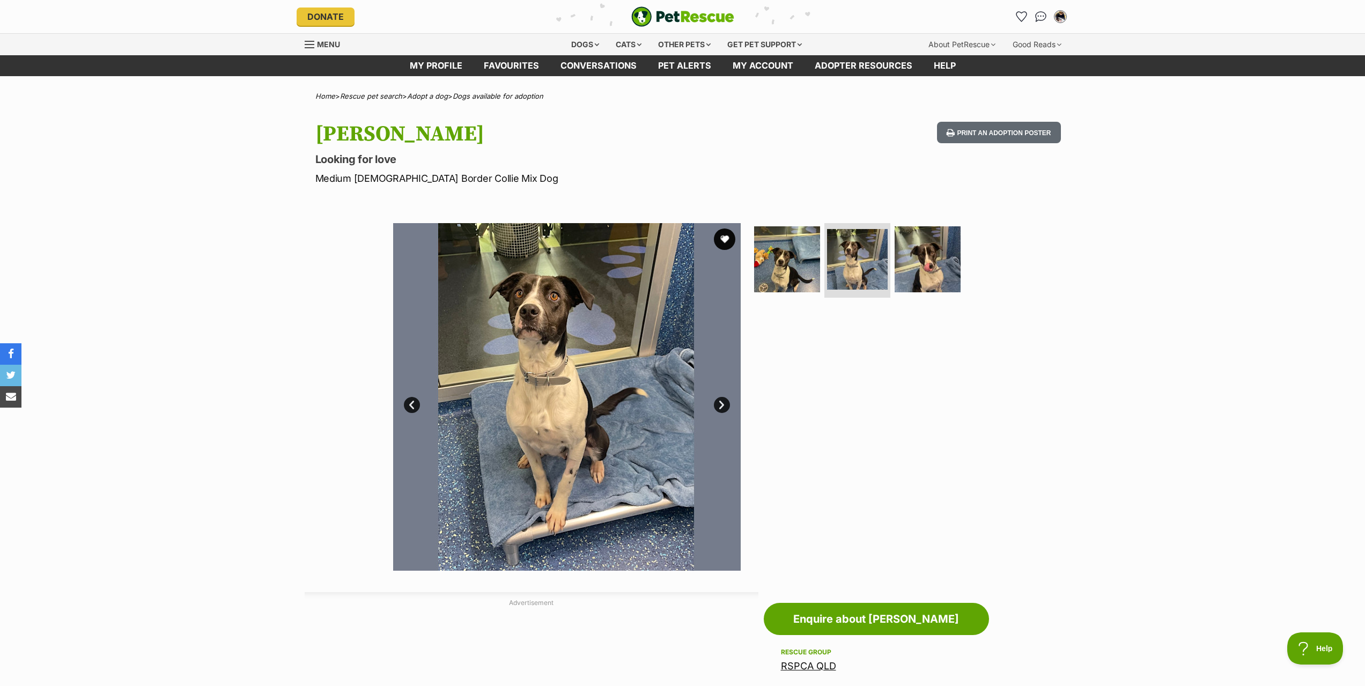
click at [719, 405] on link "Next" at bounding box center [722, 405] width 16 height 16
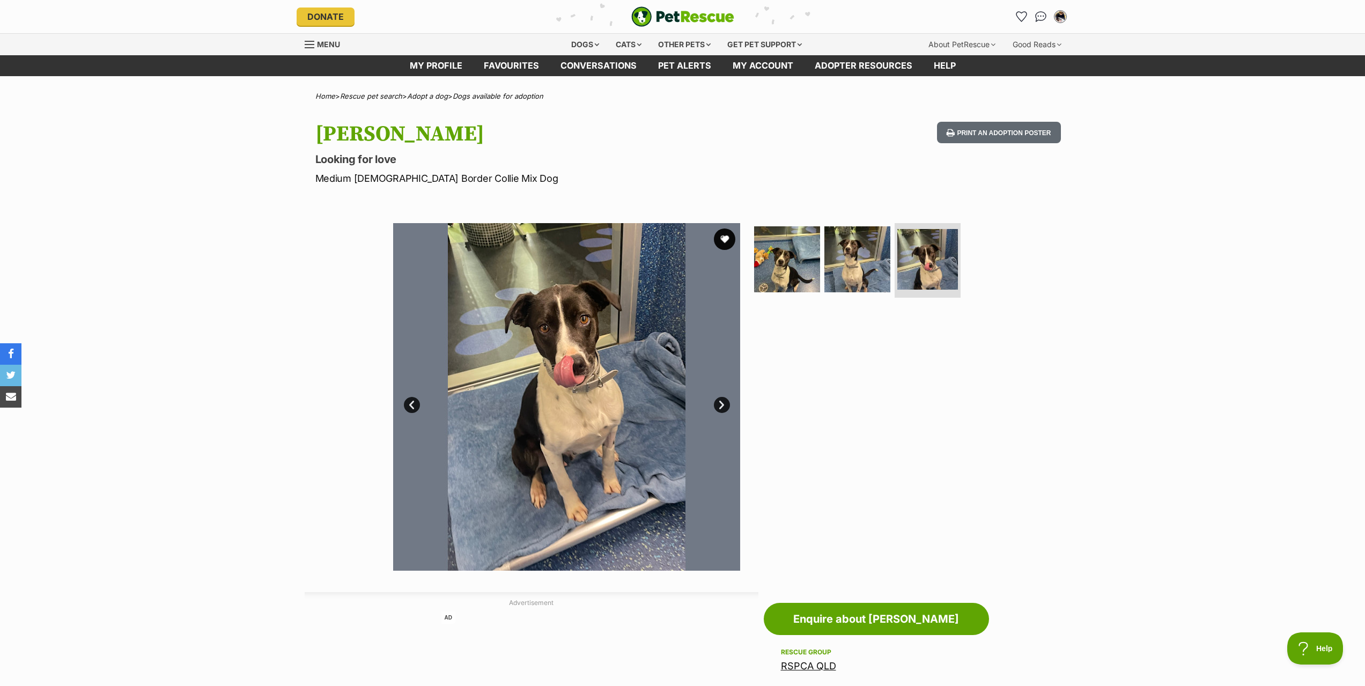
click at [731, 406] on img at bounding box center [567, 397] width 348 height 348
click at [728, 406] on link "Next" at bounding box center [722, 405] width 16 height 16
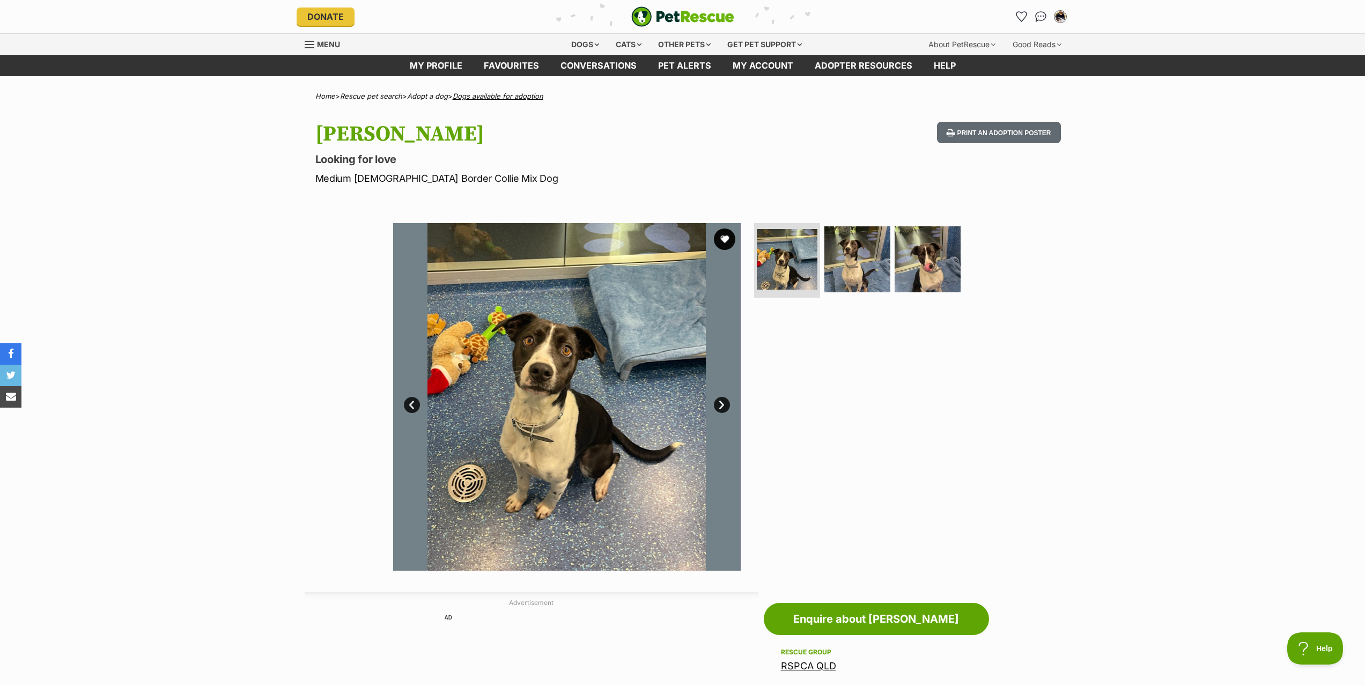
click at [491, 96] on link "Dogs available for adoption" at bounding box center [498, 96] width 91 height 9
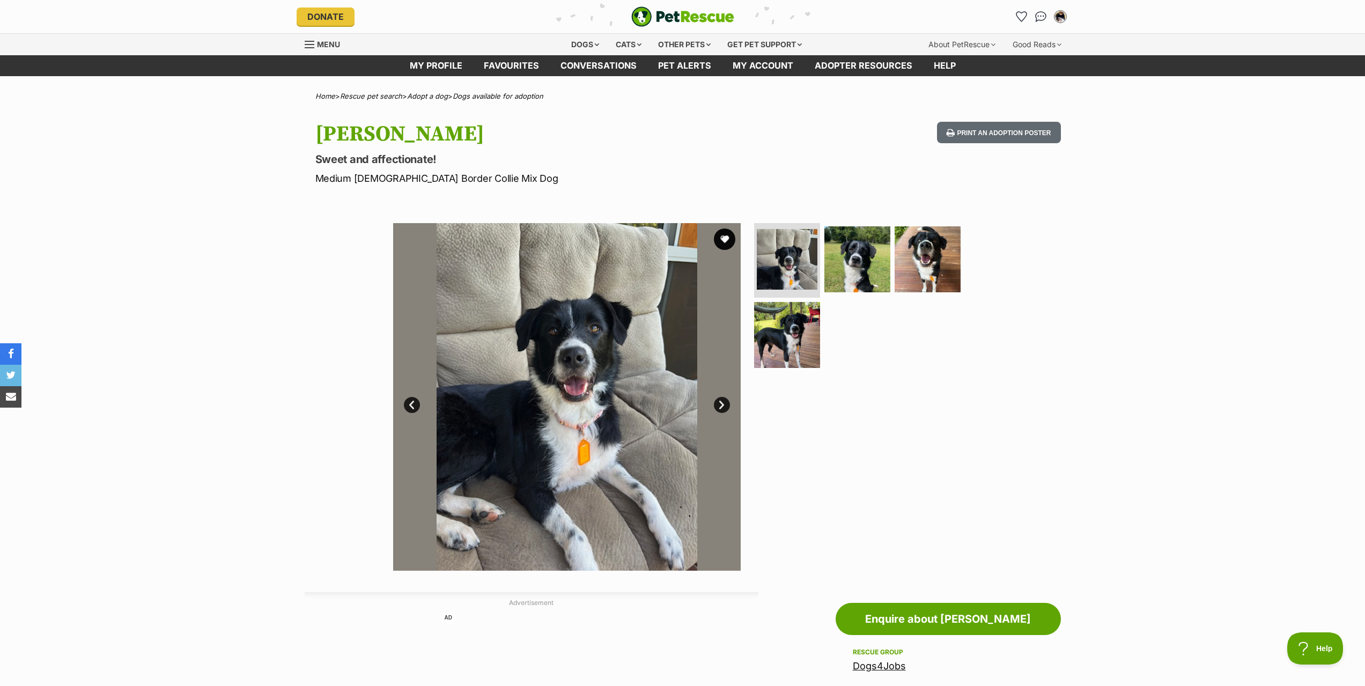
click at [261, 262] on div "Available 1 of 4 images 1 of 4 images 1 of 4 images 1 of 4 images Next Prev 1 2…" at bounding box center [682, 389] width 1365 height 364
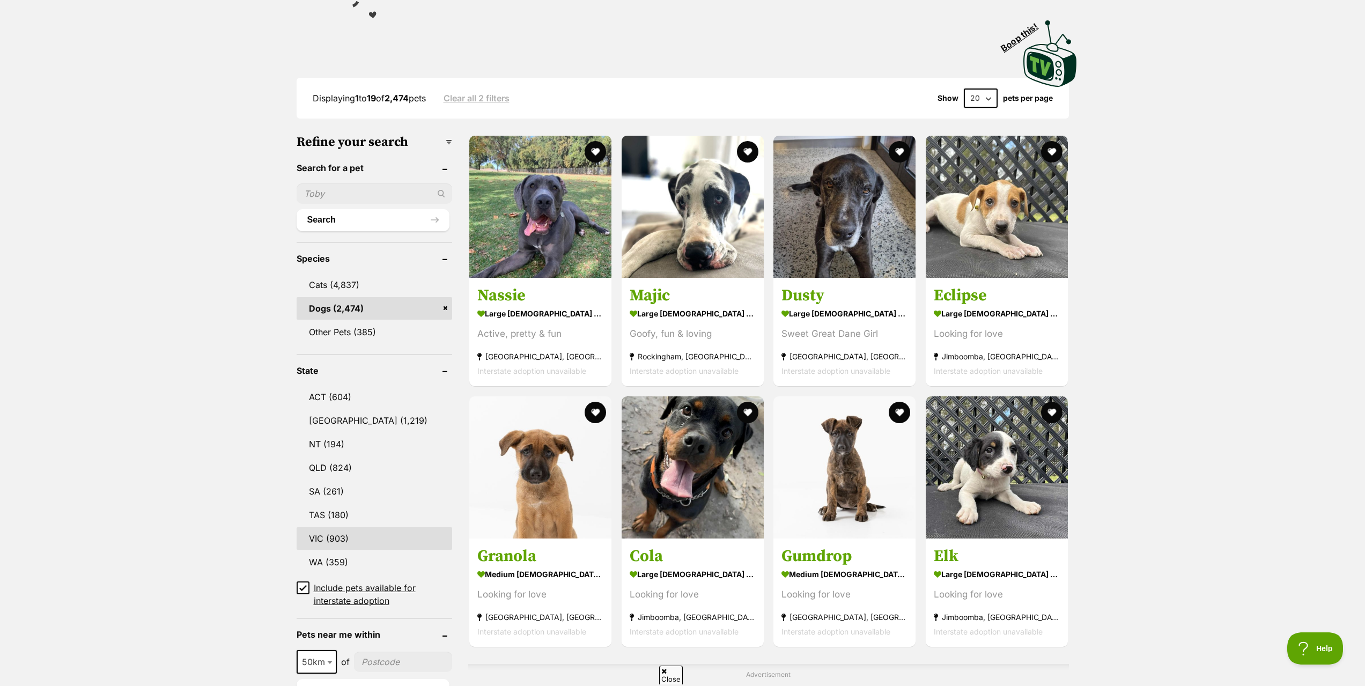
click at [332, 533] on link "VIC (903)" at bounding box center [375, 538] width 156 height 23
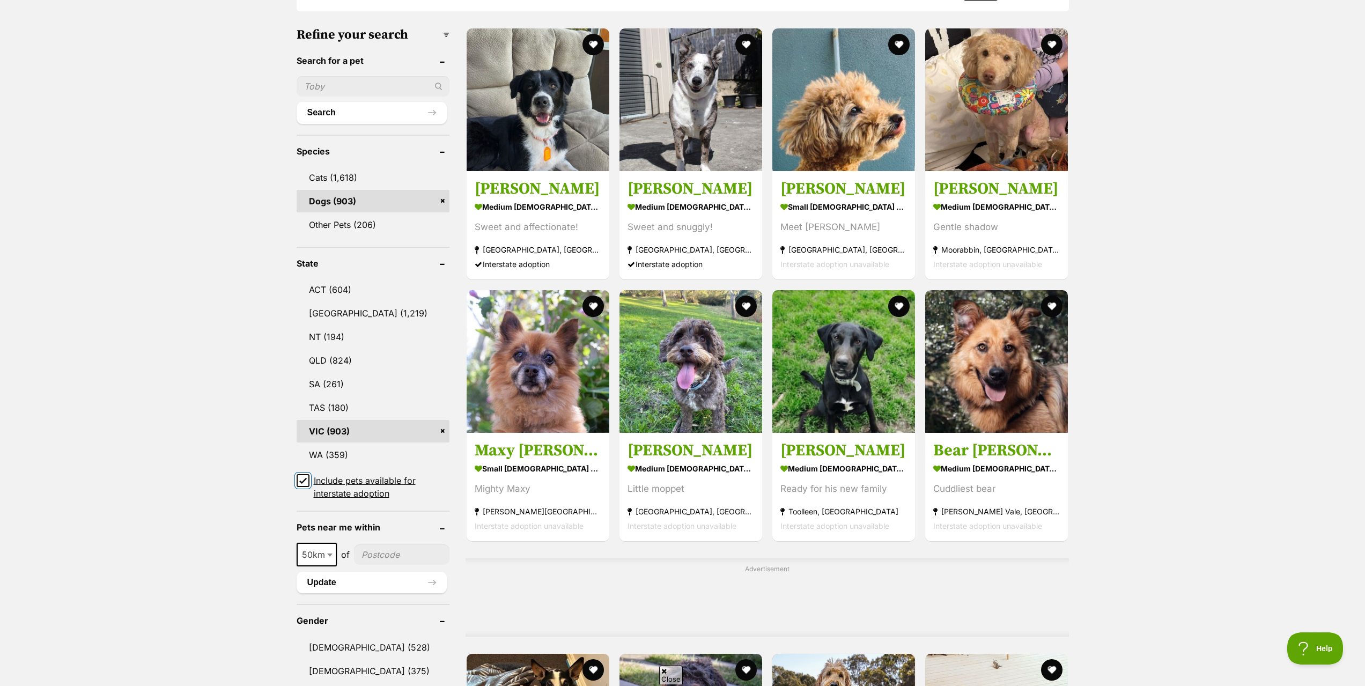
click at [298, 479] on input "Include pets available for interstate adoption" at bounding box center [303, 480] width 13 height 13
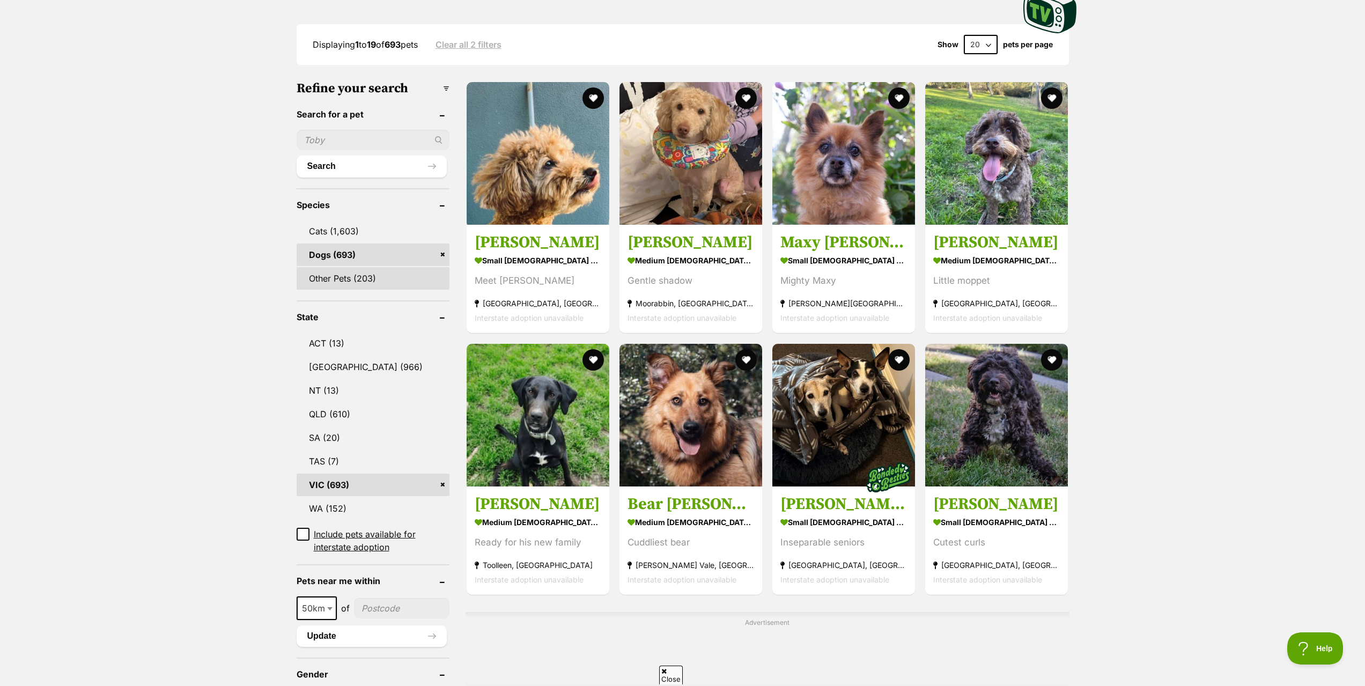
click at [409, 267] on link "Other Pets (203)" at bounding box center [373, 278] width 153 height 23
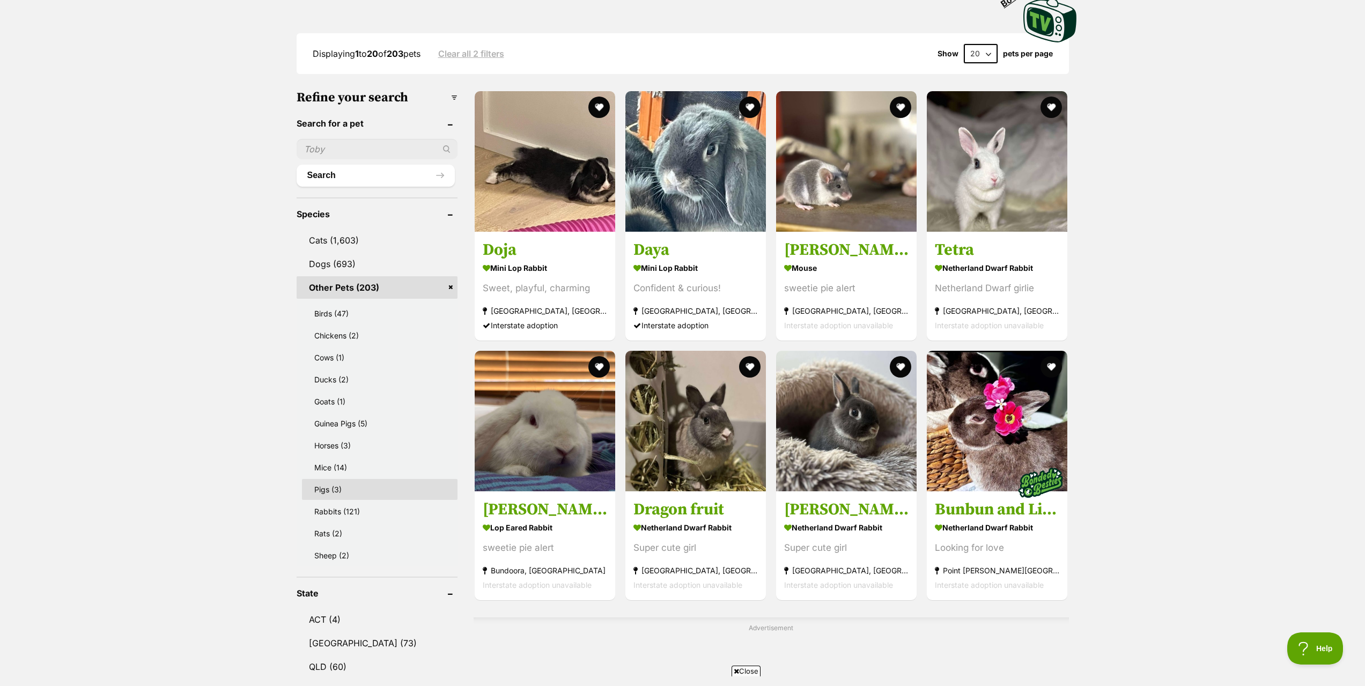
scroll to position [268, 0]
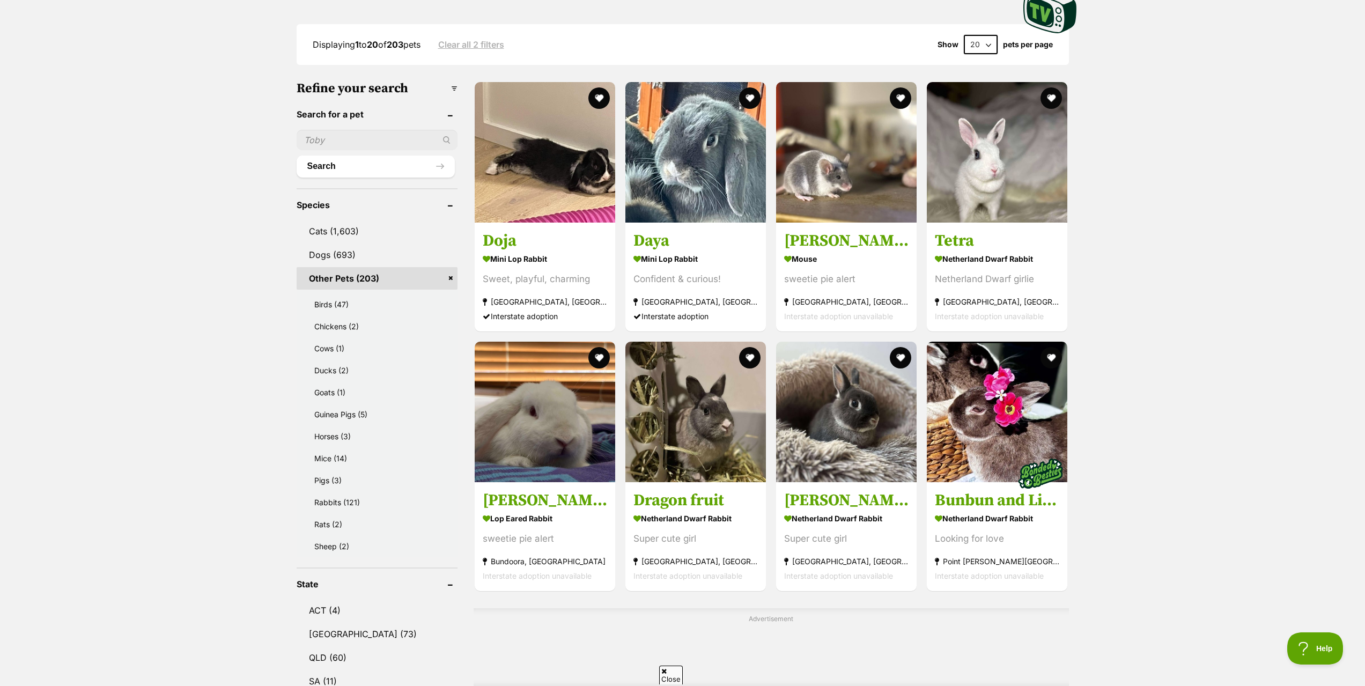
drag, startPoint x: 215, startPoint y: 365, endPoint x: 228, endPoint y: 360, distance: 13.6
click at [378, 345] on link "Cows (1)" at bounding box center [380, 348] width 156 height 21
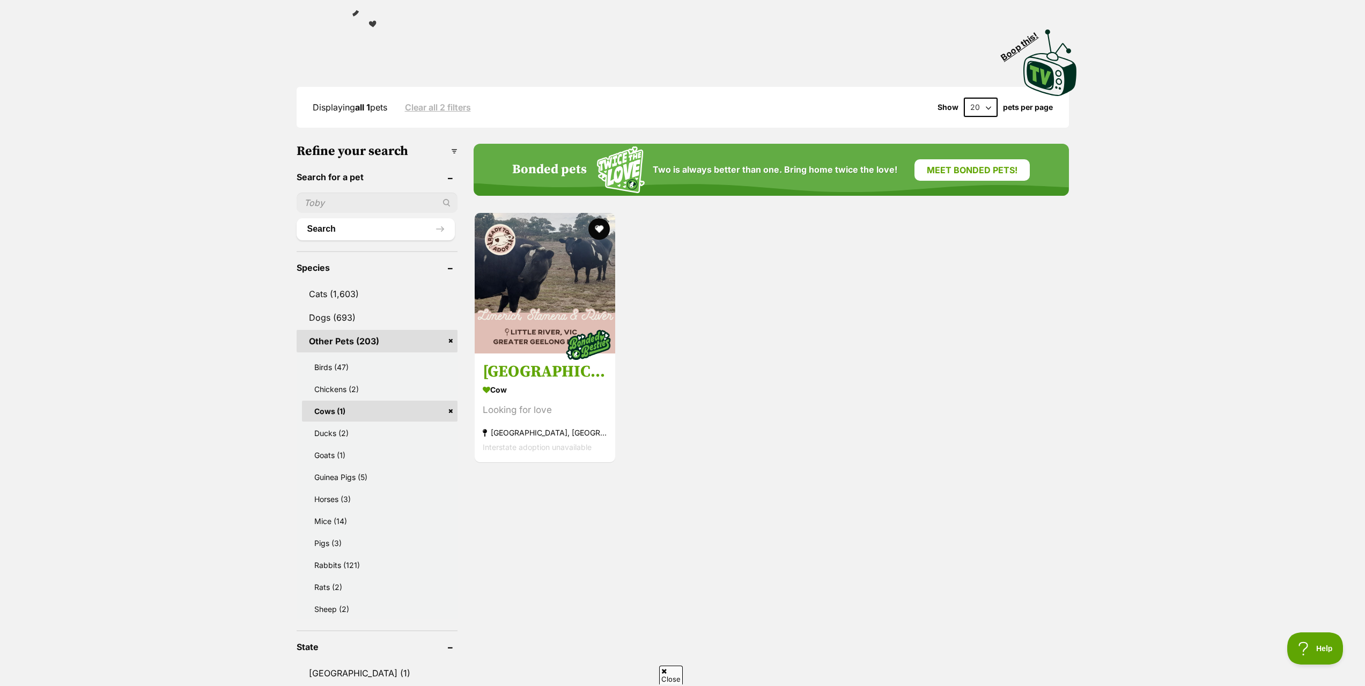
scroll to position [322, 0]
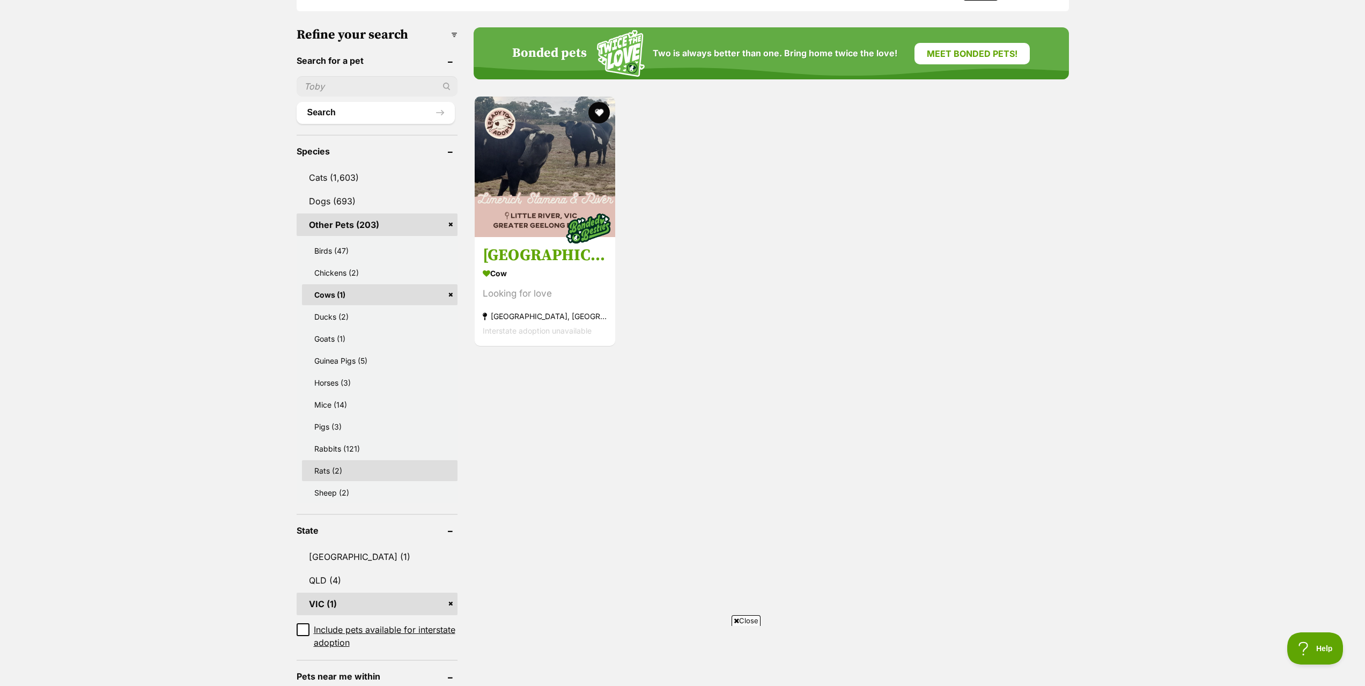
click at [378, 474] on link "Rats (2)" at bounding box center [380, 470] width 156 height 21
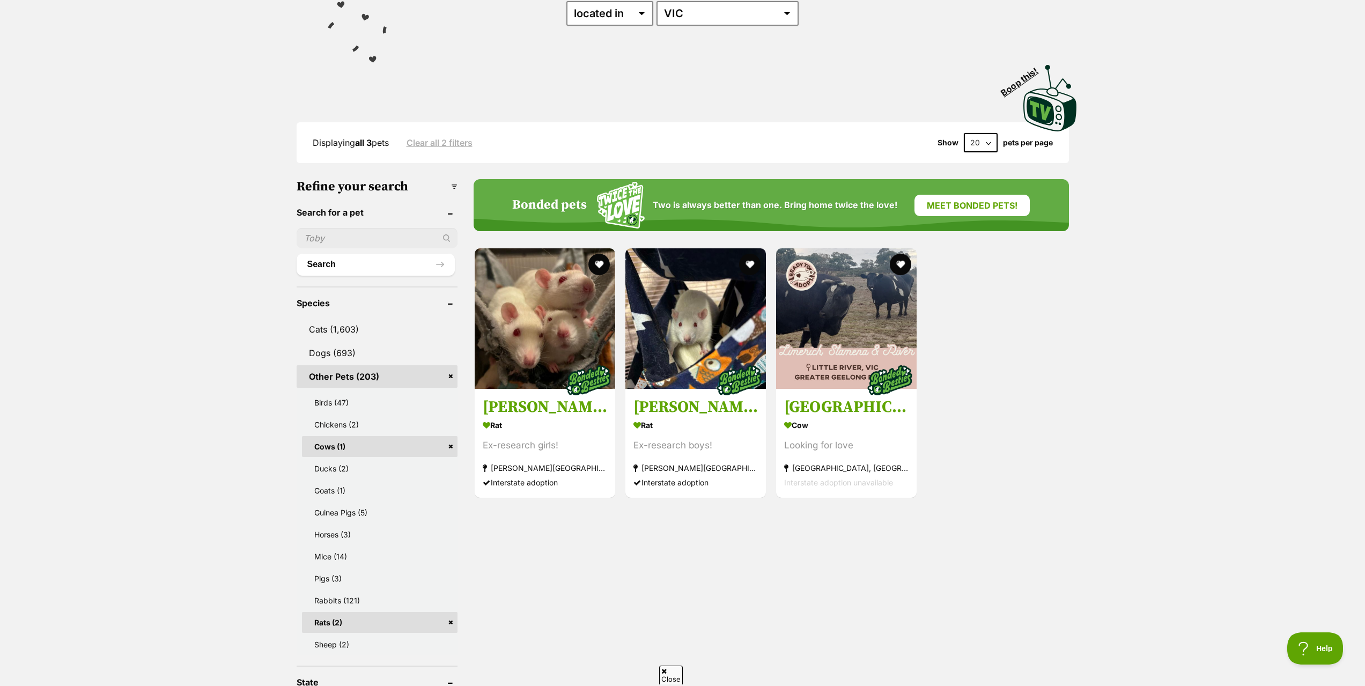
scroll to position [215, 0]
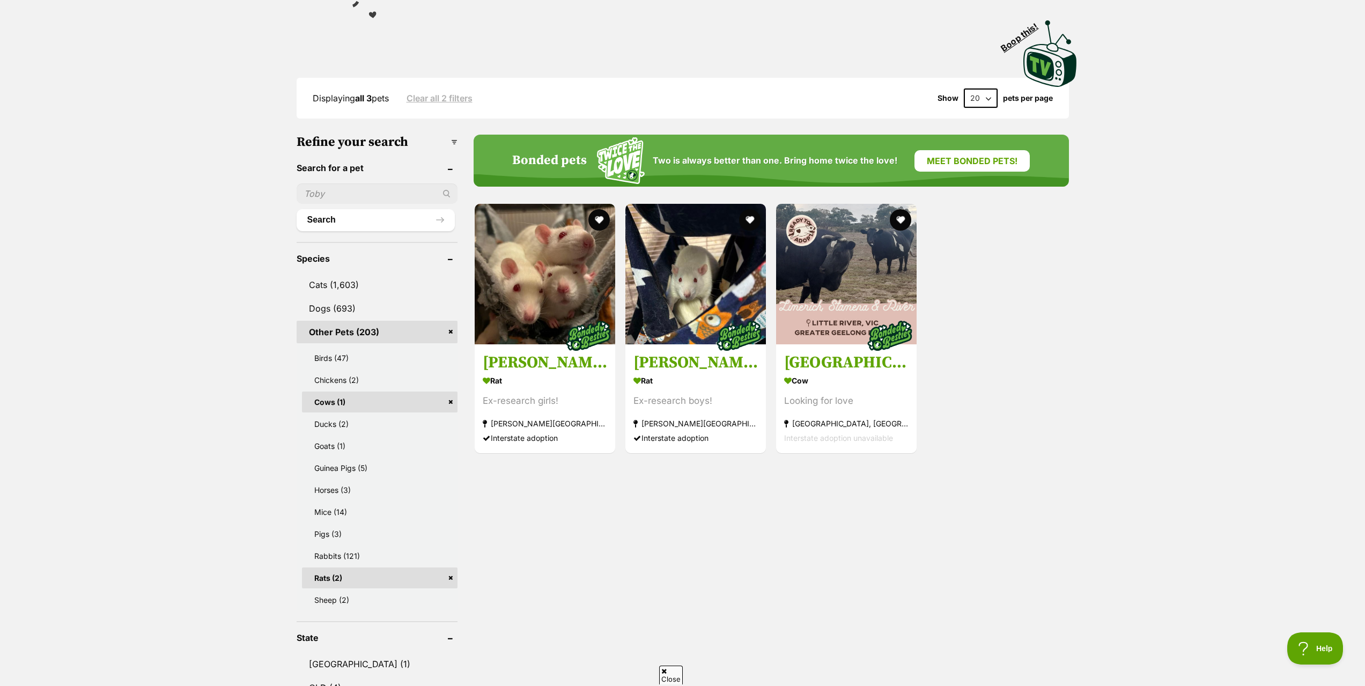
click at [454, 401] on link "Cows (1)" at bounding box center [380, 402] width 156 height 21
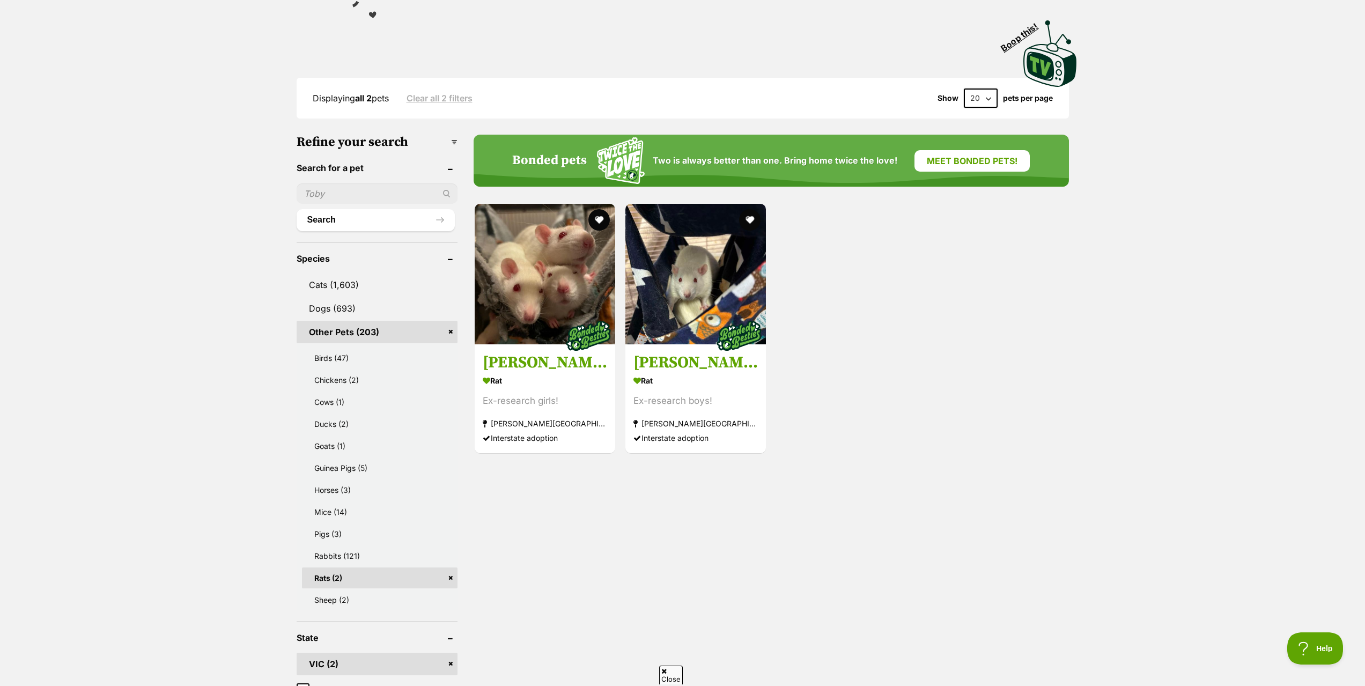
click at [447, 581] on link "Rats (2)" at bounding box center [380, 577] width 156 height 21
